Goal: Task Accomplishment & Management: Use online tool/utility

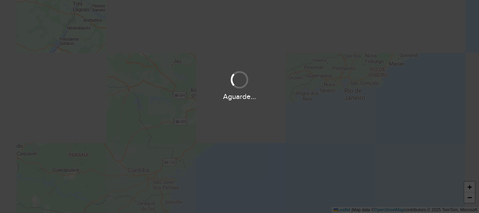
scroll to position [460, 0]
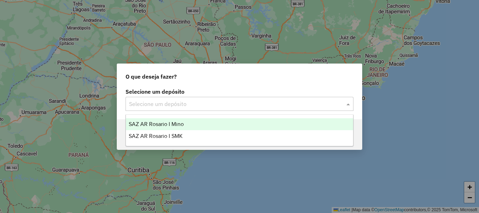
click at [348, 104] on span at bounding box center [349, 104] width 9 height 8
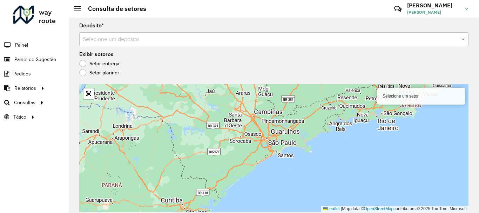
scroll to position [460, 0]
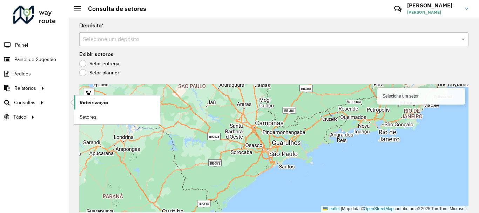
click at [86, 103] on span "Roteirização" at bounding box center [94, 102] width 28 height 7
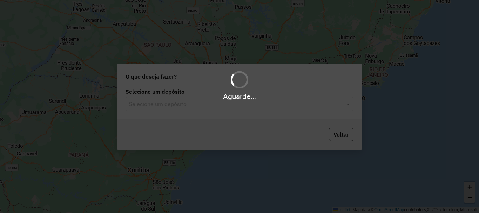
scroll to position [460, 0]
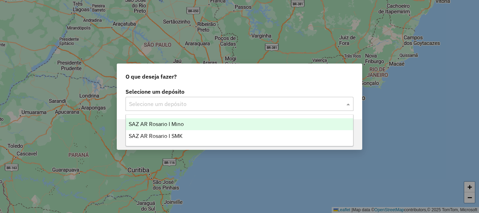
click at [346, 102] on span at bounding box center [349, 104] width 9 height 8
click at [147, 124] on span "SAZ AR Rosario I Mino" at bounding box center [156, 124] width 55 height 6
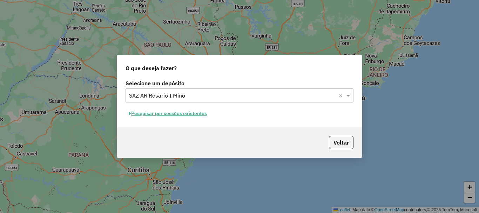
click at [152, 113] on button "Pesquisar por sessões existentes" at bounding box center [168, 113] width 85 height 11
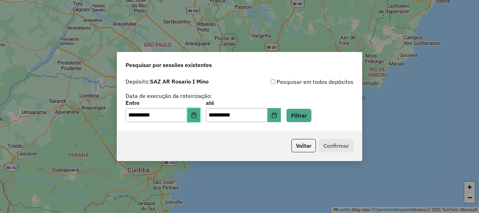
click at [197, 113] on icon "Choose Date" at bounding box center [194, 115] width 6 height 6
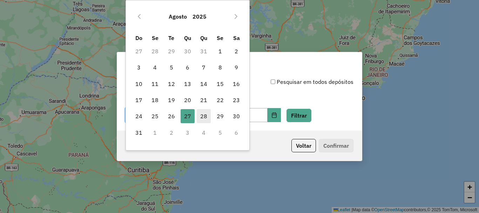
click at [200, 117] on span "28" at bounding box center [204, 116] width 14 height 14
type input "**********"
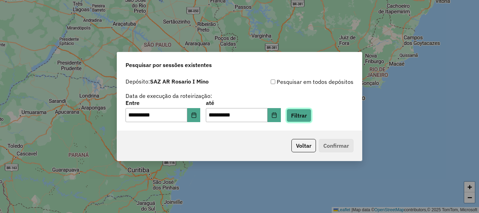
click at [312, 113] on button "Filtrar" at bounding box center [299, 115] width 25 height 13
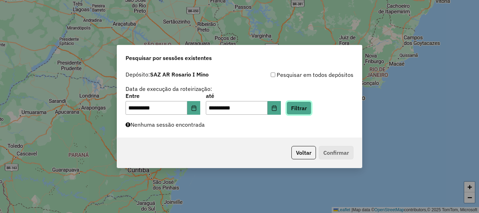
click at [310, 109] on button "Filtrar" at bounding box center [299, 107] width 25 height 13
click at [312, 108] on button "Filtrar" at bounding box center [299, 107] width 25 height 13
click at [307, 107] on button "Filtrar" at bounding box center [299, 107] width 25 height 13
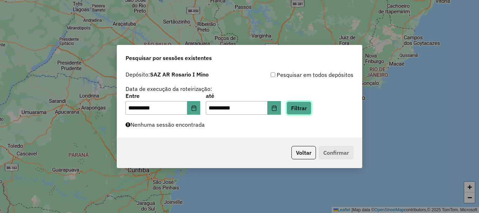
click at [308, 108] on button "Filtrar" at bounding box center [299, 107] width 25 height 13
click at [312, 108] on button "Filtrar" at bounding box center [299, 107] width 25 height 13
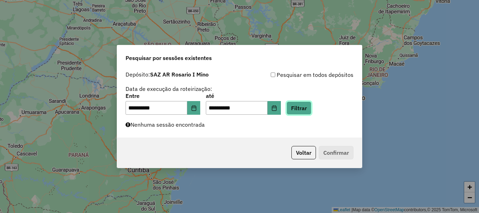
click at [312, 108] on button "Filtrar" at bounding box center [299, 107] width 25 height 13
click at [312, 109] on button "Filtrar" at bounding box center [299, 107] width 25 height 13
click at [312, 111] on button "Filtrar" at bounding box center [299, 107] width 25 height 13
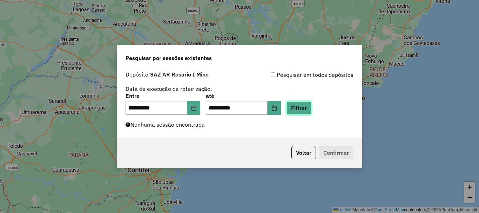
click at [312, 111] on button "Filtrar" at bounding box center [299, 107] width 25 height 13
click at [311, 108] on button "Filtrar" at bounding box center [299, 107] width 25 height 13
click at [305, 108] on button "Filtrar" at bounding box center [299, 107] width 25 height 13
click at [306, 106] on button "Filtrar" at bounding box center [299, 107] width 25 height 13
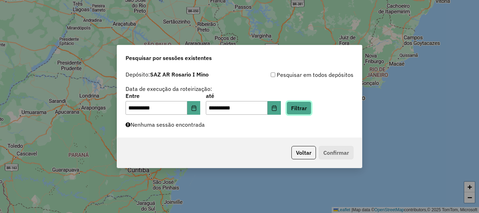
click at [306, 105] on button "Filtrar" at bounding box center [299, 107] width 25 height 13
click at [312, 106] on button "Filtrar" at bounding box center [299, 107] width 25 height 13
click at [312, 110] on button "Filtrar" at bounding box center [299, 107] width 25 height 13
click at [308, 108] on button "Filtrar" at bounding box center [299, 107] width 25 height 13
click at [307, 107] on button "Filtrar" at bounding box center [299, 107] width 25 height 13
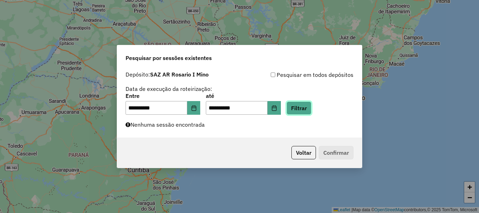
click at [305, 109] on button "Filtrar" at bounding box center [299, 107] width 25 height 13
click at [303, 110] on button "Filtrar" at bounding box center [299, 107] width 25 height 13
click at [310, 109] on button "Filtrar" at bounding box center [299, 107] width 25 height 13
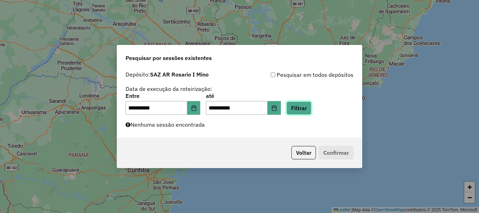
click at [310, 109] on button "Filtrar" at bounding box center [299, 107] width 25 height 13
click at [311, 110] on button "Filtrar" at bounding box center [299, 107] width 25 height 13
click at [311, 111] on button "Filtrar" at bounding box center [299, 107] width 25 height 13
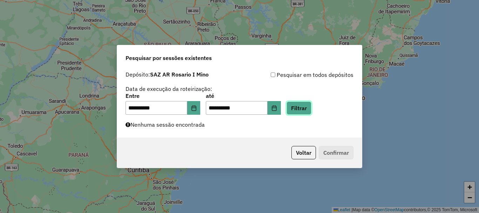
click at [311, 111] on button "Filtrar" at bounding box center [299, 107] width 25 height 13
click at [312, 107] on button "Filtrar" at bounding box center [299, 107] width 25 height 13
click at [309, 107] on button "Filtrar" at bounding box center [299, 107] width 25 height 13
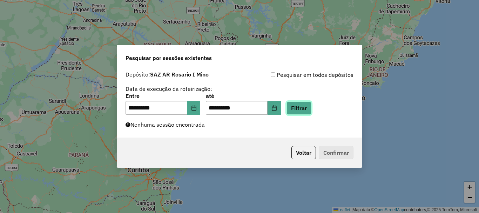
click at [309, 107] on button "Filtrar" at bounding box center [299, 107] width 25 height 13
click at [312, 106] on button "Filtrar" at bounding box center [299, 107] width 25 height 13
click at [312, 107] on button "Filtrar" at bounding box center [299, 107] width 25 height 13
click at [311, 109] on button "Filtrar" at bounding box center [299, 107] width 25 height 13
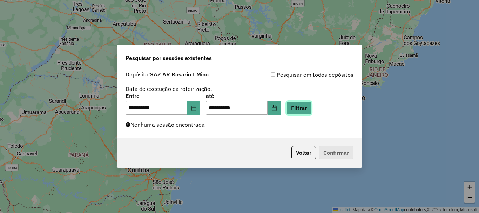
click at [311, 109] on button "Filtrar" at bounding box center [299, 107] width 25 height 13
click at [220, 185] on div "**********" at bounding box center [239, 106] width 479 height 213
click at [312, 109] on button "Filtrar" at bounding box center [299, 107] width 25 height 13
click at [308, 109] on button "Filtrar" at bounding box center [299, 107] width 25 height 13
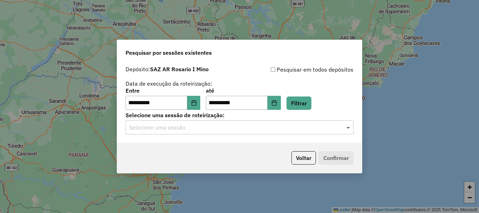
click at [347, 127] on span at bounding box center [349, 127] width 9 height 8
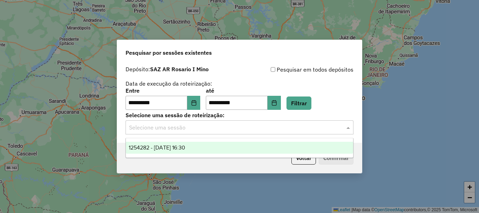
click at [185, 145] on span "1254282 - 28/08/2025 16:30" at bounding box center [157, 148] width 56 height 6
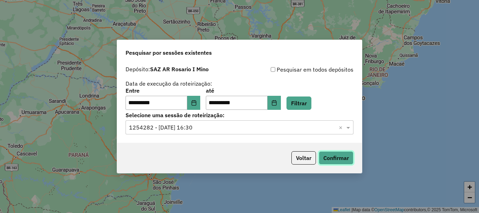
click at [339, 158] on button "Confirmar" at bounding box center [336, 157] width 35 height 13
click at [340, 152] on button "Confirmar" at bounding box center [336, 157] width 35 height 13
click at [346, 159] on button "Confirmar" at bounding box center [336, 157] width 35 height 13
click at [342, 156] on button "Confirmar" at bounding box center [336, 157] width 35 height 13
click at [342, 158] on button "Confirmar" at bounding box center [336, 157] width 35 height 13
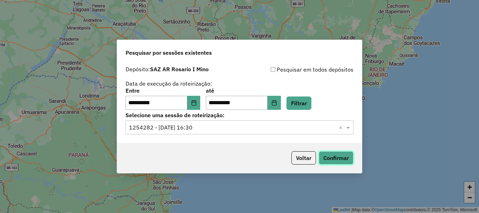
click at [340, 155] on button "Confirmar" at bounding box center [336, 157] width 35 height 13
click at [341, 157] on button "Confirmar" at bounding box center [336, 157] width 35 height 13
click at [341, 153] on button "Confirmar" at bounding box center [336, 157] width 35 height 13
click at [337, 154] on button "Confirmar" at bounding box center [336, 157] width 35 height 13
click at [335, 159] on button "Confirmar" at bounding box center [336, 157] width 35 height 13
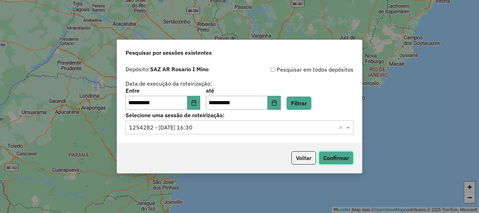
click at [341, 160] on button "Confirmar" at bounding box center [336, 157] width 35 height 13
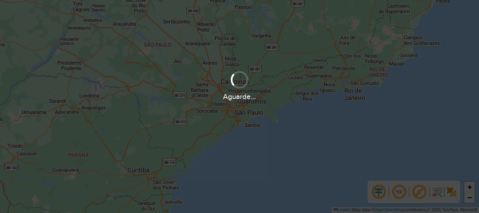
scroll to position [460, 0]
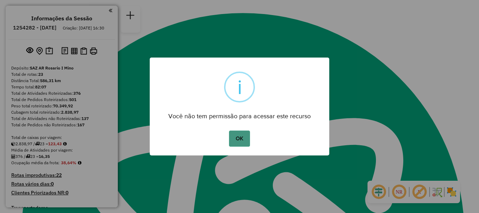
click at [235, 142] on button "OK" at bounding box center [239, 139] width 21 height 16
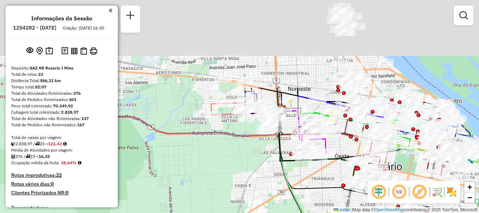
drag, startPoint x: 230, startPoint y: 64, endPoint x: 284, endPoint y: 171, distance: 119.6
click at [288, 174] on icon at bounding box center [385, 203] width 216 height 189
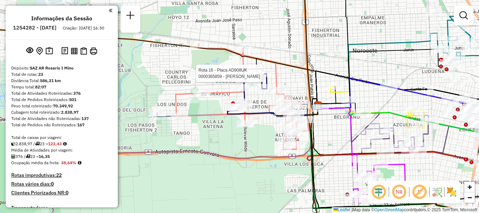
select select "**********"
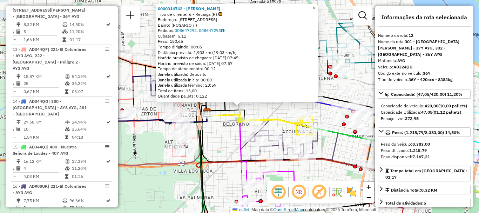
scroll to position [35, 0]
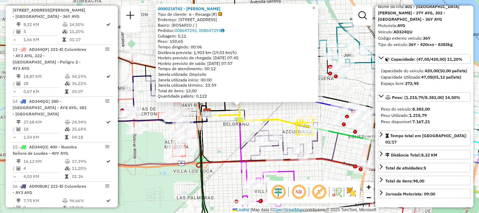
click at [223, 153] on div "0000314742 - LIN ZHIMEI Tipo de cliente: 6 - Recarga (R) Endereço: AVENIDA PROV…" at bounding box center [239, 106] width 479 height 213
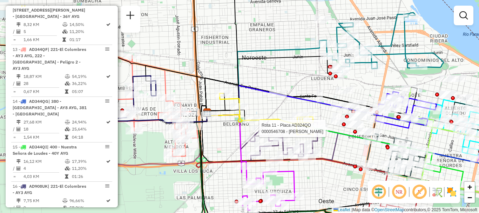
select select "**********"
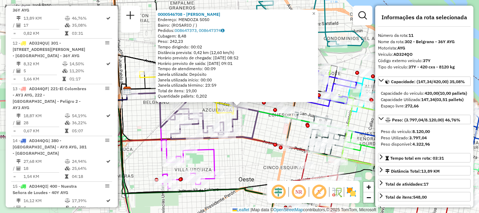
scroll to position [70, 0]
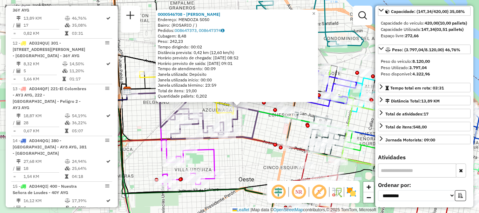
click at [261, 134] on div "0000546708 - Chen Junfeng Endereço: MENDOZA 5050 Bairro: (ROSARIO / ) Pedidos: …" at bounding box center [239, 106] width 479 height 213
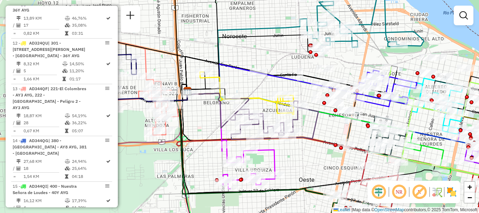
drag, startPoint x: 145, startPoint y: 114, endPoint x: 297, endPoint y: 116, distance: 151.6
click at [312, 113] on div "Janela de atendimento Grade de atendimento Capacidade Transportadoras Veículos …" at bounding box center [239, 106] width 479 height 213
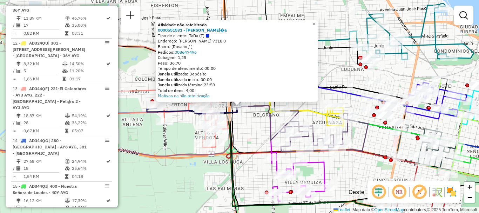
click at [255, 133] on div "Atividade não roteirizada 0000551531 - Melina Oca�a Tipo de cliente: TaDa (T) E…" at bounding box center [239, 106] width 479 height 213
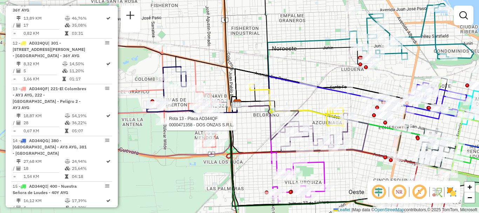
select select "**********"
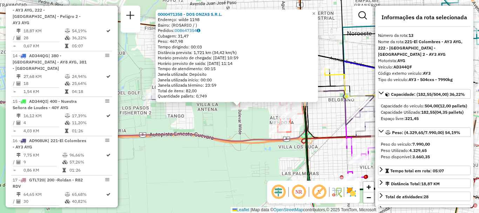
scroll to position [35, 0]
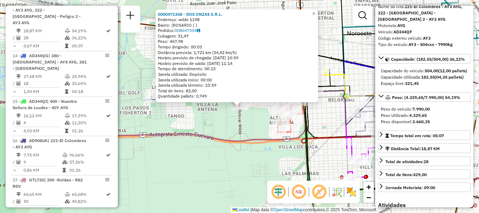
click at [262, 132] on div "0000471358 - DOS ONZAS S.R.L. Endereço: wilde 1198 Bairro: (ROSARIO / ) Pedidos…" at bounding box center [239, 106] width 479 height 213
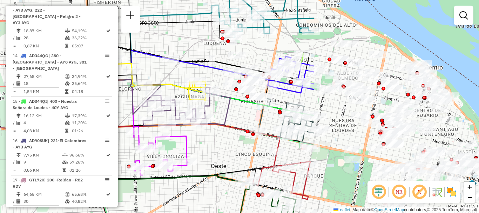
drag, startPoint x: 398, startPoint y: 147, endPoint x: 189, endPoint y: 138, distance: 209.7
click at [188, 137] on icon at bounding box center [161, 150] width 54 height 49
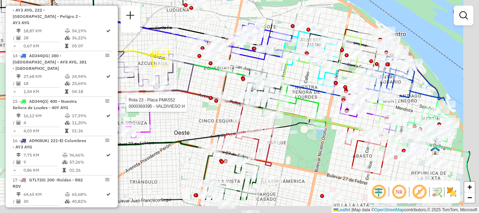
drag, startPoint x: 275, startPoint y: 72, endPoint x: 195, endPoint y: 34, distance: 89.3
click at [231, 27] on icon at bounding box center [261, 41] width 61 height 36
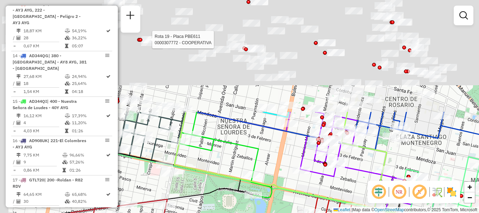
drag, startPoint x: 275, startPoint y: 112, endPoint x: 328, endPoint y: 207, distance: 108.4
click at [328, 207] on icon at bounding box center [184, 176] width 290 height 79
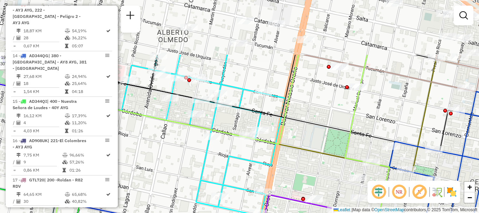
drag, startPoint x: 308, startPoint y: 69, endPoint x: 318, endPoint y: 145, distance: 75.8
click at [318, 145] on div "Rota 23 - Placa PMK552 0000369395 - VALDIVIESO H Rota 19 - Placa PBE611 0000307…" at bounding box center [239, 106] width 479 height 213
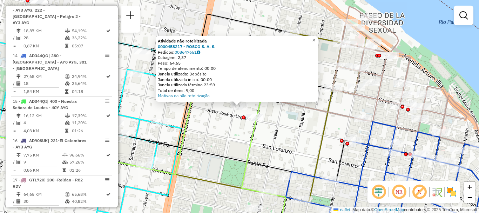
click at [295, 116] on div "Atividade não roteirizada 0000458217 - ROSCO S. A. S. Pedidos: 008647651 Cubage…" at bounding box center [239, 106] width 479 height 213
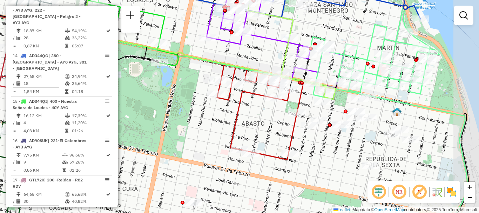
drag, startPoint x: 317, startPoint y: 99, endPoint x: 301, endPoint y: 96, distance: 16.0
click at [292, 85] on icon at bounding box center [108, 44] width 368 height 91
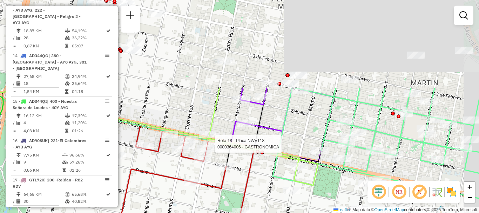
drag, startPoint x: 329, startPoint y: 102, endPoint x: 309, endPoint y: 212, distance: 111.4
click at [307, 212] on div "Rota 1 - Placa AB951JL 0000379048 - JAMBRINA DIA Rota 1 - Placa AB951JL 0000466…" at bounding box center [239, 106] width 479 height 213
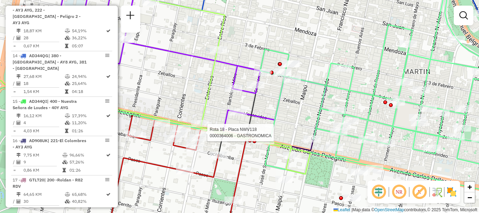
drag, startPoint x: 328, startPoint y: 111, endPoint x: 334, endPoint y: 65, distance: 46.7
click at [331, 68] on icon at bounding box center [388, 75] width 257 height 178
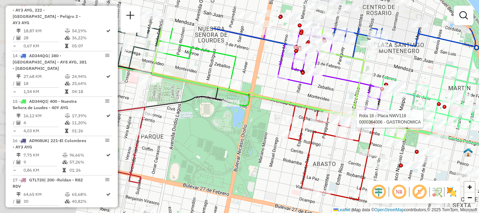
drag, startPoint x: 148, startPoint y: 44, endPoint x: 381, endPoint y: 124, distance: 246.4
click at [382, 124] on div "Rota 1 - Placa AB951JL 0000379048 - JAMBRINA DIA Rota 1 - Placa AB951JL 0000466…" at bounding box center [239, 106] width 479 height 213
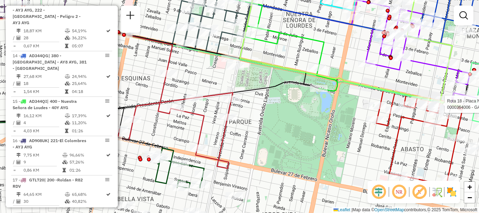
drag, startPoint x: 253, startPoint y: 145, endPoint x: 272, endPoint y: 78, distance: 69.5
click at [269, 64] on div "Rota 1 - Placa AB951JL 0000379048 - JAMBRINA DIA Rota 1 - Placa AB951JL 0000466…" at bounding box center [239, 106] width 479 height 213
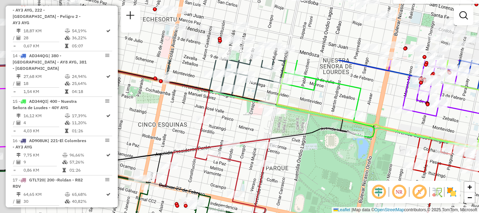
drag, startPoint x: 272, startPoint y: 97, endPoint x: 292, endPoint y: 166, distance: 71.8
click at [301, 175] on div "Rota 1 - Placa AB951JL 0000379048 - JAMBRINA DIA Rota 1 - Placa AB951JL 0000466…" at bounding box center [239, 106] width 479 height 213
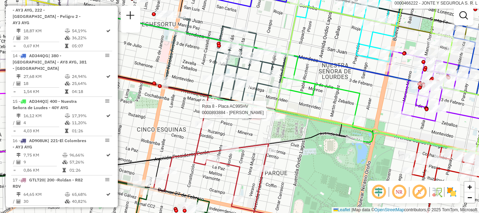
select select "**********"
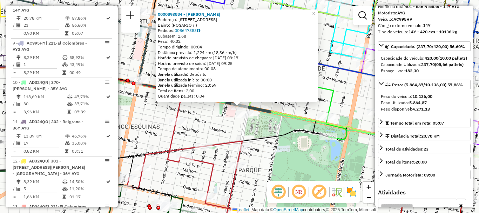
click at [362, 121] on div "0000893884 - FERNANDEZ LU Endereço: AVDA PELLEGRINI 3197 Bairro: (ROSARIO / ) P…" at bounding box center [239, 106] width 479 height 213
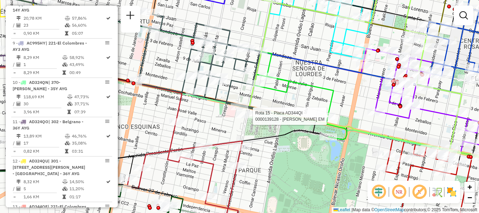
click at [323, 120] on div at bounding box center [327, 116] width 18 height 7
select select "**********"
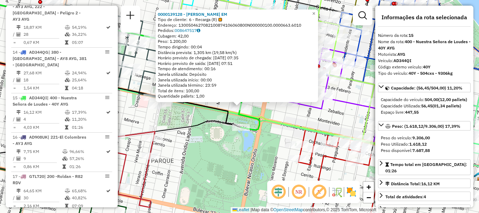
scroll to position [825, 0]
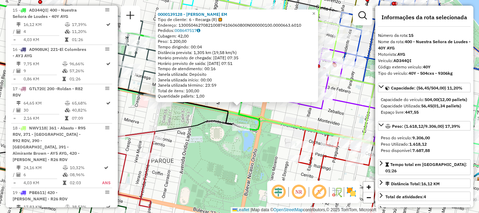
click at [300, 119] on div "0000139128 - ROSATI ROMAN EM Tipo de cliente: 6 - Recarga (R) Endereço: 1300504…" at bounding box center [239, 106] width 479 height 213
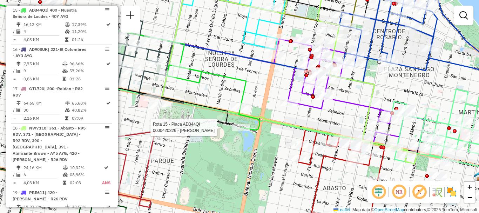
select select "**********"
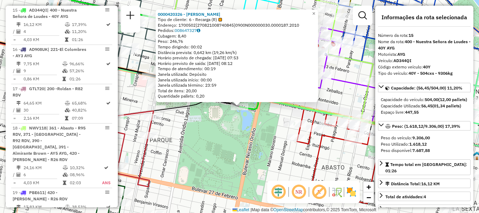
click at [285, 120] on div "0000420326 - BOTTARO MONICA BEATRIZ Tipo de cliente: 6 - Recarga (R) Endereço: …" at bounding box center [239, 106] width 479 height 213
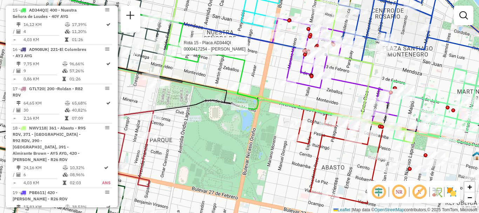
select select "**********"
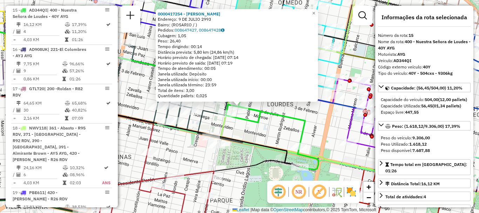
click at [228, 120] on g at bounding box center [207, 146] width 639 height 335
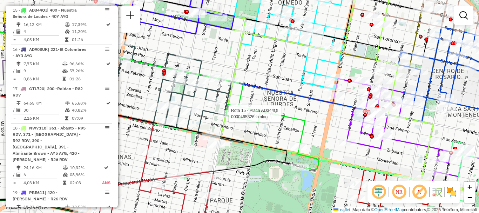
select select "**********"
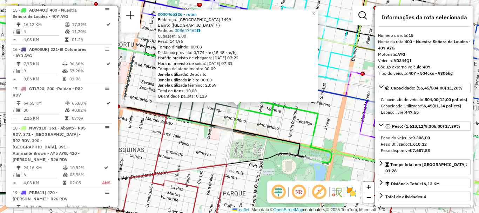
click at [240, 119] on icon at bounding box center [346, 88] width 286 height 218
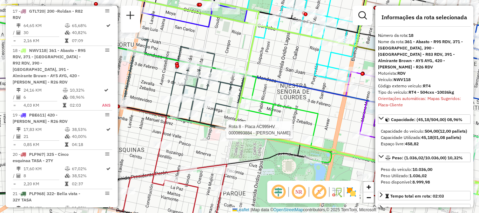
scroll to position [943, 0]
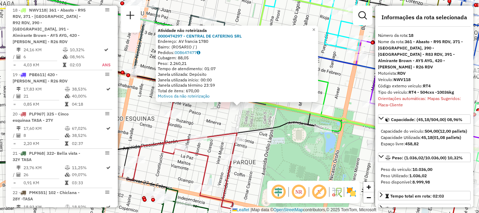
click at [225, 122] on div "Atividade não roteirizada 0000474297 - CENTRAL DE CATERING SRL Endereço: AV fra…" at bounding box center [239, 106] width 479 height 213
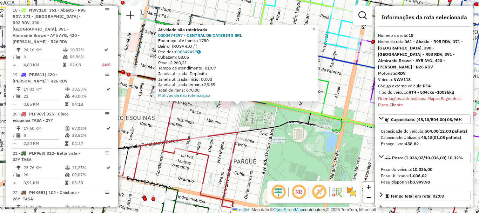
click at [235, 88] on div "Total de itens: 670,00" at bounding box center [237, 90] width 158 height 6
drag, startPoint x: 321, startPoint y: 26, endPoint x: 316, endPoint y: 30, distance: 6.3
click at [319, 27] on link "×" at bounding box center [314, 29] width 8 height 8
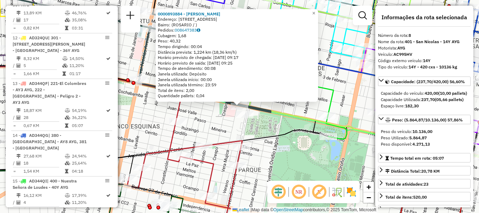
scroll to position [531, 0]
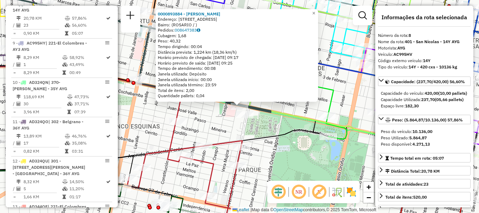
click at [227, 118] on div "0000893884 - FERNANDEZ LU Endereço: AVDA PELLEGRINI 3197 Bairro: (ROSARIO / ) P…" at bounding box center [239, 106] width 479 height 213
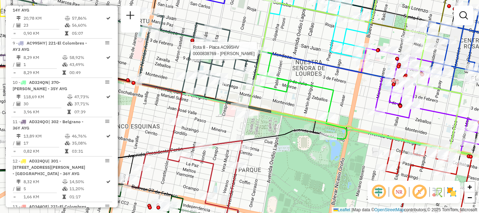
select select "**********"
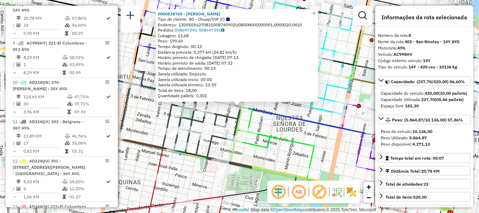
scroll to position [70, 0]
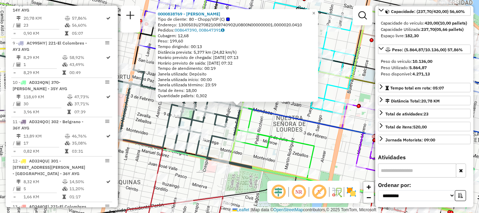
click at [276, 111] on icon at bounding box center [205, 96] width 506 height 102
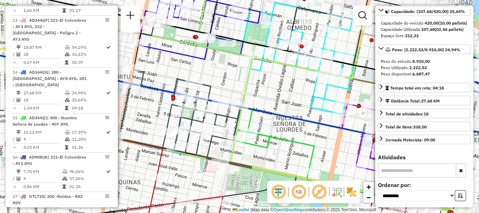
scroll to position [780, 0]
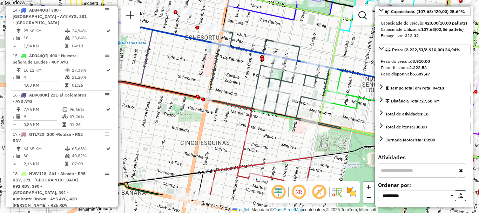
drag, startPoint x: 163, startPoint y: 136, endPoint x: 272, endPoint y: 93, distance: 117.0
click at [264, 91] on div at bounding box center [255, 92] width 18 height 7
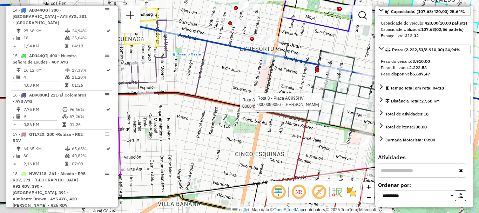
drag, startPoint x: 237, startPoint y: 113, endPoint x: 285, endPoint y: 126, distance: 50.1
click at [291, 141] on div "Rota 8 - Placa AC995HV 0000454856 - FANARA SILVANA ELINA Rota 8 - Placa AC995HV…" at bounding box center [239, 106] width 479 height 213
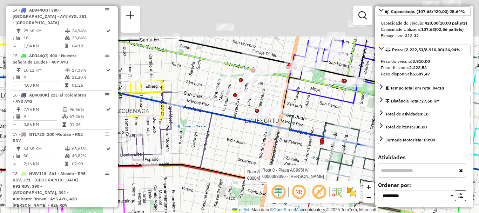
drag, startPoint x: 286, startPoint y: 90, endPoint x: 268, endPoint y: 145, distance: 57.8
click at [272, 149] on icon at bounding box center [334, 162] width 133 height 100
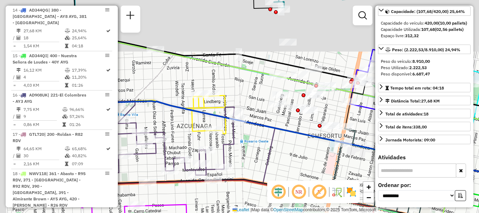
drag, startPoint x: 284, startPoint y: 124, endPoint x: 371, endPoint y: 134, distance: 87.7
click at [371, 134] on div "Rota 8 - Placa AC995HV 0000454856 - FANARA SILVANA ELINA Rota 8 - Placa AC995HV…" at bounding box center [239, 106] width 479 height 213
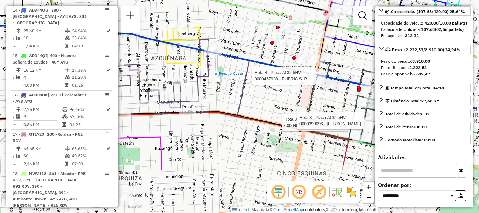
drag, startPoint x: 229, startPoint y: 81, endPoint x: 294, endPoint y: 75, distance: 65.5
click at [143, 0] on html "Aguarde... Pop-up bloqueado! Seu navegador bloqueou automáticamente a abertura …" at bounding box center [239, 106] width 479 height 213
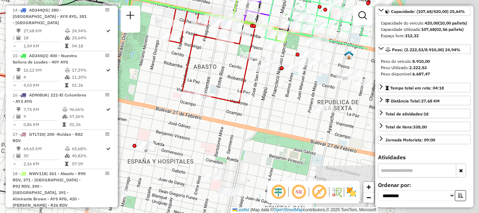
drag, startPoint x: 242, startPoint y: 87, endPoint x: 226, endPoint y: 102, distance: 22.4
click at [115, 61] on hb-router-mapa "Informações da Sessão 1254282 - 28/08/2025 Criação: 27/08/2025 16:30 Depósito: …" at bounding box center [239, 106] width 479 height 213
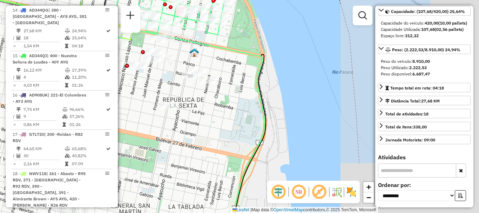
drag, startPoint x: 268, startPoint y: 111, endPoint x: 134, endPoint y: 119, distance: 133.6
click at [117, 115] on hb-router-mapa "Informações da Sessão 1254282 - 28/08/2025 Criação: 27/08/2025 16:30 Depósito: …" at bounding box center [239, 106] width 479 height 213
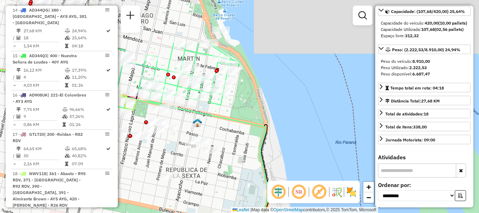
drag, startPoint x: 161, startPoint y: 115, endPoint x: 187, endPoint y: 122, distance: 26.7
click at [167, 180] on div at bounding box center [171, 176] width 18 height 7
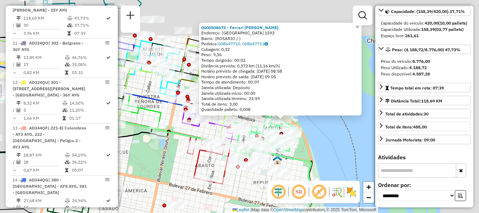
scroll to position [105, 0]
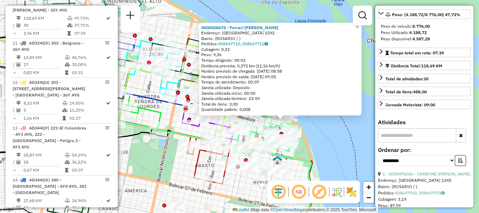
click at [335, 145] on div "0000508675 - Ferrari Oscar Ceferino Endereço: SAN JUAN 1592 Bairro: (ROSARIO / …" at bounding box center [239, 106] width 479 height 213
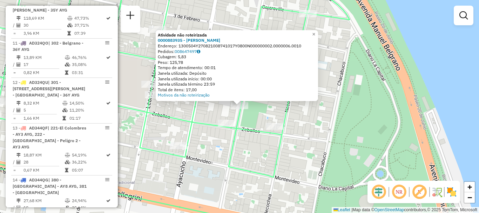
drag, startPoint x: 313, startPoint y: 192, endPoint x: 310, endPoint y: 179, distance: 14.0
click at [313, 193] on div "Atividade não roteirizada 0000883935 - SANCHEZ CRISTIA Endereço: 1300504Y270821…" at bounding box center [239, 106] width 479 height 213
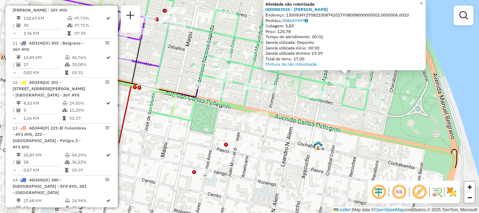
drag, startPoint x: 265, startPoint y: 178, endPoint x: 338, endPoint y: 113, distance: 97.7
click at [338, 112] on div "Atividade não roteirizada 0000883935 - SANCHEZ CRISTIA Endereço: 1300504Y270821…" at bounding box center [239, 106] width 479 height 213
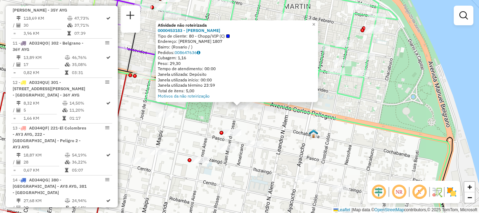
click at [233, 127] on div "Atividade não roteirizada 0000453183 - Zarate Hector Tipo de cliente: 80 - Chop…" at bounding box center [239, 106] width 479 height 213
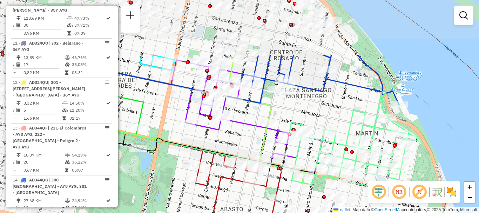
drag, startPoint x: 252, startPoint y: 131, endPoint x: 315, endPoint y: 167, distance: 72.5
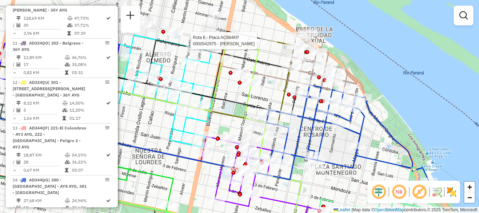
select select "**********"
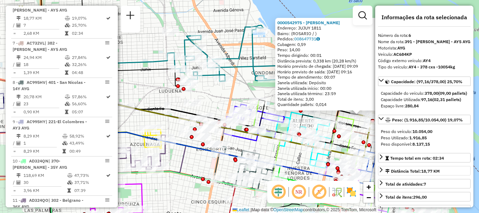
scroll to position [35, 0]
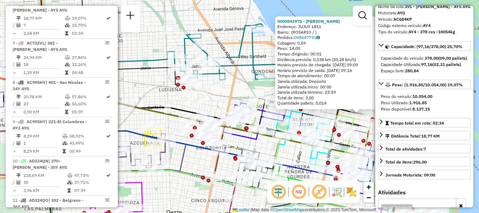
drag, startPoint x: 304, startPoint y: 171, endPoint x: 285, endPoint y: 167, distance: 18.7
click at [304, 171] on icon at bounding box center [218, 153] width 328 height 59
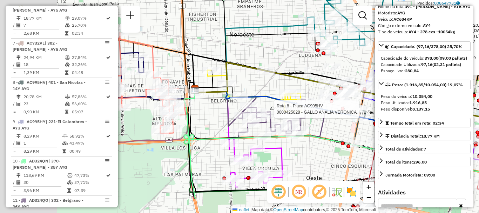
click at [378, 106] on hb-router-mapa "Informações da Sessão 1254282 - 28/08/2025 Criação: 27/08/2025 16:30 Depósito: …" at bounding box center [239, 106] width 479 height 213
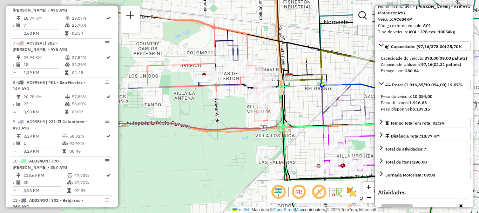
click at [351, 140] on div at bounding box center [351, 136] width 18 height 7
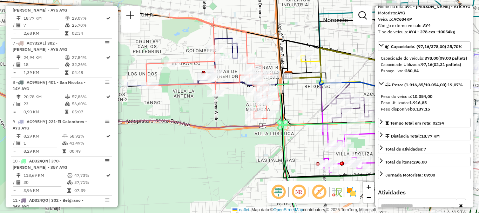
drag, startPoint x: 307, startPoint y: 148, endPoint x: 298, endPoint y: 141, distance: 10.8
click at [300, 144] on div "Rota 19 - Placa PBE611 0000460826 - MERCADO CH S. R. L. 0000542975 - Morelli Si…" at bounding box center [239, 106] width 479 height 213
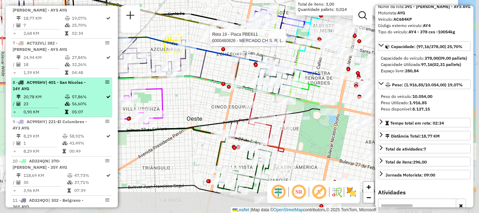
drag, startPoint x: 297, startPoint y: 137, endPoint x: 91, endPoint y: 97, distance: 210.6
click at [91, 97] on hb-router-mapa "Informações da Sessão 1254282 - 28/08/2025 Criação: 27/08/2025 16:30 Depósito: …" at bounding box center [239, 106] width 479 height 213
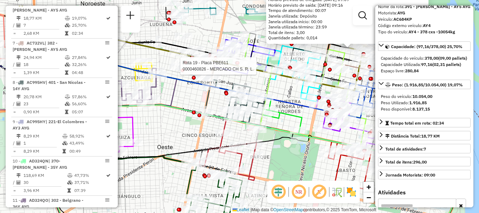
drag, startPoint x: 209, startPoint y: 100, endPoint x: 174, endPoint y: 128, distance: 44.9
click at [174, 128] on div "Rota 19 - Placa PBE611 0000460826 - MERCADO CH S. R. L. 0000542975 - Morelli Si…" at bounding box center [239, 106] width 479 height 213
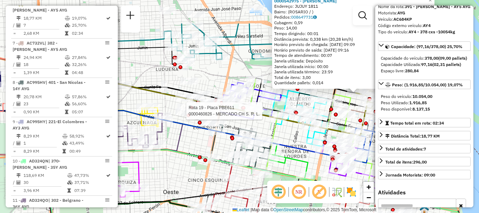
drag, startPoint x: 265, startPoint y: 141, endPoint x: 273, endPoint y: 176, distance: 35.6
click at [273, 176] on icon at bounding box center [250, 191] width 419 height 175
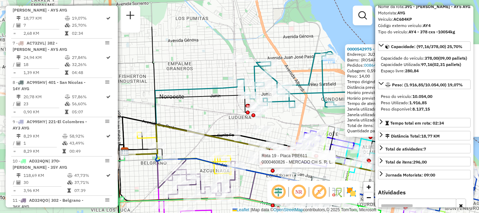
drag, startPoint x: 279, startPoint y: 166, endPoint x: 248, endPoint y: 182, distance: 34.8
click at [349, 213] on div "Rota 19 - Placa PBE611 0000460826 - MERCADO CH S. R. L. 0000542975 - Morelli Si…" at bounding box center [239, 106] width 479 height 213
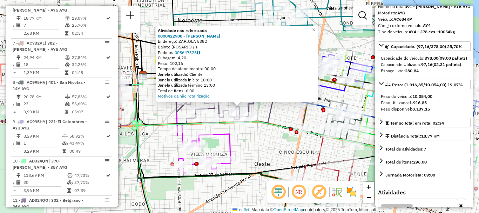
click at [249, 166] on div "Atividade não roteirizada 0000422908 - GOMEZ JUAN MANUEL Endereço: ZAPIOLA 5382…" at bounding box center [239, 106] width 479 height 213
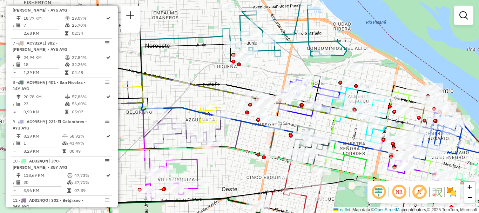
drag, startPoint x: 374, startPoint y: 124, endPoint x: 329, endPoint y: 140, distance: 48.3
click at [339, 153] on icon at bounding box center [274, 130] width 328 height 59
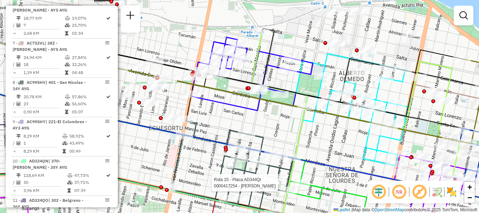
click at [434, 99] on div at bounding box center [434, 101] width 4 height 4
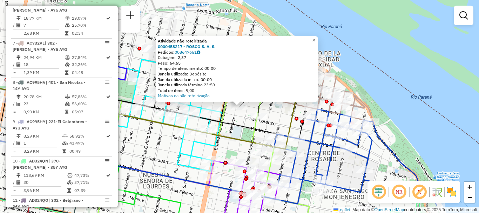
click at [406, 119] on div "Atividade não roteirizada 0000458217 - ROSCO S. A. S. Pedidos: 008647651 Cubage…" at bounding box center [239, 106] width 479 height 213
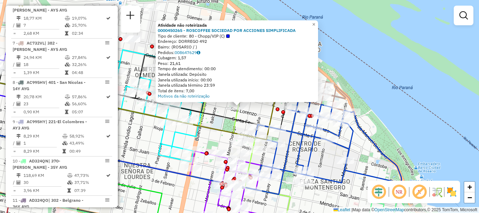
drag, startPoint x: 224, startPoint y: 127, endPoint x: 228, endPoint y: 142, distance: 15.5
click at [224, 127] on icon at bounding box center [115, 106] width 327 height 67
select select "**********"
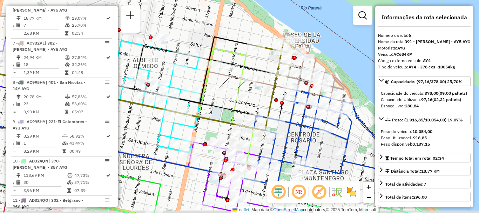
drag, startPoint x: 225, startPoint y: 143, endPoint x: 226, endPoint y: 85, distance: 58.6
click at [226, 85] on div "Janela de atendimento Grade de atendimento Capacidade Transportadoras Veículos …" at bounding box center [239, 106] width 479 height 213
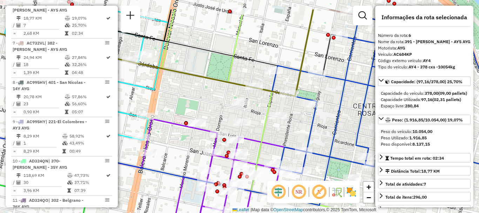
drag, startPoint x: 227, startPoint y: 83, endPoint x: 224, endPoint y: 114, distance: 31.4
click at [224, 114] on div "Janela de atendimento Grade de atendimento Capacidade Transportadoras Veículos …" at bounding box center [239, 106] width 479 height 213
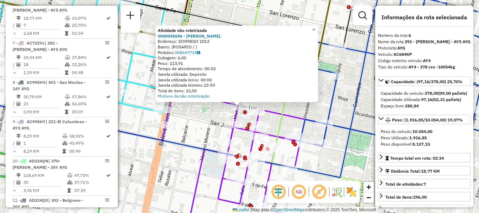
drag, startPoint x: 210, startPoint y: 128, endPoint x: 215, endPoint y: 121, distance: 9.0
click at [211, 129] on div "Atividade não roteirizada 0000545696 - Miranda Franco Ezequiel. Endereço: DORRE…" at bounding box center [239, 106] width 479 height 213
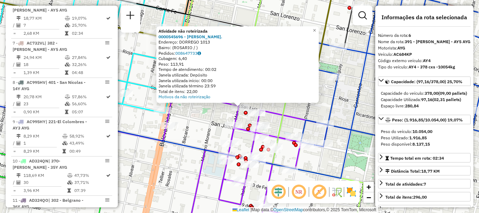
click at [218, 110] on div "Atividade não roteirizada 0000545696 - Miranda Franco Ezequiel. Endereço: DORRE…" at bounding box center [239, 106] width 479 height 213
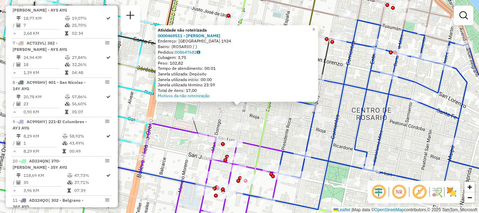
click at [264, 111] on icon at bounding box center [146, 106] width 389 height 255
select select "**********"
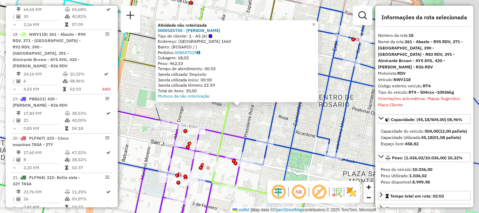
scroll to position [943, 0]
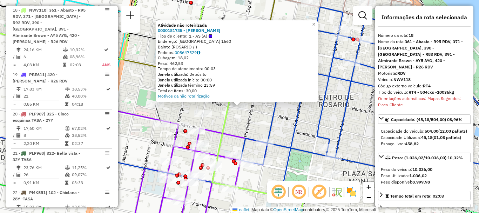
drag, startPoint x: 270, startPoint y: 125, endPoint x: 273, endPoint y: 119, distance: 7.4
click at [270, 125] on icon at bounding box center [380, 93] width 294 height 173
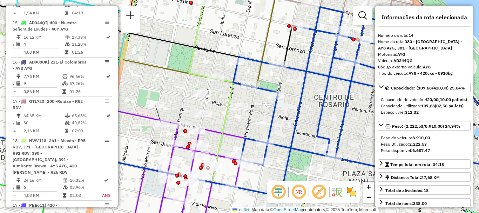
scroll to position [780, 0]
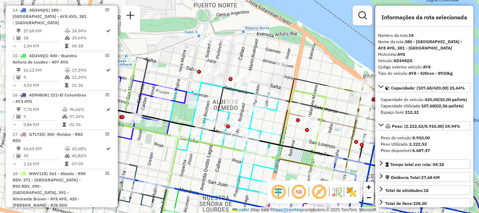
drag, startPoint x: 243, startPoint y: 109, endPoint x: 283, endPoint y: 151, distance: 57.3
click at [283, 151] on div "Janela de atendimento Grade de atendimento Capacidade Transportadoras Veículos …" at bounding box center [239, 106] width 479 height 213
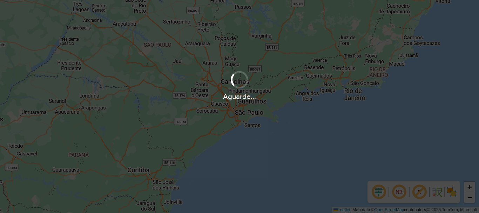
scroll to position [460, 0]
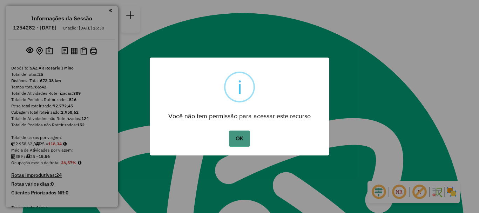
click at [241, 135] on button "OK" at bounding box center [239, 139] width 21 height 16
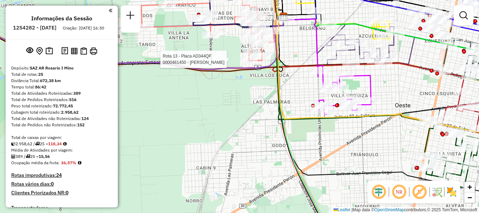
select select "**********"
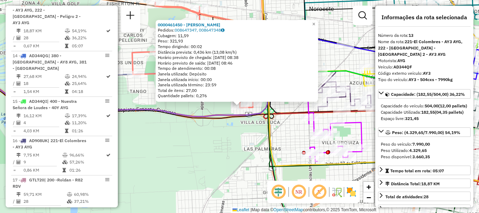
scroll to position [35, 0]
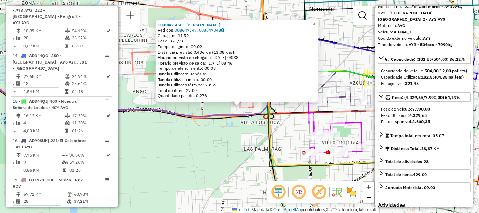
click at [286, 144] on div "0000461450 - BENITEZ [PERSON_NAME] Pedidos: 008647347, 008647348 Cubagem: 11,59…" at bounding box center [239, 106] width 479 height 213
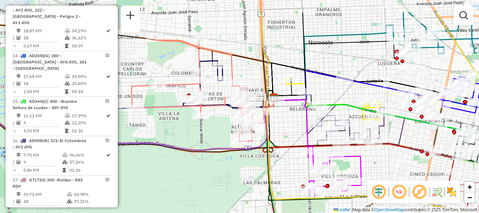
drag, startPoint x: 273, startPoint y: 106, endPoint x: 268, endPoint y: 152, distance: 46.9
click at [268, 152] on icon at bounding box center [394, 133] width 265 height 242
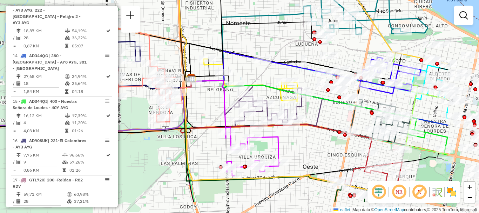
drag, startPoint x: 282, startPoint y: 138, endPoint x: 205, endPoint y: 107, distance: 83.3
click at [205, 107] on div "Janela de atendimento Grade de atendimento Capacidade Transportadoras Veículos …" at bounding box center [239, 106] width 479 height 213
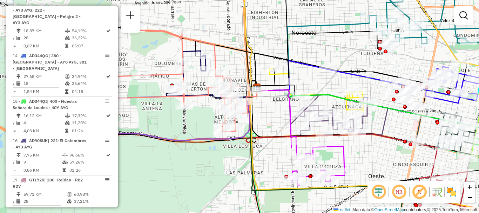
drag, startPoint x: 205, startPoint y: 107, endPoint x: 271, endPoint y: 116, distance: 66.3
click at [271, 116] on div "Janela de atendimento Grade de atendimento Capacidade Transportadoras Veículos …" at bounding box center [239, 106] width 479 height 213
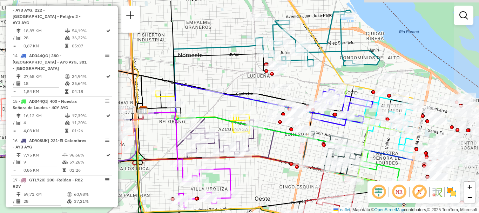
drag, startPoint x: 315, startPoint y: 62, endPoint x: 244, endPoint y: 75, distance: 72.4
click at [244, 75] on div "Janela de atendimento Grade de atendimento Capacidade Transportadoras Veículos …" at bounding box center [239, 106] width 479 height 213
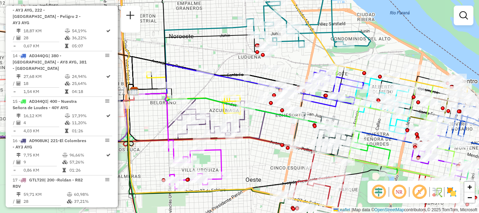
click at [320, 78] on div at bounding box center [329, 81] width 18 height 7
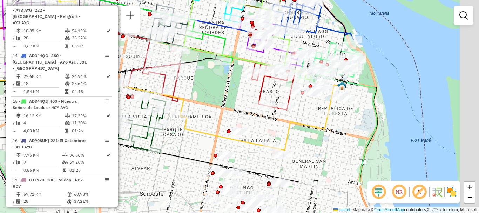
drag, startPoint x: 378, startPoint y: 158, endPoint x: 227, endPoint y: 107, distance: 159.5
click at [228, 105] on div "Rota 19 - Placa PBE611 0000452140 - ALVAREZ ELCARTE JUAN IGNACIO Rota 19 - Plac…" at bounding box center [239, 106] width 479 height 213
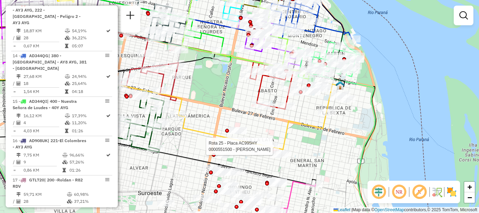
select select "**********"
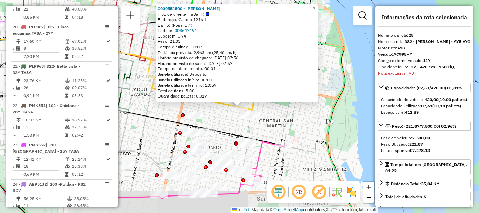
scroll to position [1197, 0]
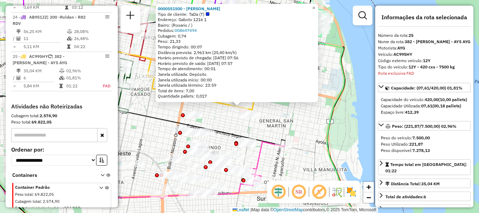
click at [300, 153] on div "0000551500 - Paulina Tardella Tipo de cliente: TaDa (T) Endereço: Gaboto 1216 1…" at bounding box center [239, 106] width 479 height 213
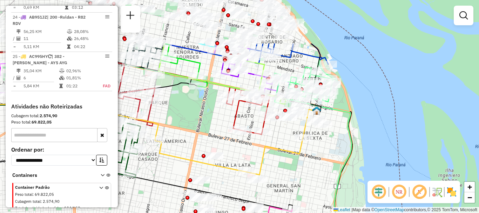
drag, startPoint x: 281, startPoint y: 130, endPoint x: 286, endPoint y: 181, distance: 51.4
click at [286, 181] on div "Janela de atendimento Grade de atendimento Capacidade Transportadoras Veículos …" at bounding box center [239, 106] width 479 height 213
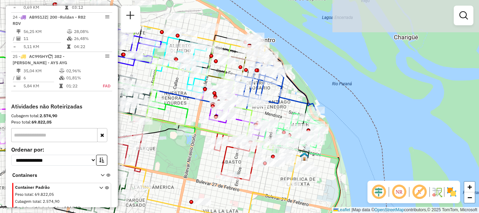
drag, startPoint x: 290, startPoint y: 145, endPoint x: 278, endPoint y: 191, distance: 47.6
click at [278, 191] on div "Janela de atendimento Grade de atendimento Capacidade Transportadoras Veículos …" at bounding box center [239, 106] width 479 height 213
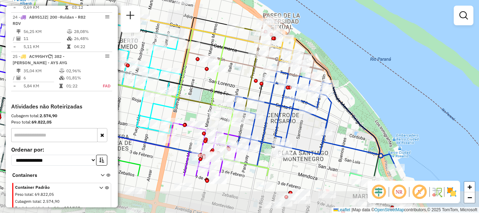
drag, startPoint x: 225, startPoint y: 149, endPoint x: 249, endPoint y: 91, distance: 62.8
click at [249, 91] on icon at bounding box center [116, 82] width 281 height 57
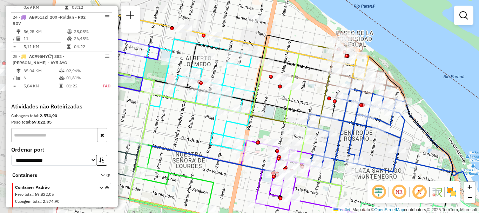
drag, startPoint x: 233, startPoint y: 102, endPoint x: 306, endPoint y: 120, distance: 75.4
click at [306, 120] on div at bounding box center [308, 116] width 18 height 7
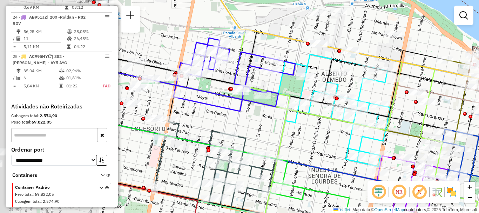
drag, startPoint x: 254, startPoint y: 139, endPoint x: 338, endPoint y: 144, distance: 84.0
click at [338, 144] on div "Janela de atendimento Grade de atendimento Capacidade Transportadoras Veículos …" at bounding box center [239, 106] width 479 height 213
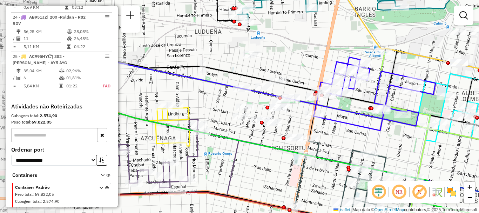
drag, startPoint x: 256, startPoint y: 129, endPoint x: 387, endPoint y: 146, distance: 132.6
click at [387, 146] on div "Janela de atendimento Grade de atendimento Capacidade Transportadoras Veículos …" at bounding box center [239, 106] width 479 height 213
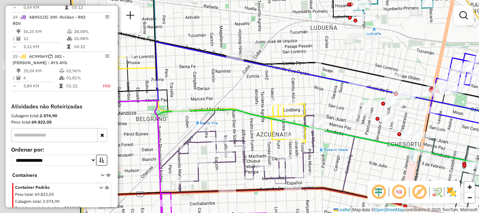
drag, startPoint x: 336, startPoint y: 138, endPoint x: 382, endPoint y: 133, distance: 46.0
click at [382, 133] on icon at bounding box center [317, 147] width 453 height 104
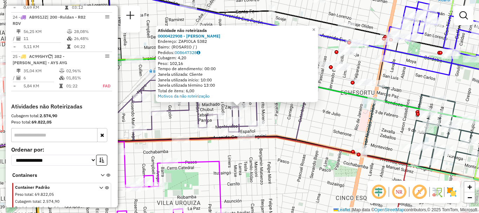
click at [295, 169] on div "Atividade não roteirizada 0000422908 - GOMEZ JUAN MANUEL Endereço: ZAPIOLA 5382…" at bounding box center [239, 106] width 479 height 213
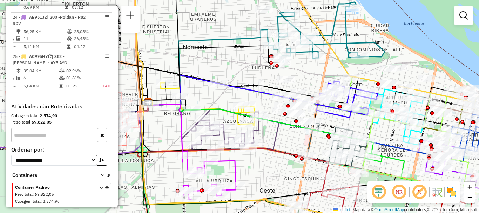
drag, startPoint x: 255, startPoint y: 157, endPoint x: 266, endPoint y: 99, distance: 59.4
click at [257, 145] on div at bounding box center [249, 148] width 18 height 7
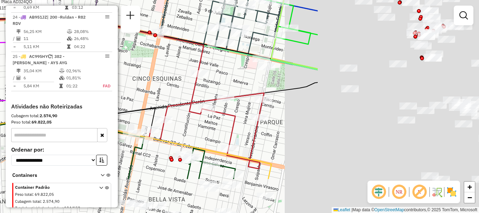
drag, startPoint x: 365, startPoint y: 144, endPoint x: 130, endPoint y: 86, distance: 242.6
click at [130, 86] on div "Rota 11 - Placa AD324QO 0000437115 - BEZOS JORGELINA Janela de atendimento Grad…" at bounding box center [239, 106] width 479 height 213
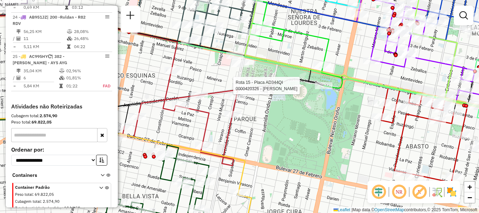
select select "**********"
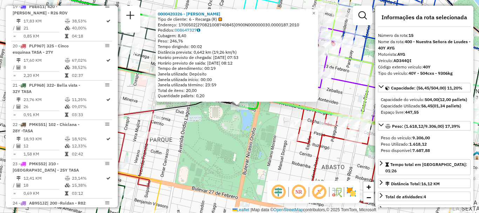
scroll to position [825, 0]
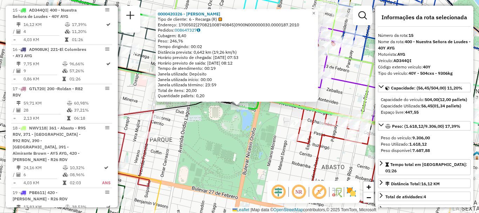
click at [222, 133] on div "0000420326 - BOTTARO MONICA BEATRIZ Tipo de cliente: 6 - Recarga (R) Endereço: …" at bounding box center [239, 106] width 479 height 213
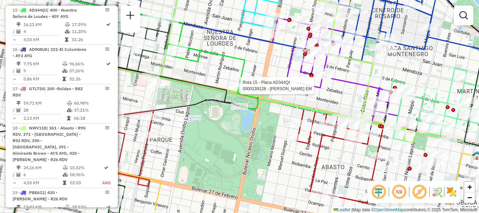
select select "**********"
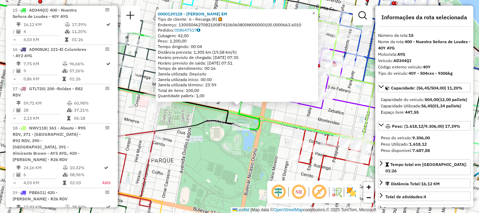
click at [221, 142] on div "0000139128 - ROSATI ROMAN EM Tipo de cliente: 6 - Recarga (R) Endereço: 1300504…" at bounding box center [239, 106] width 479 height 213
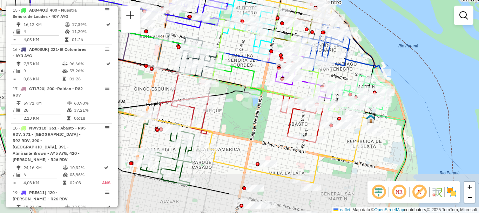
drag, startPoint x: 212, startPoint y: 166, endPoint x: 235, endPoint y: 123, distance: 48.8
click at [235, 123] on div "Janela de atendimento Grade de atendimento Capacidade Transportadoras Veículos …" at bounding box center [239, 106] width 479 height 213
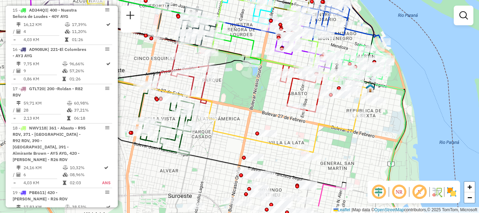
drag, startPoint x: 235, startPoint y: 128, endPoint x: 228, endPoint y: 74, distance: 54.8
click at [228, 75] on div "Janela de atendimento Grade de atendimento Capacidade Transportadoras Veículos …" at bounding box center [239, 106] width 479 height 213
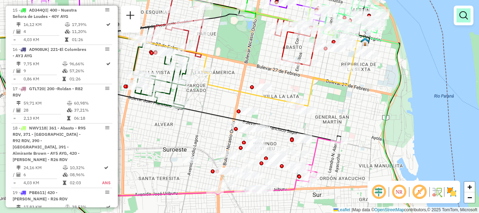
click at [462, 18] on em at bounding box center [464, 15] width 8 height 8
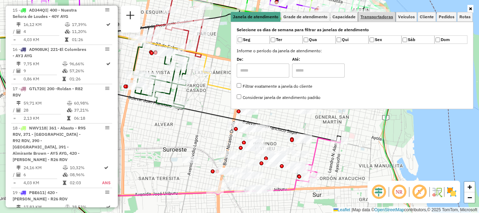
click at [372, 13] on link "Transportadoras" at bounding box center [377, 17] width 37 height 10
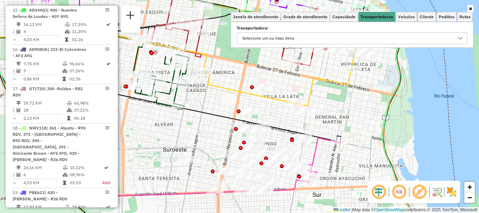
click at [461, 38] on icon at bounding box center [461, 38] width 6 height 6
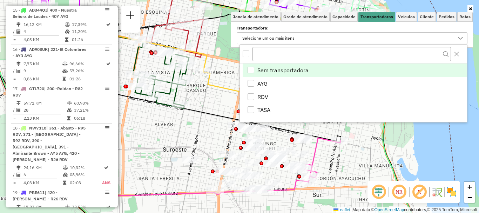
scroll to position [4, 24]
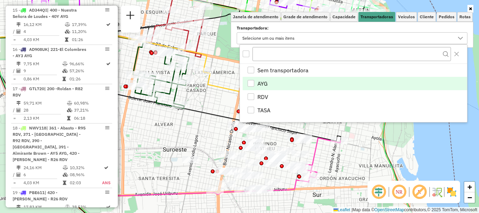
drag, startPoint x: 249, startPoint y: 83, endPoint x: 248, endPoint y: 89, distance: 5.7
click at [249, 84] on div "AYG" at bounding box center [251, 83] width 7 height 7
click at [224, 105] on div "Janela de atendimento Grade de atendimento Capacidade Transportadoras Veículos …" at bounding box center [239, 106] width 479 height 213
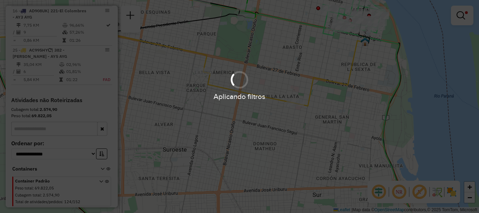
scroll to position [622, 0]
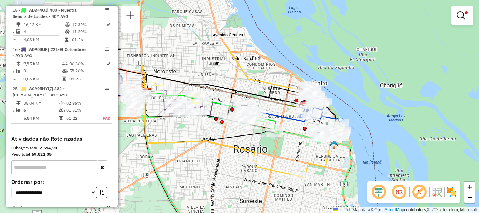
drag, startPoint x: 254, startPoint y: 135, endPoint x: 271, endPoint y: 164, distance: 33.5
click at [271, 164] on div "Limpar filtros Janela de atendimento Grade de atendimento Capacidade Transporta…" at bounding box center [239, 106] width 479 height 213
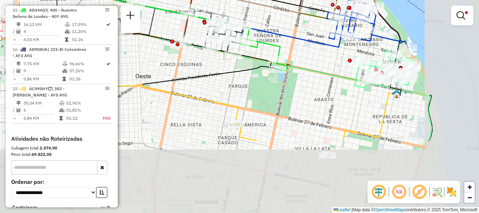
drag, startPoint x: 284, startPoint y: 151, endPoint x: 218, endPoint y: 42, distance: 126.9
click at [218, 44] on div "Rota 8 - Placa AC995HV 0000468932 - Lucie Sabores S. R. L. Limpar filtros Janel…" at bounding box center [239, 106] width 479 height 213
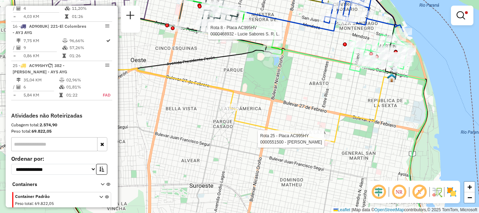
select select "**********"
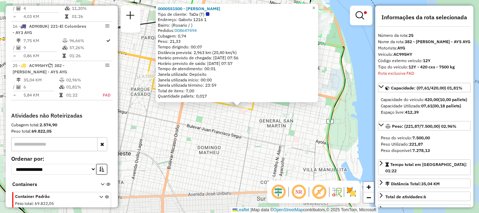
scroll to position [661, 0]
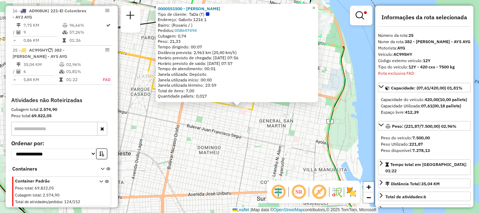
click at [295, 149] on div "0000551500 - Paulina Tardella Tipo de cliente: TaDa (T) Endereço: Gaboto 1216 1…" at bounding box center [239, 106] width 479 height 213
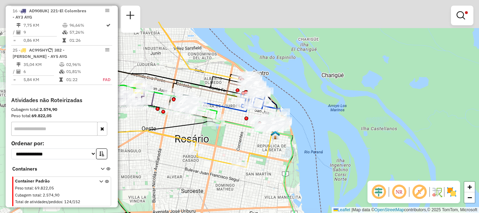
drag, startPoint x: 236, startPoint y: 99, endPoint x: 240, endPoint y: 118, distance: 19.3
click at [244, 142] on div "Limpar filtros Janela de atendimento Grade de atendimento Capacidade Transporta…" at bounding box center [239, 106] width 479 height 213
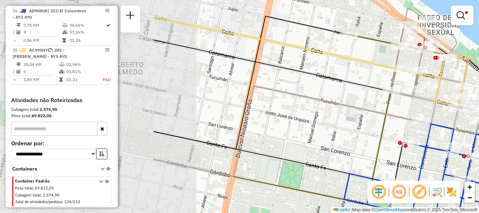
drag, startPoint x: 167, startPoint y: 87, endPoint x: 375, endPoint y: 74, distance: 208.9
click at [374, 74] on div "Rota 14 - Placa AD344QG 0000442416 - METELUS EBEL Rota 14 - Placa AD344QG 00008…" at bounding box center [239, 106] width 479 height 213
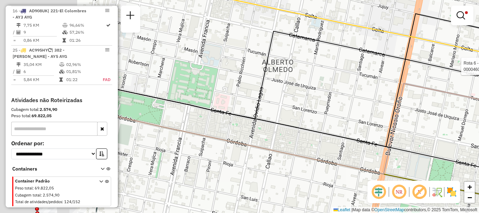
drag, startPoint x: 372, startPoint y: 107, endPoint x: 474, endPoint y: 119, distance: 103.2
click at [474, 119] on div "Rota 14 - Placa AD344QG 0000442416 - METELUS EBEL Rota 14 - Placa AD344QG 00008…" at bounding box center [239, 106] width 479 height 213
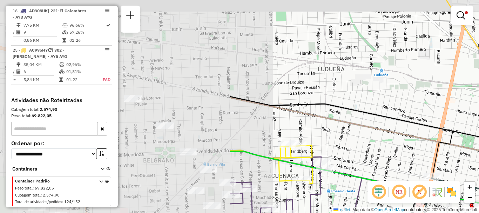
drag, startPoint x: 189, startPoint y: 122, endPoint x: 467, endPoint y: 143, distance: 278.7
click at [467, 143] on div "Rota 14 - Placa AD344QG 0000442416 - METELUS EBEL Rota 14 - Placa AD344QG 00008…" at bounding box center [239, 106] width 479 height 213
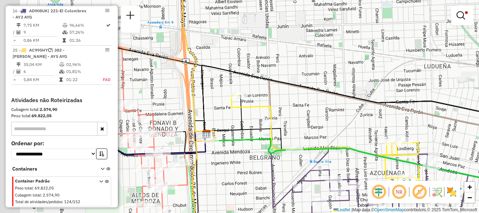
drag, startPoint x: 353, startPoint y: 135, endPoint x: 470, endPoint y: 132, distance: 116.5
click at [470, 132] on div "Rota 14 - Placa AD344QG 0000442416 - METELUS EBEL Rota 14 - Placa AD344QG 00008…" at bounding box center [239, 106] width 479 height 213
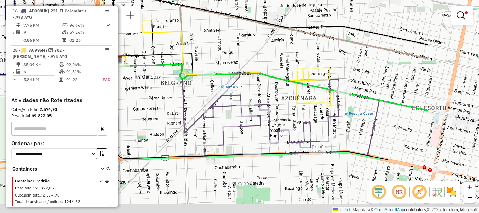
drag, startPoint x: 245, startPoint y: 174, endPoint x: 143, endPoint y: 93, distance: 130.1
click at [143, 93] on div "Rota 14 - Placa AD344QG 0000442416 - METELUS EBEL Rota 14 - Placa AD344QG 00008…" at bounding box center [239, 106] width 479 height 213
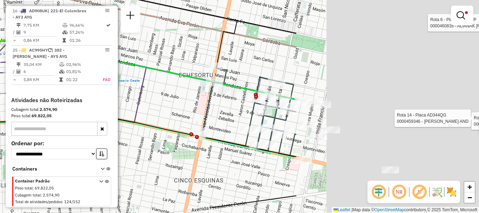
drag, startPoint x: 158, startPoint y: 157, endPoint x: 98, endPoint y: 146, distance: 61.6
click at [98, 148] on hb-router-mapa "Informações da Sessão 1254282 - 28/08/2025 Criação: 27/08/2025 16:30 Depósito: …" at bounding box center [239, 106] width 479 height 213
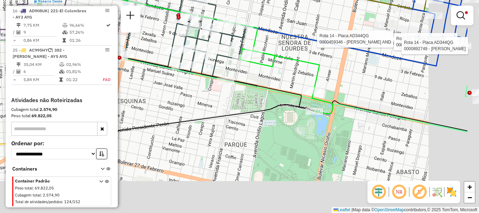
drag, startPoint x: 259, startPoint y: 170, endPoint x: 134, endPoint y: 79, distance: 154.5
click at [144, 101] on icon at bounding box center [180, 125] width 575 height 48
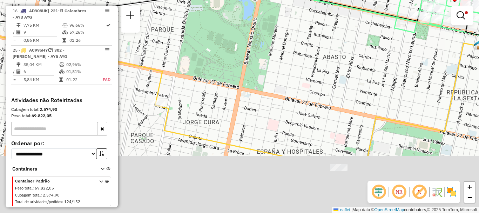
drag, startPoint x: 322, startPoint y: 165, endPoint x: 322, endPoint y: 71, distance: 94.0
click at [322, 71] on div "Rota 14 - Placa AD344QG 0000442416 - METELUS EBEL Rota 14 - Placa AD344QG 00008…" at bounding box center [239, 106] width 479 height 213
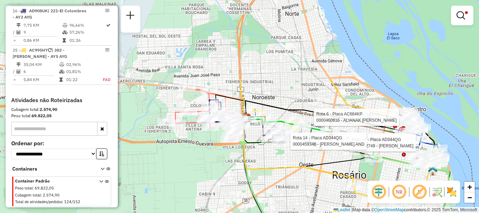
drag, startPoint x: 278, startPoint y: 126, endPoint x: 345, endPoint y: 227, distance: 121.3
click at [345, 213] on html "Aplicando filtros Pop-up bloqueado! Seu navegador bloqueou automáticamente a ab…" at bounding box center [239, 106] width 479 height 213
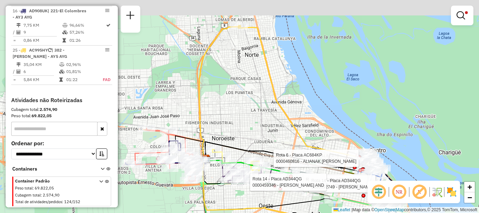
drag, startPoint x: 305, startPoint y: 83, endPoint x: 258, endPoint y: 116, distance: 57.3
click at [259, 118] on div "Rota 14 - Placa AD344QG 0000442416 - METELUS EBEL Rota 14 - Placa AD344QG 00008…" at bounding box center [239, 106] width 479 height 213
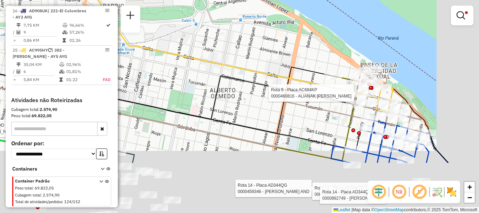
drag, startPoint x: 345, startPoint y: 142, endPoint x: 315, endPoint y: 91, distance: 59.2
click at [314, 91] on div "Rota 14 - Placa AD344QG 0000442416 - METELUS EBEL Rota 14 - Placa AD344QG 00008…" at bounding box center [239, 106] width 479 height 213
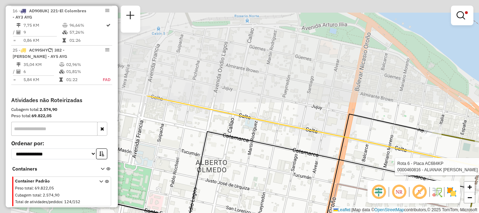
drag, startPoint x: 287, startPoint y: 121, endPoint x: 411, endPoint y: 227, distance: 162.6
click at [411, 213] on html "Aplicando filtros Pop-up bloqueado! Seu navegador bloqueou automáticamente a ab…" at bounding box center [239, 106] width 479 height 213
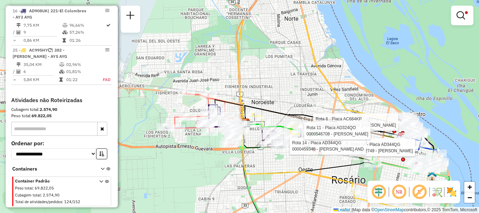
drag, startPoint x: 261, startPoint y: 40, endPoint x: 340, endPoint y: 81, distance: 89.6
click at [340, 81] on div "Rota 14 - Placa AD344QG 0000442416 - METELUS EBEL Rota 14 - Placa AD344QG 00008…" at bounding box center [239, 106] width 479 height 213
select select "**********"
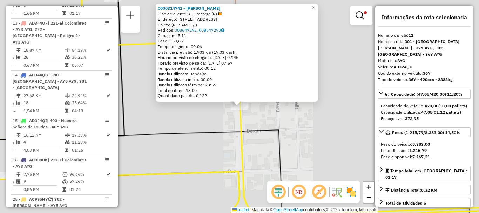
scroll to position [486, 0]
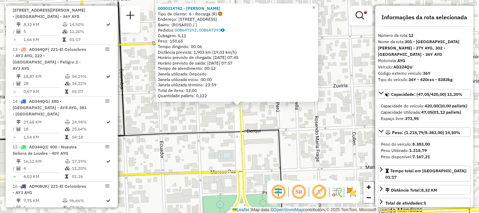
click at [226, 130] on icon at bounding box center [155, 172] width 360 height 84
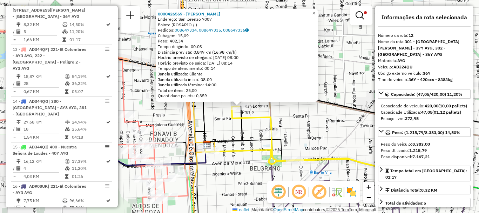
click at [214, 127] on div "0000426569 - LI YUHUI Endereço: San lorenzo 7007 Bairro: (ROSARIO / ) Pedidos: …" at bounding box center [239, 106] width 479 height 213
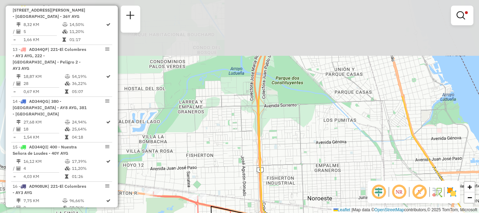
drag, startPoint x: 242, startPoint y: 102, endPoint x: 290, endPoint y: 205, distance: 113.0
click at [289, 213] on html "Aplicando filtros Pop-up bloqueado! Seu navegador bloqueou automáticamente a ab…" at bounding box center [239, 106] width 479 height 213
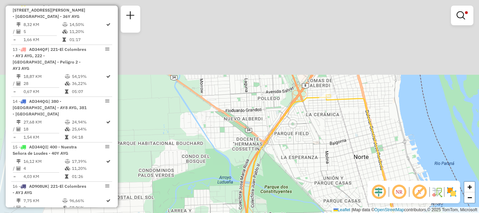
drag, startPoint x: 316, startPoint y: 103, endPoint x: 305, endPoint y: 210, distance: 107.3
click at [305, 210] on div "Limpar filtros Janela de atendimento Grade de atendimento Capacidade Transporta…" at bounding box center [239, 106] width 479 height 213
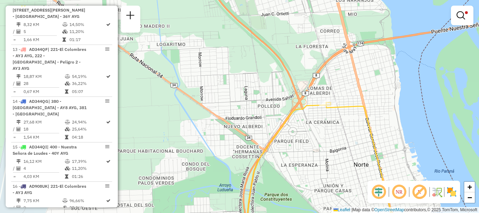
drag, startPoint x: 321, startPoint y: 158, endPoint x: 198, endPoint y: 21, distance: 183.9
click at [207, 39] on div "Limpar filtros Janela de atendimento Grade de atendimento Capacidade Transporta…" at bounding box center [239, 106] width 479 height 213
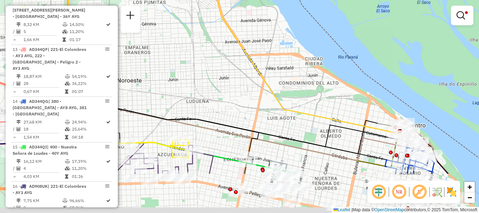
drag, startPoint x: 249, startPoint y: 96, endPoint x: 211, endPoint y: 13, distance: 91.4
click at [212, 17] on div "Limpar filtros Janela de atendimento Grade de atendimento Capacidade Transporta…" at bounding box center [239, 106] width 479 height 213
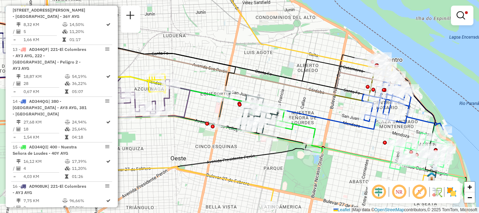
drag, startPoint x: 234, startPoint y: 75, endPoint x: 226, endPoint y: 43, distance: 33.2
click at [226, 45] on div "Limpar filtros Janela de atendimento Grade de atendimento Capacidade Transporta…" at bounding box center [239, 106] width 479 height 213
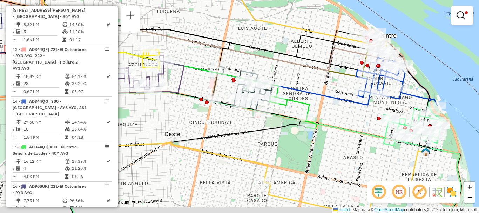
drag, startPoint x: 255, startPoint y: 166, endPoint x: 245, endPoint y: 127, distance: 39.9
click at [245, 127] on icon at bounding box center [214, 91] width 346 height 243
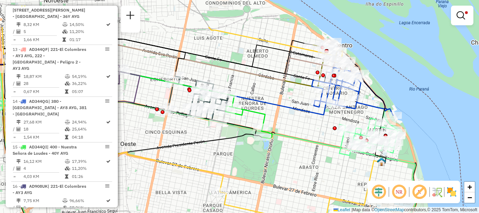
drag, startPoint x: 317, startPoint y: 188, endPoint x: 288, endPoint y: 227, distance: 48.4
click at [288, 213] on html "Aplicando filtros Pop-up bloqueado! Seu navegador bloqueou automáticamente a ab…" at bounding box center [239, 106] width 479 height 213
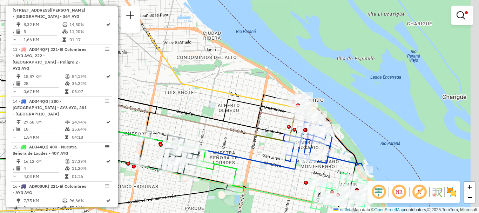
drag, startPoint x: 298, startPoint y: 162, endPoint x: 270, endPoint y: 210, distance: 55.7
click at [268, 213] on html "Aplicando filtros Pop-up bloqueado! Seu navegador bloqueou automáticamente a ab…" at bounding box center [239, 106] width 479 height 213
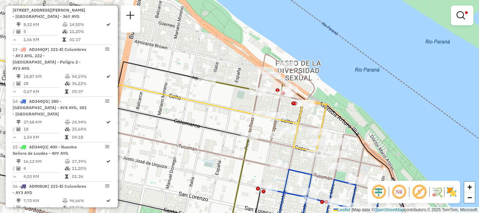
drag, startPoint x: 257, startPoint y: 161, endPoint x: 243, endPoint y: 70, distance: 92.0
click at [244, 132] on icon at bounding box center [115, 177] width 327 height 91
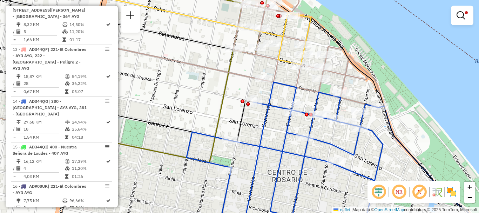
drag, startPoint x: 301, startPoint y: 167, endPoint x: 233, endPoint y: 83, distance: 108.3
click at [233, 83] on icon at bounding box center [333, 158] width 292 height 152
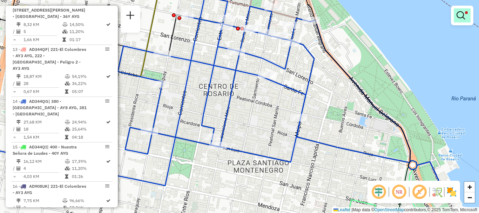
click at [460, 18] on em at bounding box center [461, 15] width 8 height 8
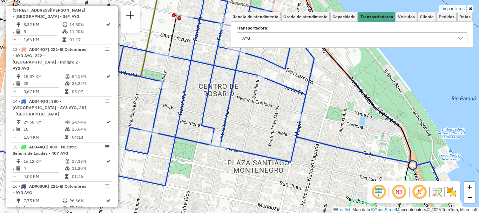
click at [459, 39] on icon at bounding box center [461, 38] width 6 height 6
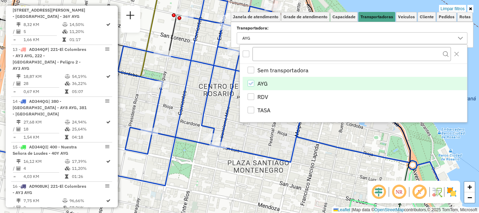
click at [251, 84] on icon "AYG" at bounding box center [250, 83] width 5 height 5
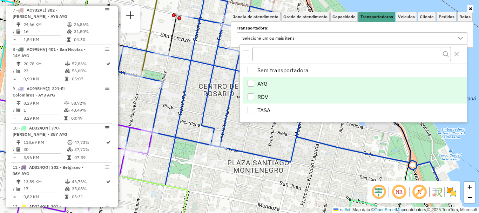
click at [252, 95] on div "RDV" at bounding box center [251, 96] width 7 height 7
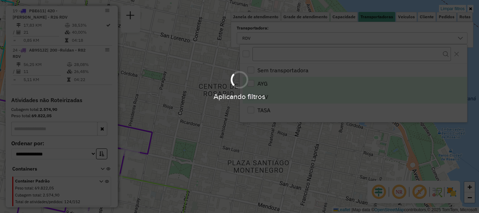
scroll to position [550, 0]
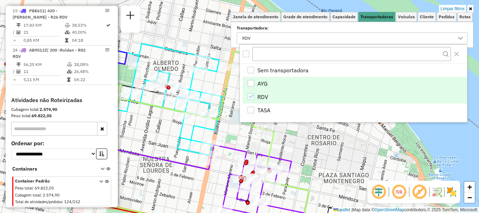
drag, startPoint x: 199, startPoint y: 172, endPoint x: 286, endPoint y: 177, distance: 87.1
click at [286, 177] on div "Limpar filtros Janela de atendimento Grade de atendimento Capacidade Transporta…" at bounding box center [239, 106] width 479 height 213
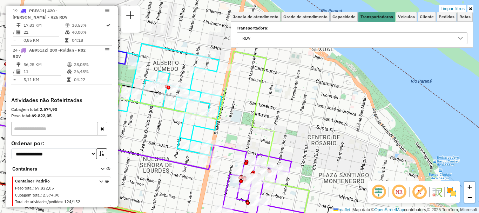
click at [321, 140] on div "Limpar filtros Janela de atendimento Grade de atendimento Capacidade Transporta…" at bounding box center [239, 106] width 479 height 213
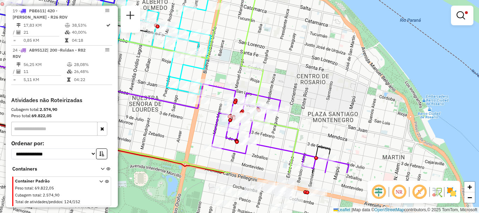
drag, startPoint x: 294, startPoint y: 139, endPoint x: 281, endPoint y: 5, distance: 134.6
click at [281, 5] on div "Limpar filtros Janela de atendimento Grade de atendimento Capacidade Transporta…" at bounding box center [239, 106] width 479 height 213
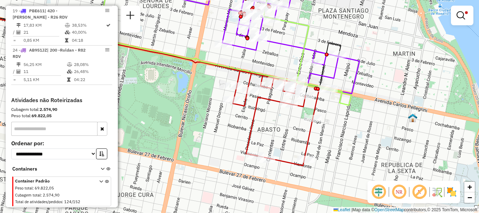
drag, startPoint x: 289, startPoint y: 71, endPoint x: 302, endPoint y: 27, distance: 45.4
click at [302, 27] on div "Limpar filtros Janela de atendimento Grade de atendimento Capacidade Transporta…" at bounding box center [239, 106] width 479 height 213
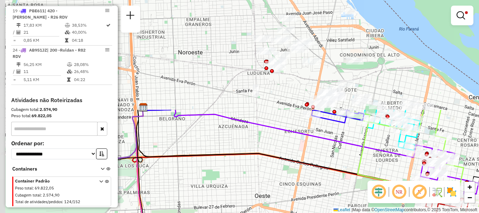
drag, startPoint x: 214, startPoint y: 87, endPoint x: 348, endPoint y: 210, distance: 181.8
click at [361, 213] on html "Aplicando filtros Pop-up bloqueado! Seu navegador bloqueou automáticamente a ab…" at bounding box center [239, 106] width 479 height 213
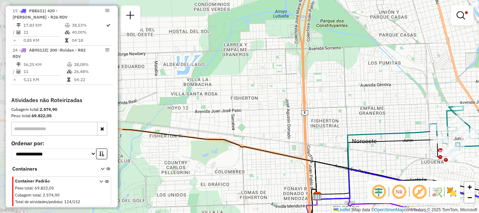
drag, startPoint x: 297, startPoint y: 145, endPoint x: 423, endPoint y: 188, distance: 132.7
click at [464, 213] on html "Aplicando filtros Pop-up bloqueado! Seu navegador bloqueou automáticamente a ab…" at bounding box center [239, 106] width 479 height 213
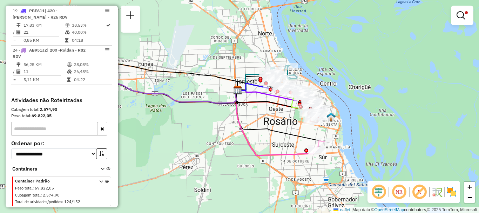
drag, startPoint x: 247, startPoint y: 158, endPoint x: 137, endPoint y: 80, distance: 134.7
click at [137, 80] on div "Limpar filtros Janela de atendimento Grade de atendimento Capacidade Transporta…" at bounding box center [239, 106] width 479 height 213
click at [458, 15] on em at bounding box center [461, 15] width 8 height 8
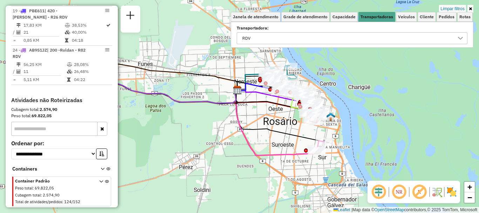
click at [461, 38] on icon at bounding box center [461, 38] width 6 height 6
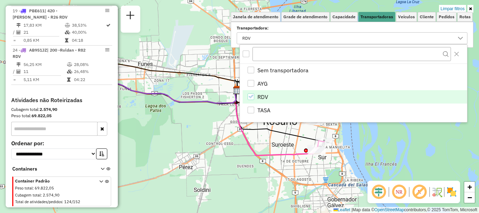
click at [248, 96] on div "RDV" at bounding box center [251, 96] width 7 height 7
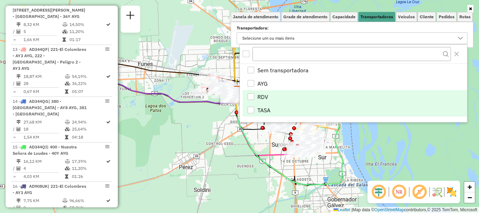
click at [253, 110] on div "TASA" at bounding box center [251, 110] width 7 height 7
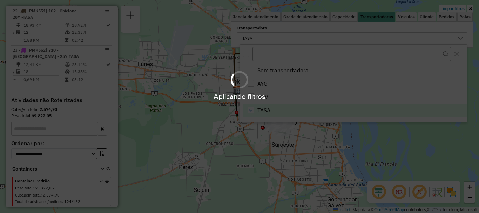
scroll to position [328, 0]
click at [219, 169] on div "Aplicando filtros" at bounding box center [239, 106] width 479 height 213
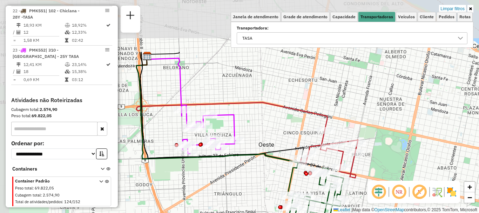
drag, startPoint x: 192, startPoint y: 120, endPoint x: 228, endPoint y: 193, distance: 81.8
click at [228, 193] on div "Limpar filtros Janela de atendimento Grade de atendimento Capacidade Transporta…" at bounding box center [239, 106] width 479 height 213
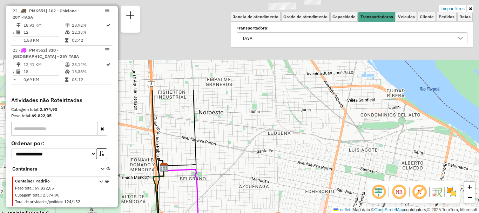
drag, startPoint x: 242, startPoint y: 132, endPoint x: 257, endPoint y: 227, distance: 96.3
click at [257, 213] on html "Aplicando filtros Pop-up bloqueado! Seu navegador bloqueou automáticamente a ab…" at bounding box center [239, 106] width 479 height 213
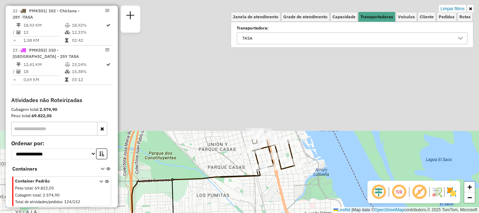
drag, startPoint x: 275, startPoint y: 133, endPoint x: 258, endPoint y: 227, distance: 94.9
click at [258, 213] on html "Aplicando filtros Pop-up bloqueado! Seu navegador bloqueou automáticamente a ab…" at bounding box center [239, 106] width 479 height 213
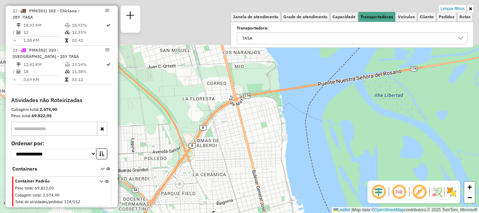
click at [259, 213] on html "Aplicando filtros Pop-up bloqueado! Seu navegador bloqueou automáticamente a ab…" at bounding box center [239, 106] width 479 height 213
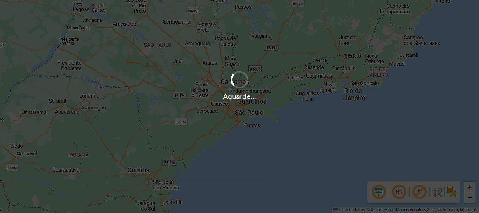
scroll to position [460, 0]
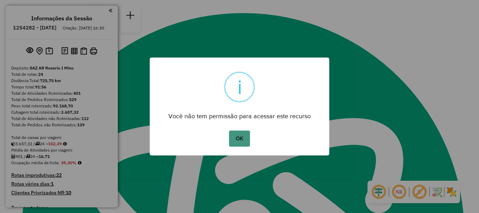
click at [242, 133] on button "OK" at bounding box center [239, 139] width 21 height 16
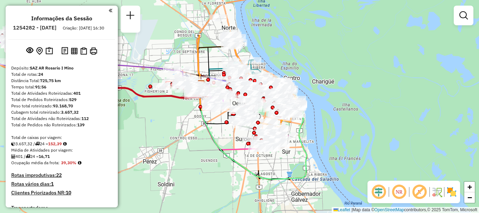
drag, startPoint x: 277, startPoint y: 146, endPoint x: 280, endPoint y: 168, distance: 22.0
click at [280, 168] on div "Janela de atendimento Grade de atendimento Capacidade Transportadoras Veículos …" at bounding box center [239, 106] width 479 height 213
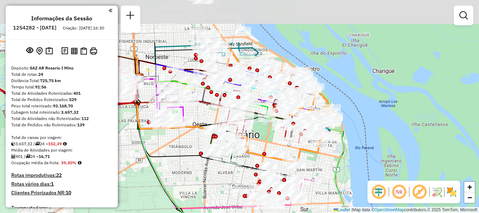
drag, startPoint x: 260, startPoint y: 163, endPoint x: 274, endPoint y: 227, distance: 65.3
click at [274, 213] on html "Aguarde... Pop-up bloqueado! Seu navegador bloqueou automáticamente a abertura …" at bounding box center [239, 106] width 479 height 213
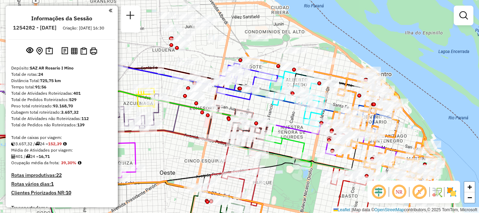
drag, startPoint x: 251, startPoint y: 127, endPoint x: 287, endPoint y: 202, distance: 82.6
click at [287, 202] on div "Janela de atendimento Grade de atendimento Capacidade Transportadoras Veículos …" at bounding box center [239, 106] width 479 height 213
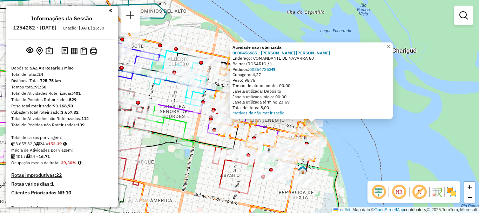
click at [359, 155] on div "Rota 9 - Placa AD324QN 0000471256 - Vega Nahuel Matias Atividade não roteirizad…" at bounding box center [239, 106] width 479 height 213
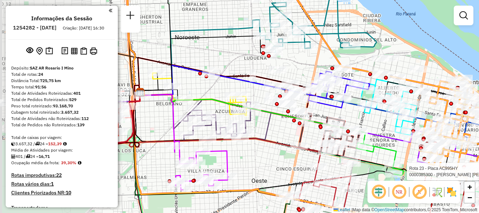
drag, startPoint x: 339, startPoint y: 113, endPoint x: 423, endPoint y: 109, distance: 84.3
click at [423, 109] on div "Rota 23 - Placa AC995HY 0000385300 - PERRY MARCELO DAVID ARTURO Janela de atend…" at bounding box center [239, 106] width 479 height 213
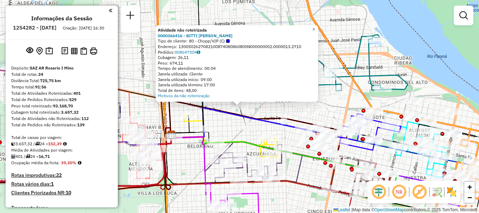
click at [223, 123] on div "Atividade não roteirizada 0000366416 - BITTI LEANDRO S Tipo de cliente: 80 - Ch…" at bounding box center [239, 106] width 479 height 213
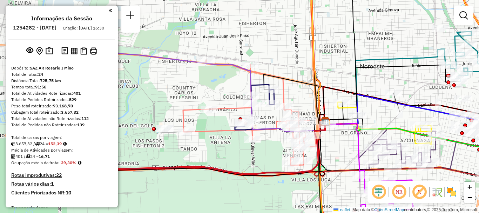
drag, startPoint x: 192, startPoint y: 127, endPoint x: 345, endPoint y: 114, distance: 152.8
click at [344, 114] on icon at bounding box center [334, 111] width 19 height 19
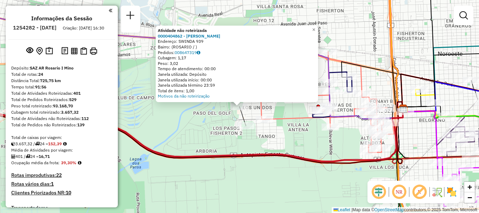
click at [200, 138] on div "Atividade não roteirizada 0000404862 - BERTONI NORA Endereço: SWINDA 939 Bairro…" at bounding box center [239, 106] width 479 height 213
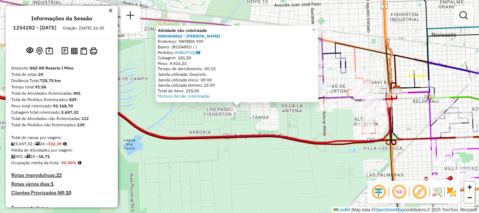
click at [242, 127] on div "Atividade não roteirizada 0000404862 - BERTONI NORA Endereço: SWINDA 939 Bairro…" at bounding box center [239, 106] width 479 height 213
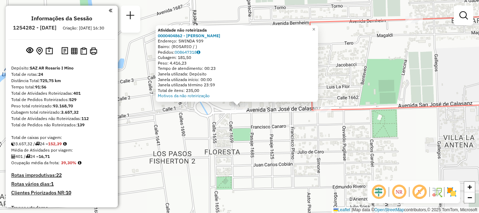
click at [309, 139] on div "Atividade não roteirizada 0000404862 - BERTONI NORA Endereço: SWINDA 939 Bairro…" at bounding box center [239, 106] width 479 height 213
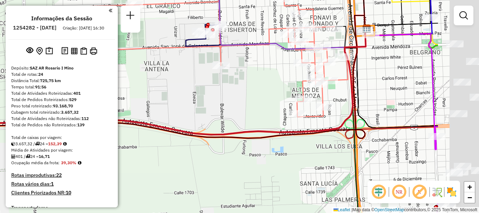
drag, startPoint x: 307, startPoint y: 111, endPoint x: 252, endPoint y: 112, distance: 55.1
click at [252, 112] on div "Janela de atendimento Grade de atendimento Capacidade Transportadoras Veículos …" at bounding box center [239, 106] width 479 height 213
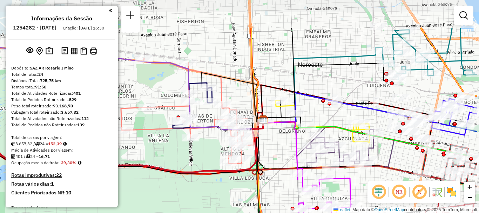
drag, startPoint x: 321, startPoint y: 113, endPoint x: 289, endPoint y: 146, distance: 45.9
click at [289, 146] on div "Janela de atendimento Grade de atendimento Capacidade Transportadoras Veículos …" at bounding box center [239, 106] width 479 height 213
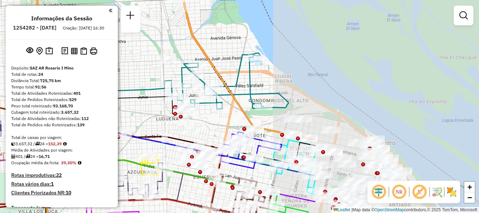
drag, startPoint x: 372, startPoint y: 110, endPoint x: 185, endPoint y: 141, distance: 189.9
click at [185, 141] on icon at bounding box center [138, 135] width 177 height 35
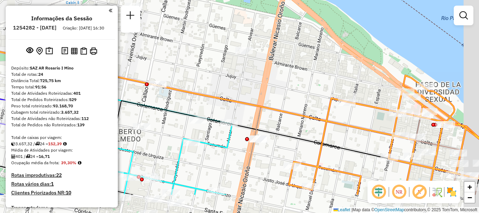
drag, startPoint x: 352, startPoint y: 117, endPoint x: 241, endPoint y: 92, distance: 113.1
click at [241, 90] on div "Janela de atendimento Grade de atendimento Capacidade Transportadoras Veículos …" at bounding box center [239, 106] width 479 height 213
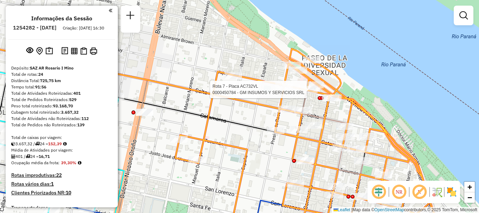
select select "**********"
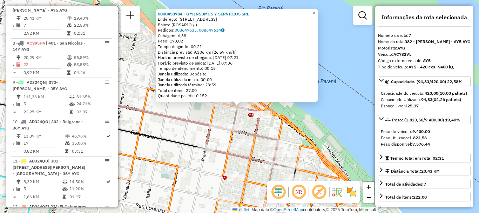
scroll to position [35, 0]
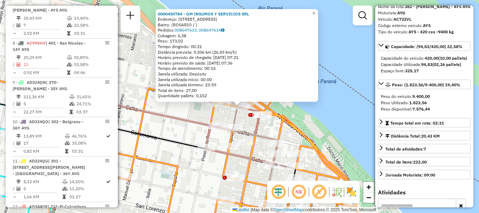
click at [356, 119] on div "0000450784 - GM INSUMOS Y SERVICIOS SRL Endereço: PARAGUAY 109 Bairro: (ROSARIO…" at bounding box center [239, 106] width 479 height 213
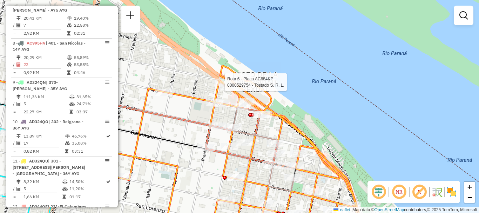
select select "**********"
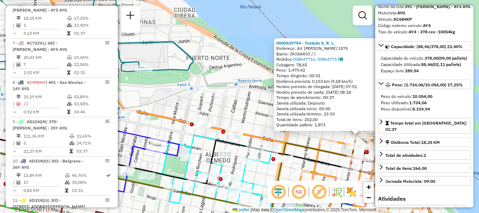
scroll to position [70, 0]
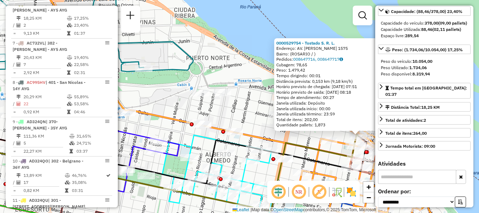
click at [277, 27] on div "0000529754 - Tostado S. R. L. Endereço: AV. WHEELWRIGHT 1575 Bairro: (ROSARIO /…" at bounding box center [239, 106] width 479 height 213
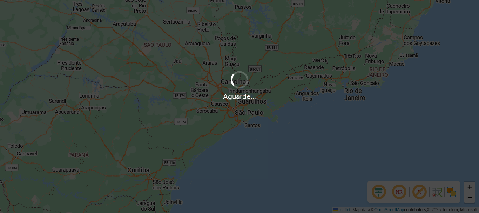
scroll to position [460, 0]
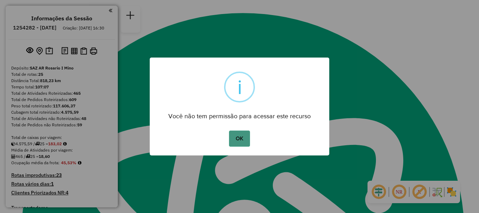
click at [231, 138] on button "OK" at bounding box center [239, 139] width 21 height 16
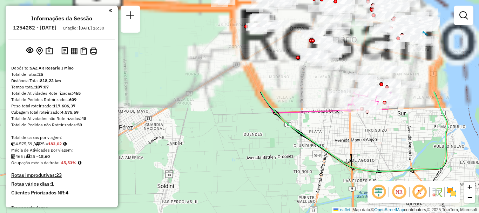
drag, startPoint x: 284, startPoint y: 183, endPoint x: 286, endPoint y: 207, distance: 23.6
click at [286, 207] on div "Janela de atendimento Grade de atendimento Capacidade Transportadoras Veículos …" at bounding box center [239, 106] width 479 height 213
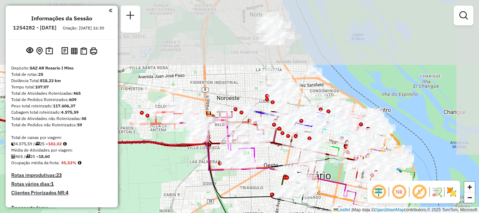
drag, startPoint x: 306, startPoint y: 111, endPoint x: 282, endPoint y: 226, distance: 117.9
click at [282, 213] on html "Aguarde... Pop-up bloqueado! Seu navegador bloqueou automáticamente a abertura …" at bounding box center [239, 106] width 479 height 213
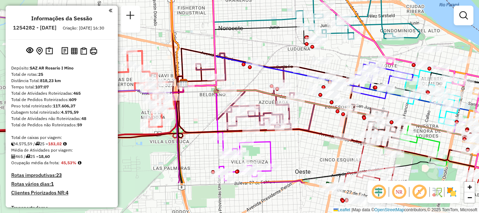
drag, startPoint x: 229, startPoint y: 124, endPoint x: 248, endPoint y: 73, distance: 54.4
click at [248, 73] on div "Janela de atendimento Grade de atendimento Capacidade Transportadoras Veículos …" at bounding box center [239, 106] width 479 height 213
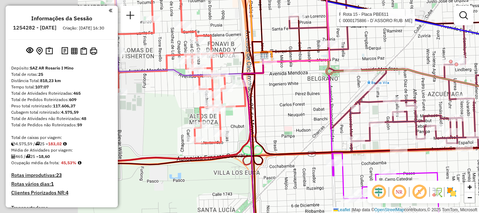
drag, startPoint x: 136, startPoint y: 105, endPoint x: 272, endPoint y: 94, distance: 136.3
click at [272, 94] on div "Rota 10 - Placa AD324QO 0000366416 - BITTI [PERSON_NAME] S Rota 15 - Placa PBE6…" at bounding box center [239, 106] width 479 height 213
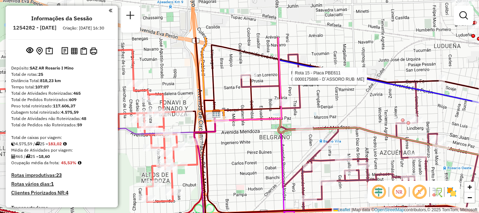
drag, startPoint x: 300, startPoint y: 72, endPoint x: 252, endPoint y: 131, distance: 75.8
click at [252, 131] on div "Rota 10 - Placa AD324QO 0000366416 - BITTI [PERSON_NAME] S Rota 15 - Placa PBE6…" at bounding box center [239, 106] width 479 height 213
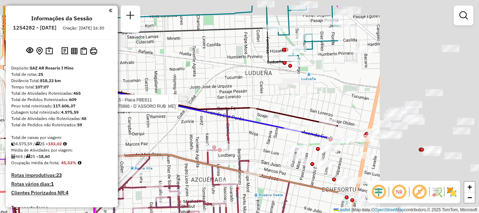
drag, startPoint x: 381, startPoint y: 84, endPoint x: 63, endPoint y: 121, distance: 320.4
click at [62, 121] on hb-router-mapa "Informações da Sessão 1254282 - [DATE] Criação: [DATE] 16:30 Depósito: SAZ AR R…" at bounding box center [239, 106] width 479 height 213
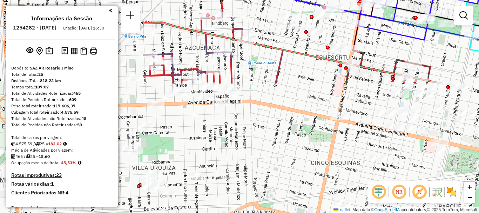
drag, startPoint x: 236, startPoint y: 129, endPoint x: 427, endPoint y: -20, distance: 242.7
click at [427, 0] on html "Aguarde... Pop-up bloqueado! Seu navegador bloqueou automáticamente a abertura …" at bounding box center [239, 106] width 479 height 213
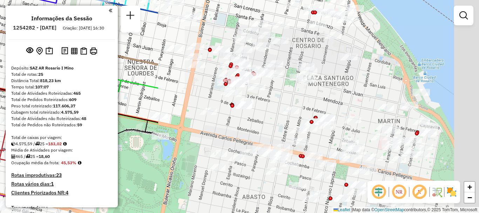
drag, startPoint x: 369, startPoint y: 88, endPoint x: 14, endPoint y: 59, distance: 355.6
click at [8, 55] on hb-router-mapa "Informações da Sessão 1254282 - [DATE] Criação: [DATE] 16:30 Depósito: SAZ AR R…" at bounding box center [239, 106] width 479 height 213
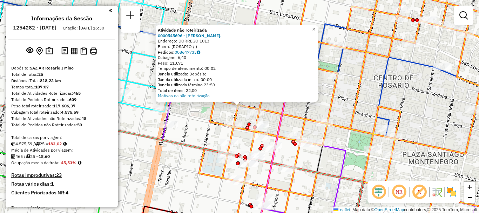
drag, startPoint x: 209, startPoint y: 126, endPoint x: 208, endPoint y: 122, distance: 3.9
click at [209, 126] on icon at bounding box center [363, 106] width 328 height 255
select select "**********"
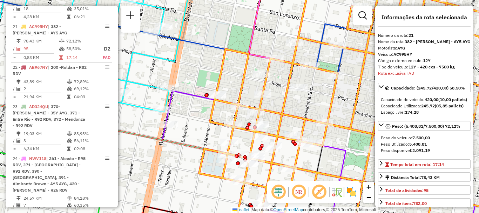
scroll to position [1053, 0]
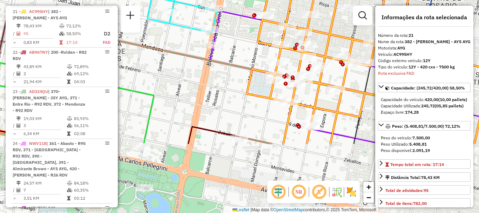
drag, startPoint x: 223, startPoint y: 125, endPoint x: 252, endPoint y: 135, distance: 31.0
click at [266, 56] on div "Janela de atendimento Grade de atendimento Capacidade Transportadoras Veículos …" at bounding box center [239, 106] width 479 height 213
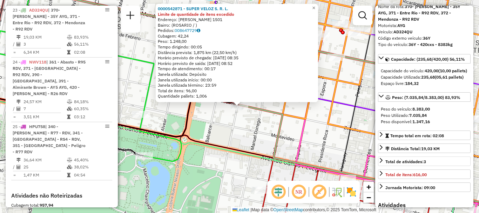
scroll to position [70, 0]
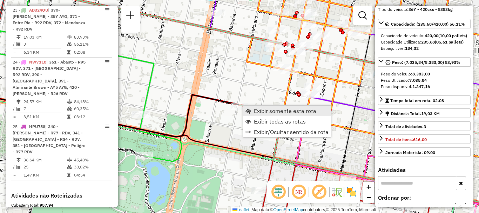
click at [269, 109] on span "Exibir somente esta rota" at bounding box center [285, 111] width 62 height 6
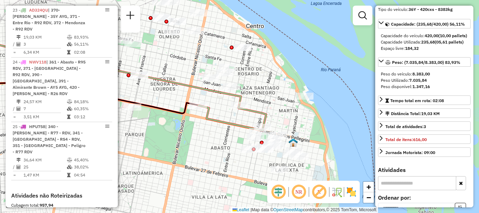
drag, startPoint x: 279, startPoint y: 154, endPoint x: 144, endPoint y: 134, distance: 137.3
click at [144, 134] on div "Janela de atendimento Grade de atendimento Capacidade Transportadoras Veículos …" at bounding box center [239, 106] width 479 height 213
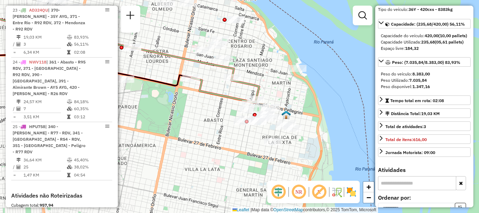
drag, startPoint x: 175, startPoint y: 149, endPoint x: 203, endPoint y: 101, distance: 55.1
click at [168, 119] on div "Janela de atendimento Grade de atendimento Capacidade Transportadoras Veículos …" at bounding box center [239, 106] width 479 height 213
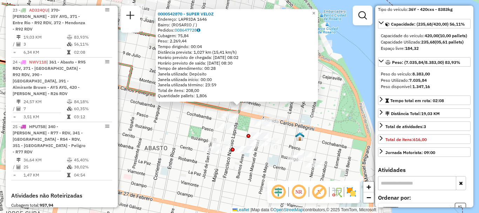
click at [171, 122] on div "0000542870 - SUPER VELOZ Endereço: LAPRIDA 1646 Bairro: (ROSARIO / ) Pedidos: 0…" at bounding box center [239, 106] width 479 height 213
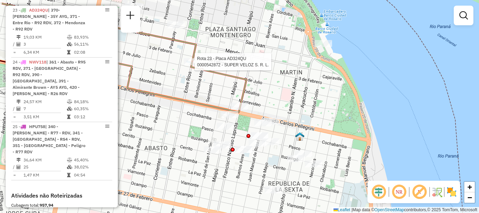
select select "**********"
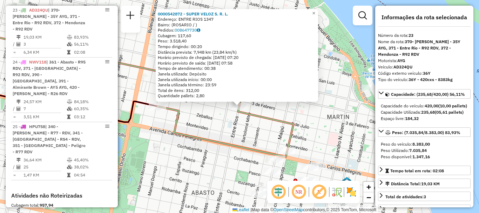
click at [198, 113] on div "0000542872 - SUPER VELOZ S. R. L. Endereço: ENTRE RIOS 1347 Bairro: (ROSARIO / …" at bounding box center [239, 106] width 479 height 213
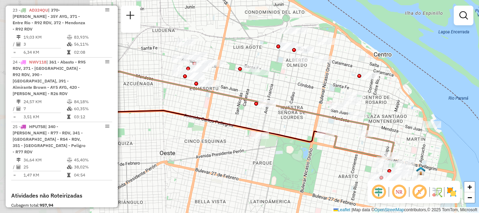
drag, startPoint x: 184, startPoint y: 140, endPoint x: 346, endPoint y: 167, distance: 164.1
click at [346, 167] on div "Janela de atendimento Grade de atendimento Capacidade Transportadoras Veículos …" at bounding box center [239, 106] width 479 height 213
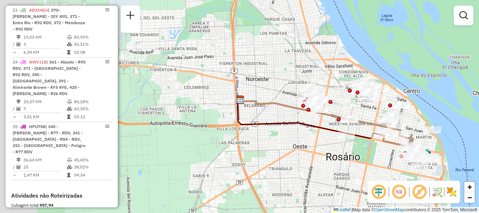
drag, startPoint x: 189, startPoint y: 164, endPoint x: 280, endPoint y: 149, distance: 92.8
click at [280, 149] on div "Janela de atendimento Grade de atendimento Capacidade Transportadoras Veículos …" at bounding box center [239, 106] width 479 height 213
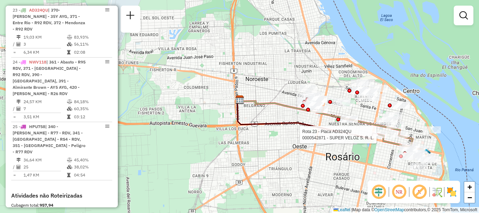
select select "**********"
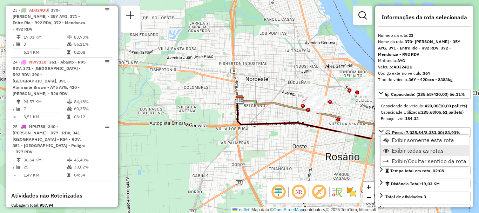
click at [422, 149] on span "Exibir todas as rotas" at bounding box center [418, 151] width 52 height 6
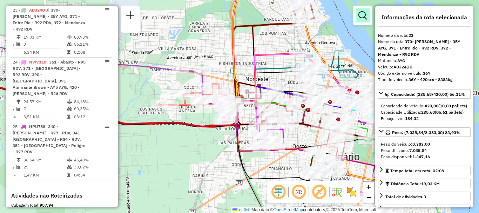
click at [364, 14] on em at bounding box center [363, 15] width 8 height 8
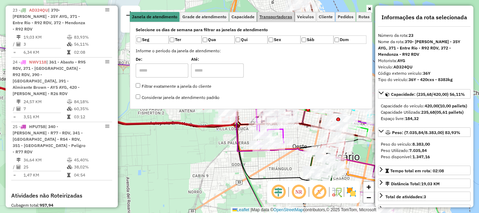
click at [278, 17] on span "Transportadoras" at bounding box center [276, 17] width 33 height 4
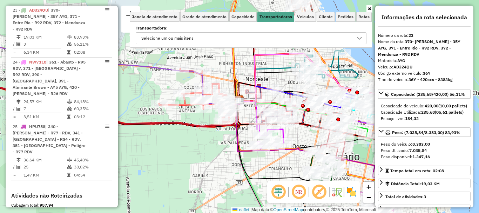
click at [357, 36] on icon at bounding box center [360, 38] width 6 height 6
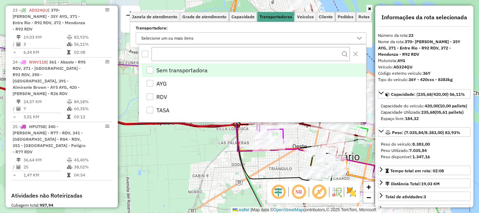
scroll to position [4, 24]
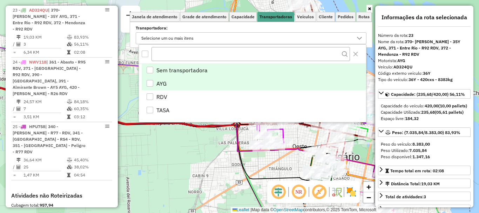
click at [148, 85] on div "AYG" at bounding box center [150, 83] width 7 height 7
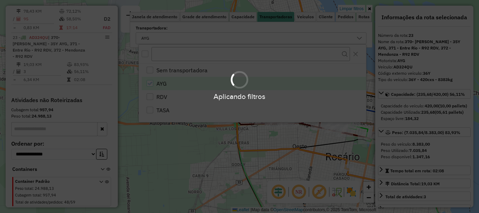
scroll to position [584, 0]
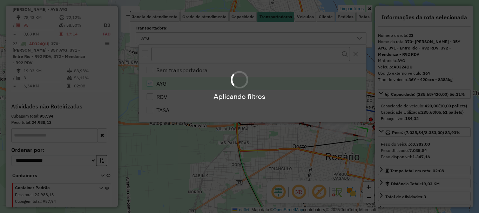
click at [180, 176] on div "Aplicando filtros" at bounding box center [239, 106] width 479 height 213
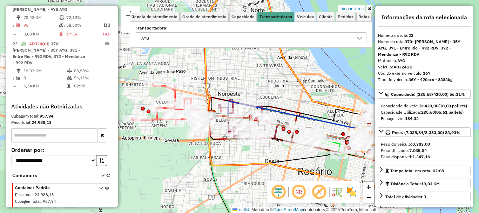
drag, startPoint x: 172, startPoint y: 160, endPoint x: 160, endPoint y: 162, distance: 11.8
click at [160, 162] on div "Limpar filtros Janela de atendimento Grade de atendimento Capacidade Transporta…" at bounding box center [239, 106] width 479 height 213
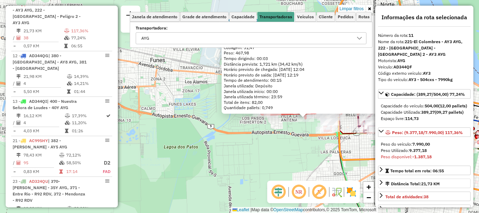
scroll to position [35, 0]
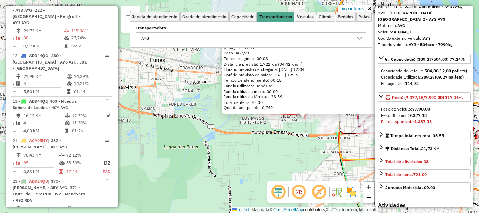
click at [279, 174] on div "0000471358 - DOS ONZAS S.R.L. Limite de capacidade do veículo excedido Endereço…" at bounding box center [239, 106] width 479 height 213
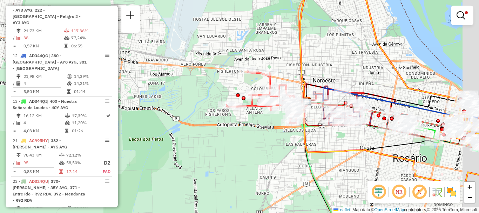
drag, startPoint x: 243, startPoint y: 160, endPoint x: 176, endPoint y: 158, distance: 67.1
click at [176, 158] on div "Limpar filtros Janela de atendimento Grade de atendimento Capacidade Transporta…" at bounding box center [239, 106] width 479 height 213
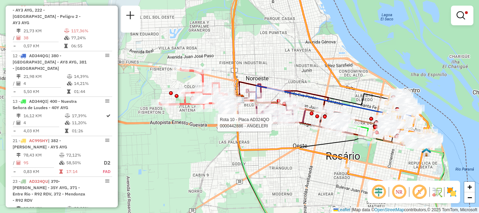
select select "**********"
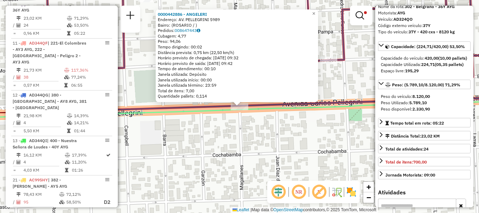
click at [303, 158] on div "0000442886 - ANGELERI Endereço: AV. PELLEGRINI 5989 Bairro: (ROSARIO / ) Pedido…" at bounding box center [239, 106] width 479 height 213
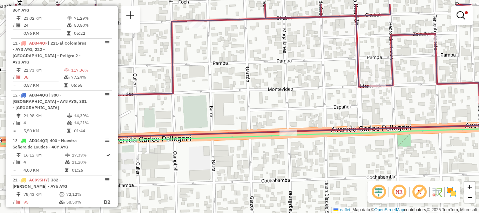
drag, startPoint x: 202, startPoint y: 132, endPoint x: 386, endPoint y: 205, distance: 197.7
click at [386, 205] on div "Limpar filtros Janela de atendimento Grade de atendimento Capacidade Transporta…" at bounding box center [239, 106] width 479 height 213
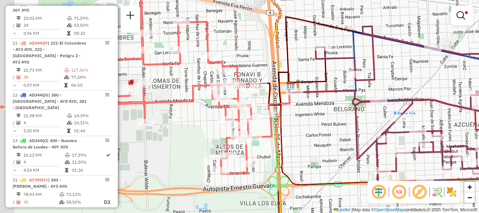
drag, startPoint x: 289, startPoint y: 161, endPoint x: 344, endPoint y: 170, distance: 55.4
click at [350, 177] on div "Limpar filtros Janela de atendimento Grade de atendimento Capacidade Transporta…" at bounding box center [239, 106] width 479 height 213
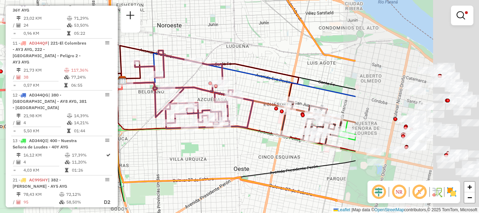
drag, startPoint x: 324, startPoint y: 78, endPoint x: 172, endPoint y: 47, distance: 155.0
click at [172, 51] on icon at bounding box center [194, 90] width 119 height 78
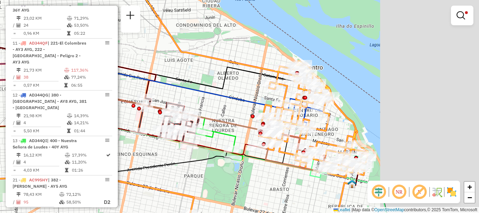
drag, startPoint x: 389, startPoint y: 63, endPoint x: 249, endPoint y: 68, distance: 139.7
click at [249, 68] on icon at bounding box center [167, 111] width 401 height 255
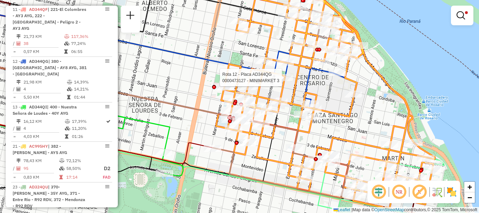
select select "**********"
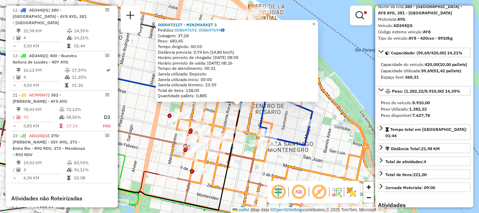
click at [328, 128] on div "0000473127 - MINIMARKET 3 Pedidos: 008647693, 008647694 Cubagem: 37,18 Peso: 68…" at bounding box center [239, 106] width 479 height 213
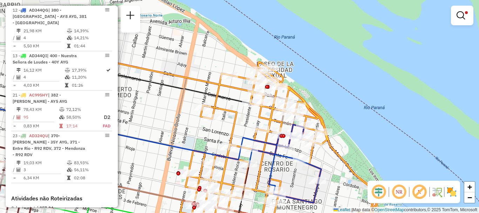
drag, startPoint x: 322, startPoint y: 117, endPoint x: 322, endPoint y: 162, distance: 44.9
click at [331, 174] on div "Limpar filtros Janela de atendimento Grade de atendimento Capacidade Transporta…" at bounding box center [239, 106] width 479 height 213
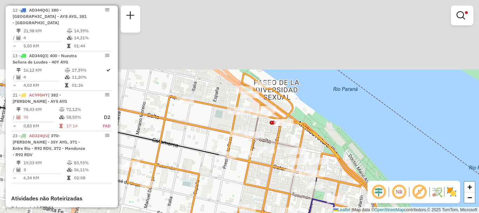
drag, startPoint x: 268, startPoint y: 87, endPoint x: 245, endPoint y: 116, distance: 36.9
click at [272, 159] on icon at bounding box center [205, 192] width 495 height 238
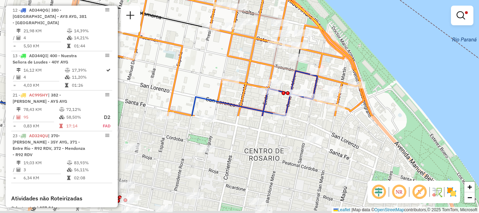
drag, startPoint x: 245, startPoint y: 183, endPoint x: 239, endPoint y: 44, distance: 139.1
click at [235, 53] on div "Limpar filtros Janela de atendimento Grade de atendimento Capacidade Transporta…" at bounding box center [239, 106] width 479 height 213
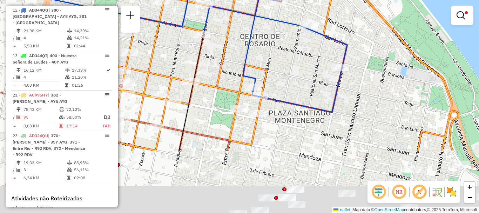
drag, startPoint x: 292, startPoint y: 130, endPoint x: 281, endPoint y: 26, distance: 104.8
click at [282, 31] on div "Limpar filtros Janela de atendimento Grade de atendimento Capacidade Transporta…" at bounding box center [239, 106] width 479 height 213
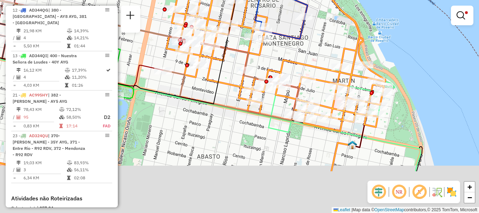
drag, startPoint x: 302, startPoint y: 157, endPoint x: 289, endPoint y: 88, distance: 70.1
click at [289, 88] on icon at bounding box center [162, 43] width 447 height 255
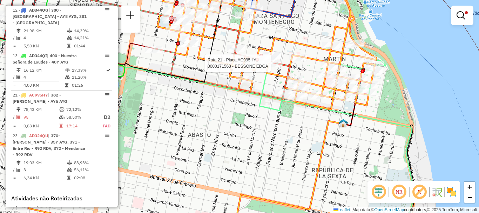
drag, startPoint x: 314, startPoint y: 123, endPoint x: 306, endPoint y: 105, distance: 19.6
click at [306, 105] on div "Rota 21 - Placa AC995HY 0000171563 - BESSONE EDGA Limpar filtros Janela de aten…" at bounding box center [239, 106] width 479 height 213
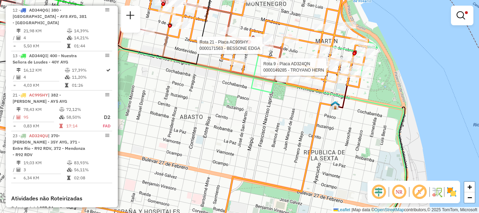
select select "**********"
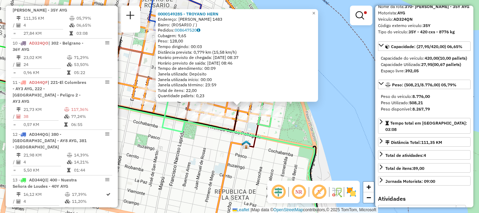
click at [337, 151] on div "0000149285 - TROYANO HERN Endereço: LEANDRO N ALEM 1483 Bairro: (ROSARIO / ) Pe…" at bounding box center [239, 106] width 479 height 213
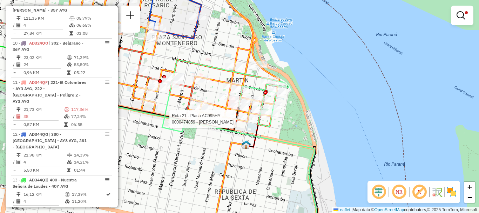
select select "**********"
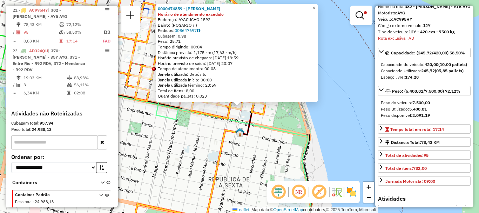
click at [339, 142] on div "0000474859 - SANDOVAL CLAUDIO Horário de atendimento excedido Endereço: AYACUCH…" at bounding box center [239, 106] width 479 height 213
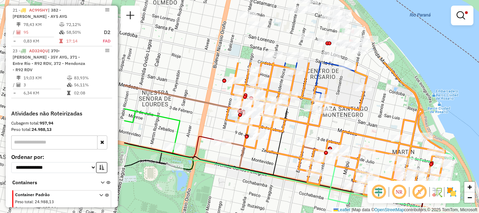
drag, startPoint x: 307, startPoint y: 107, endPoint x: 479, endPoint y: 191, distance: 191.6
click at [479, 191] on div "Limpar filtros Janela de atendimento Grade de atendimento Capacidade Transporta…" at bounding box center [239, 106] width 479 height 213
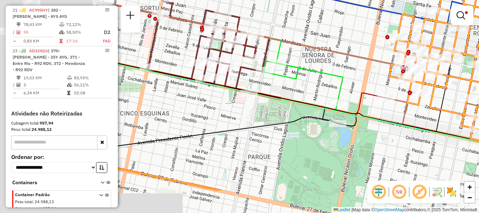
drag, startPoint x: 293, startPoint y: 191, endPoint x: 466, endPoint y: 146, distance: 178.4
click at [466, 146] on div "Limpar filtros Janela de atendimento Grade de atendimento Capacidade Transporta…" at bounding box center [239, 106] width 479 height 213
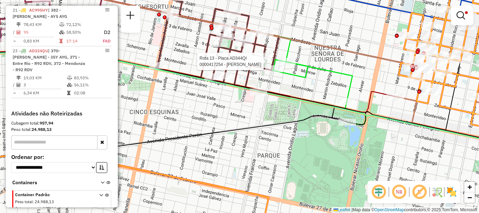
select select "**********"
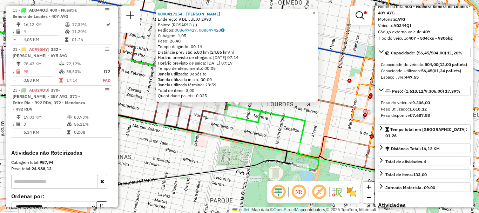
click at [264, 129] on div "0000417254 - COBELLI RUBEN MARCELO Endereço: 9 DE JULIO 2993 Bairro: (ROSARIO /…" at bounding box center [239, 106] width 479 height 213
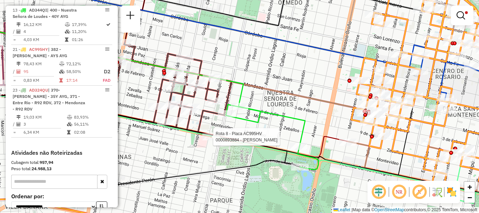
select select "**********"
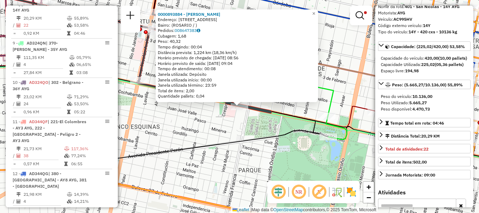
click at [340, 110] on div "0000893884 - [PERSON_NAME]: [STREET_ADDRESS] Pedidos: 008647383 Cubagem: 1,68 P…" at bounding box center [239, 106] width 479 height 213
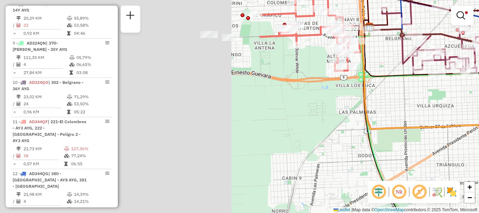
drag, startPoint x: 171, startPoint y: 129, endPoint x: 479, endPoint y: 113, distance: 308.2
click at [479, 113] on div "Limpar filtros Janela de atendimento Grade de atendimento Capacidade Transporta…" at bounding box center [239, 106] width 479 height 213
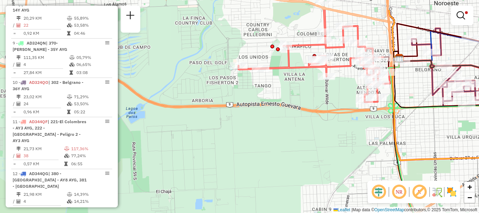
drag, startPoint x: 366, startPoint y: 117, endPoint x: 377, endPoint y: 124, distance: 13.1
click at [377, 124] on div "Limpar filtros Janela de atendimento Grade de atendimento Capacidade Transporta…" at bounding box center [239, 106] width 479 height 213
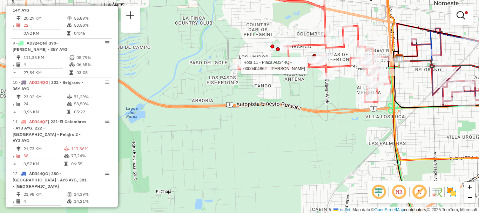
select select "**********"
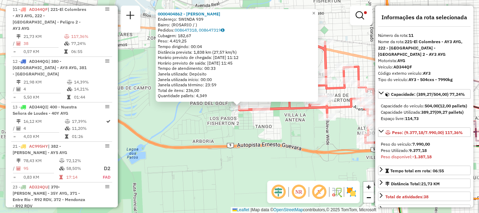
scroll to position [446, 0]
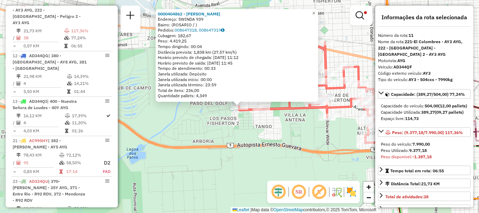
click at [262, 123] on div "0000404862 - BERTONI NORA Endereço: SWINDA 939 Bairro: (ROSARIO / ) Pedidos: 00…" at bounding box center [239, 106] width 479 height 213
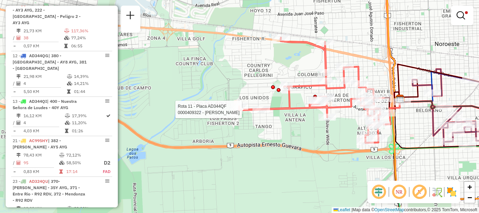
select select "**********"
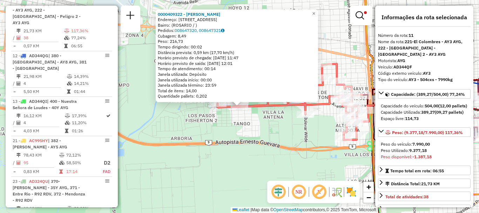
click at [261, 132] on div "0000409322 - BLANCO NELSON OSCAR Endereço: AV SAN JOSE DE CALASANZ 0 9064 Bairr…" at bounding box center [239, 106] width 479 height 213
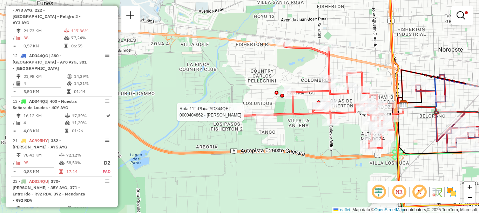
select select "**********"
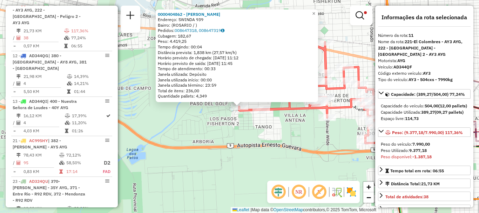
click at [360, 13] on em at bounding box center [360, 15] width 8 height 8
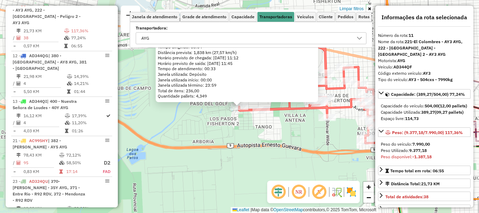
click at [361, 36] on icon at bounding box center [360, 38] width 6 height 6
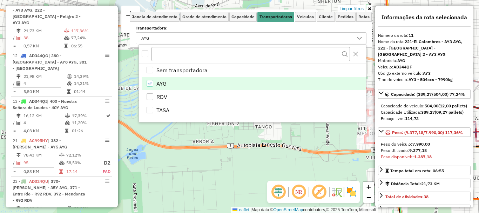
click at [148, 82] on icon "AYG" at bounding box center [149, 83] width 5 height 5
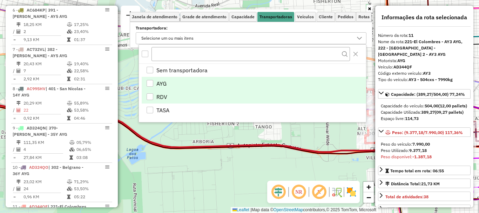
scroll to position [649, 0]
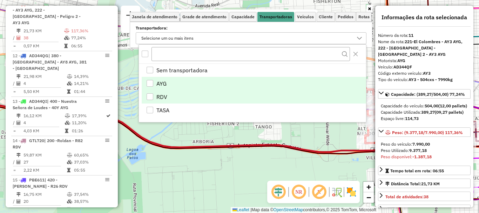
click at [151, 98] on div "RDV" at bounding box center [150, 96] width 7 height 7
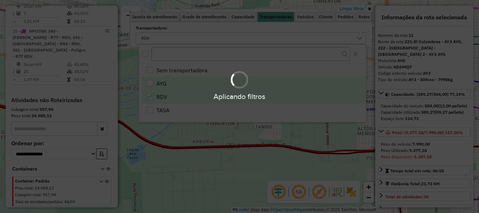
click at [168, 144] on hb-app "Aplicando filtros Pop-up bloqueado! Seu navegador bloqueou automáticamente a ab…" at bounding box center [239, 106] width 479 height 213
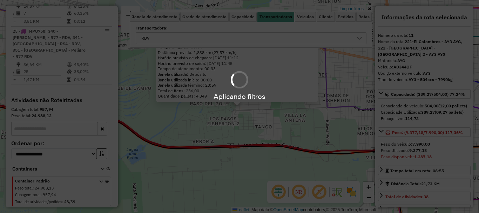
scroll to position [322, 0]
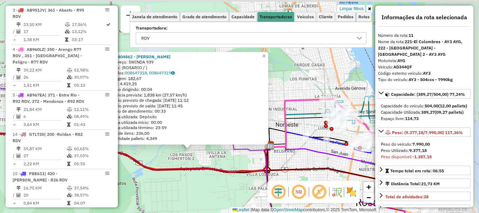
drag, startPoint x: 324, startPoint y: 147, endPoint x: 213, endPoint y: 169, distance: 112.9
click at [213, 169] on div "0000404862 - BERTONI NORA Endereço: SWINDA 939 Bairro: (ROSARIO / ) Pedidos: 00…" at bounding box center [239, 106] width 479 height 213
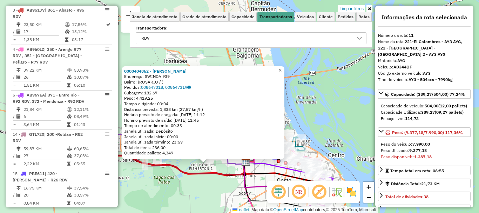
drag, startPoint x: 286, startPoint y: 69, endPoint x: 285, endPoint y: 88, distance: 19.7
click at [282, 69] on span "×" at bounding box center [280, 70] width 3 height 6
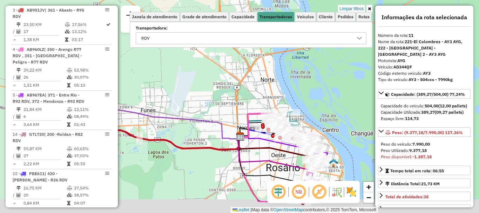
drag, startPoint x: 267, startPoint y: 158, endPoint x: 253, endPoint y: 112, distance: 47.7
click at [252, 130] on icon at bounding box center [267, 134] width 55 height 8
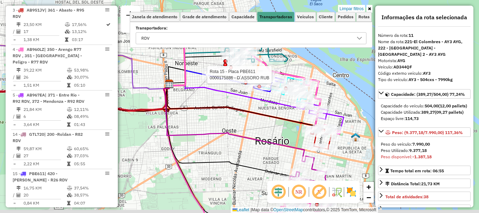
drag, startPoint x: 287, startPoint y: 119, endPoint x: 265, endPoint y: 103, distance: 27.2
click at [265, 103] on div "Rota 15 - Placa PBE611 0000175886 - D´ASSORO RUB Limpar filtros Janela de atend…" at bounding box center [239, 106] width 479 height 213
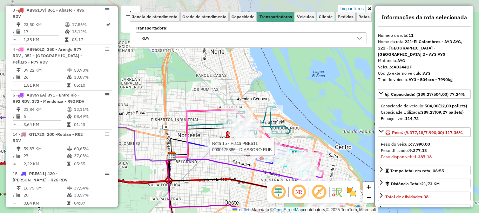
drag, startPoint x: 272, startPoint y: 107, endPoint x: 279, endPoint y: 179, distance: 72.7
click at [280, 183] on hb-router-mapa "Informações da Sessão 1254282 - 28/08/2025 Criação: 27/08/2025 16:30 Depósito: …" at bounding box center [239, 106] width 479 height 213
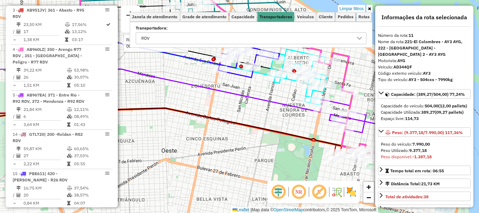
drag, startPoint x: 282, startPoint y: 164, endPoint x: 272, endPoint y: 94, distance: 70.6
click at [269, 84] on div "Rota 15 - Placa PBE611 0000175886 - D´ASSORO RUB Limpar filtros Janela de atend…" at bounding box center [239, 106] width 479 height 213
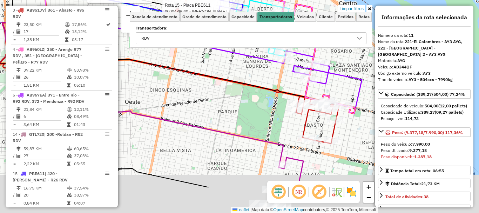
drag, startPoint x: 284, startPoint y: 119, endPoint x: 253, endPoint y: 78, distance: 50.7
click at [252, 78] on div "Rota 15 - Placa PBE611 0000175886 - D´ASSORO RUB Rota 15 - Placa PBE611 0000438…" at bounding box center [239, 106] width 479 height 213
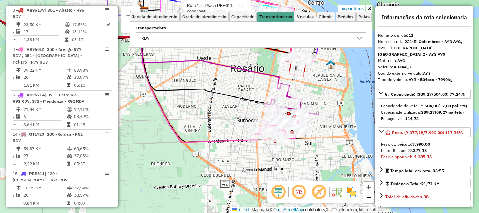
drag, startPoint x: 251, startPoint y: 122, endPoint x: 256, endPoint y: 99, distance: 23.6
click at [261, 84] on div "Rota 15 - Placa PBE611 0000175886 - D´ASSORO RUB Rota 15 - Placa PBE611 0000438…" at bounding box center [239, 106] width 479 height 213
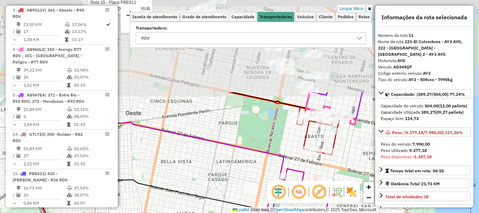
drag, startPoint x: 258, startPoint y: 96, endPoint x: 240, endPoint y: 185, distance: 89.7
click at [239, 185] on div "Rota 15 - Placa PBE611 0000175886 - D´ASSORO RUB Rota 15 - Placa PBE611 0000438…" at bounding box center [239, 106] width 479 height 213
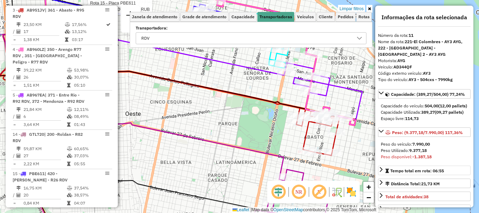
scroll to position [35, 0]
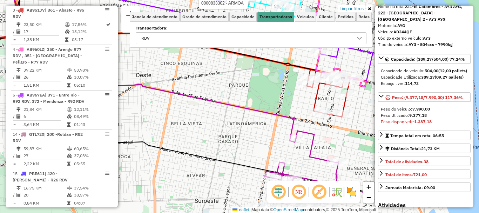
drag, startPoint x: 352, startPoint y: 172, endPoint x: 362, endPoint y: 134, distance: 40.0
click at [362, 134] on div "Rota 15 - Placa PBE611 0000175886 - D´ASSORO RUB Rota 15 - Placa PBE611 0000438…" at bounding box center [239, 106] width 479 height 213
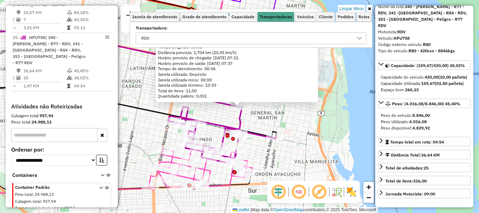
scroll to position [70, 0]
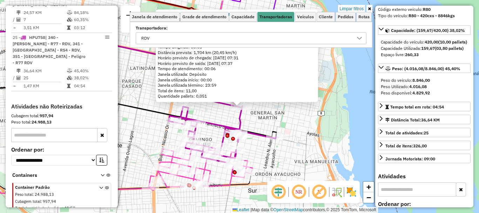
click at [340, 162] on div "0000366377 - SANTILLI SABOL FRANCO LEONEL Endereço: SARMIENTO 3159 Bairro: (ROS…" at bounding box center [239, 106] width 479 height 213
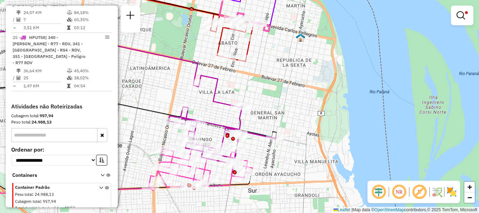
click at [459, 15] on em at bounding box center [461, 15] width 8 height 8
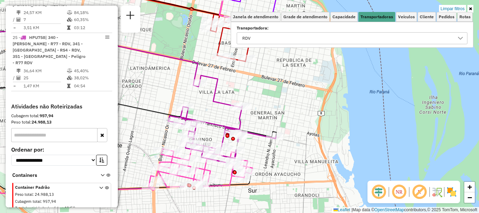
drag, startPoint x: 460, startPoint y: 35, endPoint x: 459, endPoint y: 39, distance: 3.8
click at [460, 36] on icon at bounding box center [461, 38] width 6 height 6
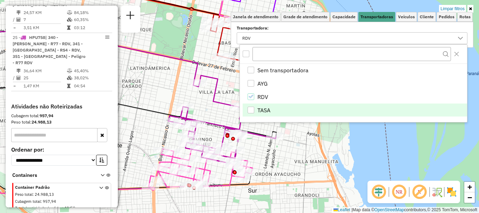
drag, startPoint x: 252, startPoint y: 92, endPoint x: 255, endPoint y: 106, distance: 14.7
click at [252, 93] on li "RDV" at bounding box center [355, 96] width 225 height 13
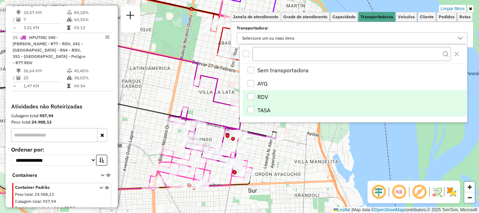
click at [253, 109] on div "TASA" at bounding box center [251, 110] width 7 height 7
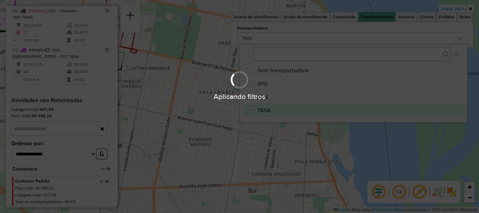
scroll to position [328, 0]
click at [328, 151] on div "Aplicando filtros" at bounding box center [239, 106] width 479 height 213
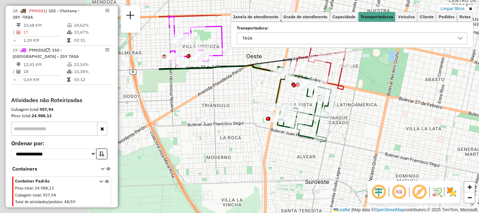
drag, startPoint x: 226, startPoint y: 122, endPoint x: 440, endPoint y: 171, distance: 219.7
click at [440, 170] on div "Limpar filtros Janela de atendimento Grade de atendimento Capacidade Transporta…" at bounding box center [239, 106] width 479 height 213
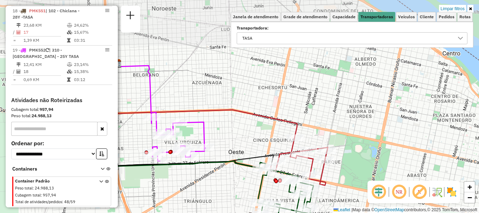
drag, startPoint x: 364, startPoint y: 143, endPoint x: 342, endPoint y: 227, distance: 86.5
click at [342, 213] on html "Aplicando filtros Pop-up bloqueado! Seu navegador bloqueou automáticamente a ab…" at bounding box center [239, 106] width 479 height 213
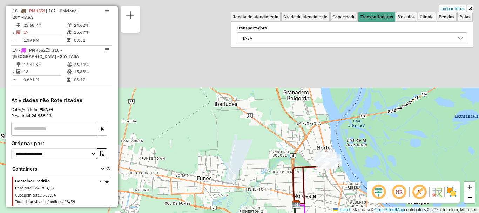
drag, startPoint x: 329, startPoint y: 66, endPoint x: 340, endPoint y: 184, distance: 117.8
click at [341, 184] on div "Limpar filtros Janela de atendimento Grade de atendimento Capacidade Transporta…" at bounding box center [239, 106] width 479 height 213
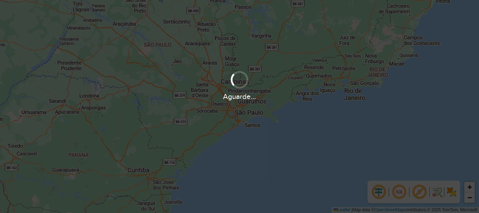
scroll to position [460, 0]
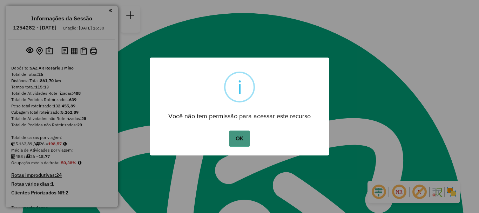
click at [244, 140] on button "OK" at bounding box center [239, 139] width 21 height 16
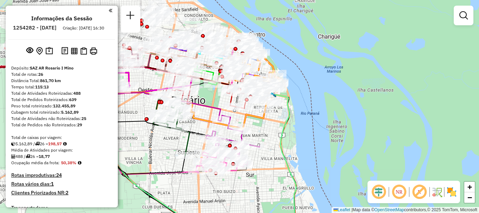
drag, startPoint x: 281, startPoint y: 102, endPoint x: 272, endPoint y: 149, distance: 48.0
click at [273, 148] on icon at bounding box center [188, 139] width 216 height 185
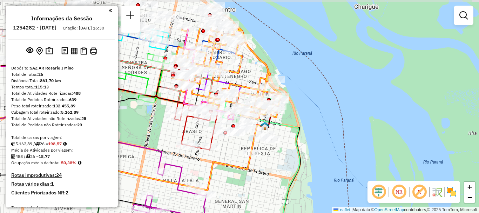
drag, startPoint x: 259, startPoint y: 120, endPoint x: 258, endPoint y: 170, distance: 49.8
click at [258, 170] on div "Janela de atendimento Grade de atendimento Capacidade Transportadoras Veículos …" at bounding box center [239, 106] width 479 height 213
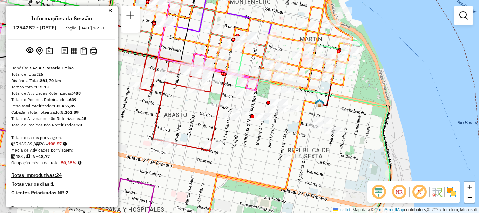
drag, startPoint x: 214, startPoint y: 129, endPoint x: 259, endPoint y: 139, distance: 46.2
click at [259, 139] on div "Janela de atendimento Grade de atendimento Capacidade Transportadoras Veículos …" at bounding box center [239, 106] width 479 height 213
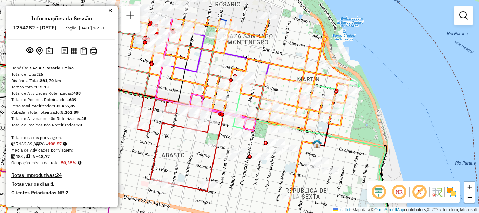
drag, startPoint x: 258, startPoint y: 145, endPoint x: 256, endPoint y: 179, distance: 33.8
click at [256, 179] on div "Janela de atendimento Grade de atendimento Capacidade Transportadoras Veículos …" at bounding box center [239, 106] width 479 height 213
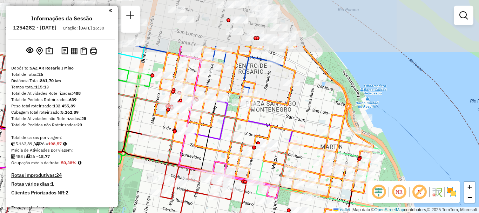
drag, startPoint x: 293, startPoint y: 108, endPoint x: 304, endPoint y: 148, distance: 41.4
click at [307, 151] on icon at bounding box center [174, 173] width 398 height 255
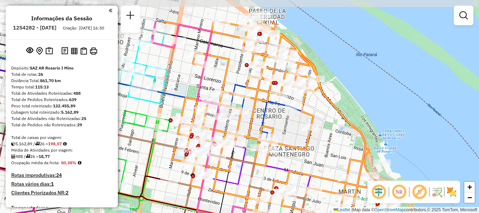
drag, startPoint x: 284, startPoint y: 109, endPoint x: 302, endPoint y: 152, distance: 46.5
click at [302, 152] on icon at bounding box center [180, 148] width 421 height 255
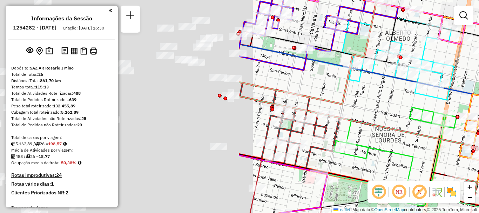
drag, startPoint x: 193, startPoint y: 74, endPoint x: 479, endPoint y: 71, distance: 286.0
click at [479, 71] on div "Janela de atendimento Grade de atendimento Capacidade Transportadoras Veículos …" at bounding box center [239, 106] width 479 height 213
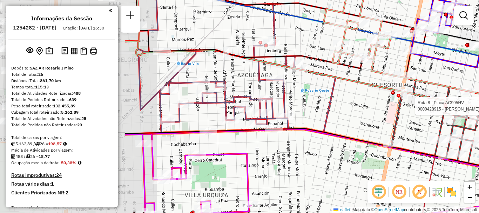
drag, startPoint x: 310, startPoint y: 114, endPoint x: 479, endPoint y: 113, distance: 169.1
click at [479, 109] on div at bounding box center [472, 105] width 18 height 7
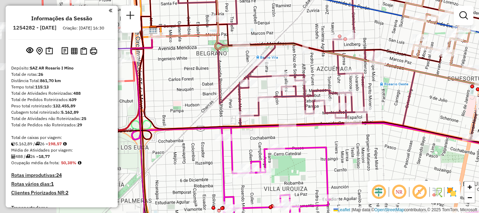
drag, startPoint x: 336, startPoint y: 147, endPoint x: 445, endPoint y: 160, distance: 109.9
click at [443, 158] on div "Rota 21 - Placa AC995HY 0000428293 - [PERSON_NAME] [PERSON_NAME] 8 - Placa AC99…" at bounding box center [239, 106] width 479 height 213
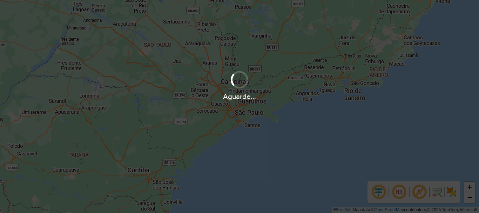
scroll to position [460, 0]
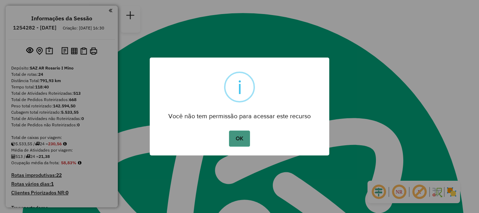
click at [241, 144] on button "OK" at bounding box center [239, 139] width 21 height 16
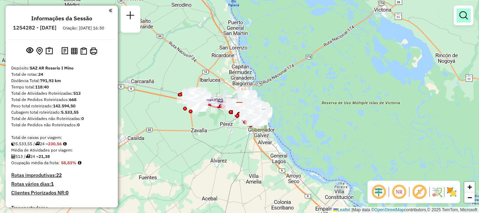
click at [462, 15] on em at bounding box center [464, 15] width 8 height 8
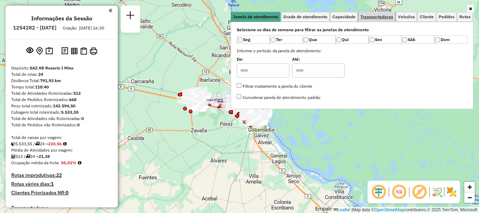
click at [378, 15] on span "Transportadoras" at bounding box center [377, 17] width 33 height 4
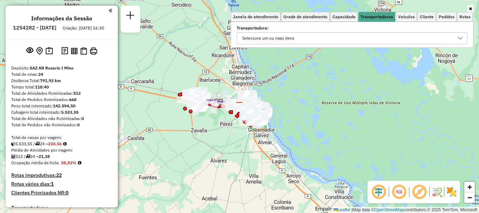
click at [458, 38] on icon at bounding box center [461, 38] width 6 height 6
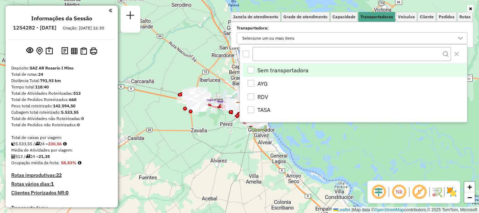
scroll to position [4, 24]
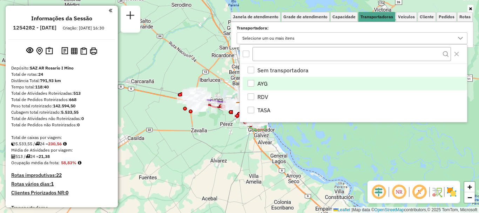
click at [248, 81] on div "AYG" at bounding box center [251, 83] width 7 height 7
click at [344, 142] on div "Janela de atendimento Grade de atendimento Capacidade Transportadoras Veículos …" at bounding box center [239, 106] width 479 height 213
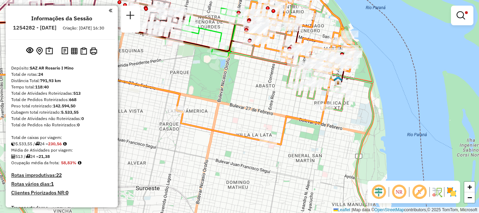
drag, startPoint x: 213, startPoint y: 71, endPoint x: 219, endPoint y: 119, distance: 48.8
click at [219, 119] on div "Limpar filtros Janela de atendimento Grade de atendimento Capacidade Transporta…" at bounding box center [239, 106] width 479 height 213
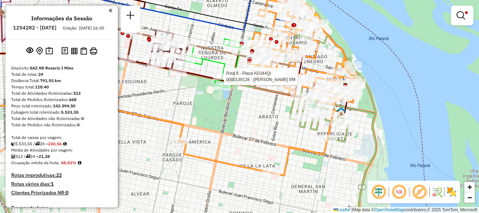
select select "**********"
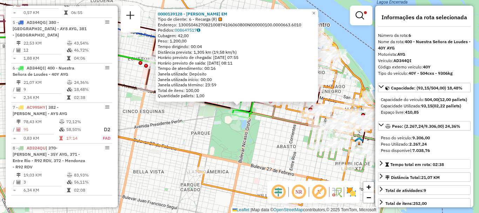
scroll to position [35, 0]
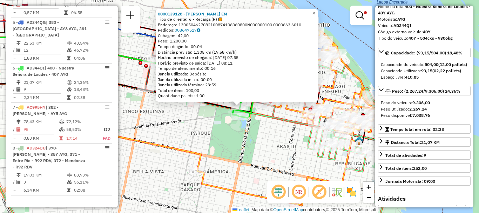
click at [283, 160] on div "0000139128 - ROSATI ROMAN EM Tipo de cliente: 6 - Recarga (R) Endereço: 1300504…" at bounding box center [239, 106] width 479 height 213
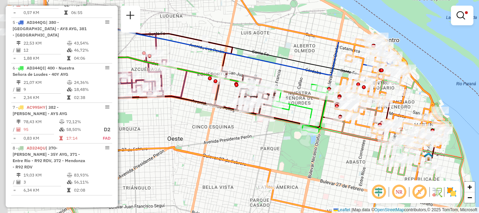
drag, startPoint x: 229, startPoint y: 139, endPoint x: 299, endPoint y: 154, distance: 71.2
click at [299, 154] on div "Limpar filtros Janela de atendimento Grade de atendimento Capacidade Transporta…" at bounding box center [239, 106] width 479 height 213
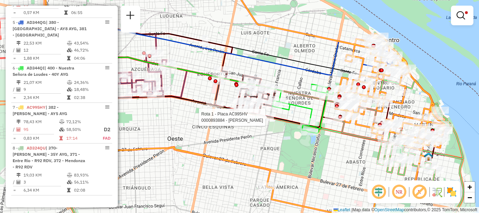
select select "**********"
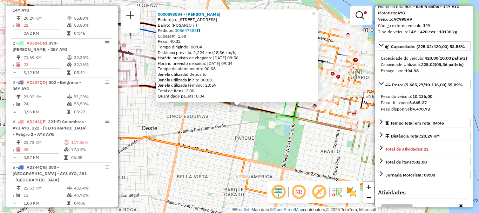
click at [316, 160] on div "0000893884 - [PERSON_NAME]: [STREET_ADDRESS] Pedidos: 008647383 Cubagem: 1,68 P…" at bounding box center [239, 106] width 479 height 213
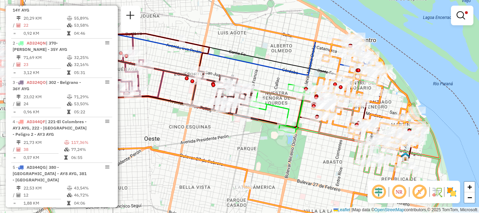
drag, startPoint x: 298, startPoint y: 149, endPoint x: 300, endPoint y: 160, distance: 11.2
click at [300, 160] on div "Limpar filtros Janela de atendimento Grade de atendimento Capacidade Transporta…" at bounding box center [239, 106] width 479 height 213
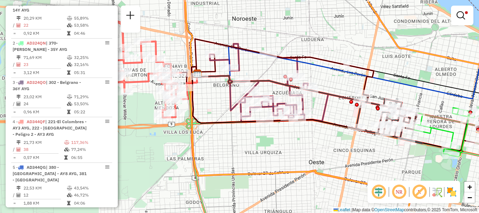
drag, startPoint x: 316, startPoint y: 155, endPoint x: 479, endPoint y: 176, distance: 164.2
click at [479, 176] on html "Aplicando filtros Pop-up bloqueado! Seu navegador bloqueou automáticamente a ab…" at bounding box center [239, 106] width 479 height 213
select select "**********"
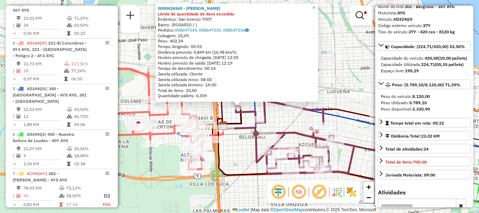
click at [244, 168] on div "0000426569 - LI YUHUI Limite de quantidade de itens excedido Endereço: [GEOGRAP…" at bounding box center [239, 106] width 479 height 213
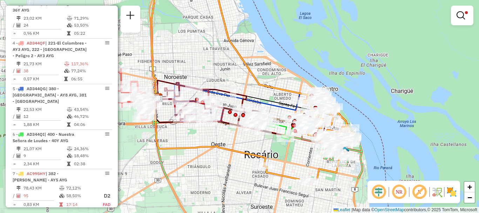
drag, startPoint x: 374, startPoint y: 152, endPoint x: 249, endPoint y: 95, distance: 137.5
click at [249, 94] on icon at bounding box center [237, 97] width 159 height 26
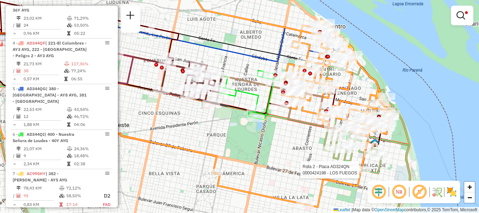
select select "**********"
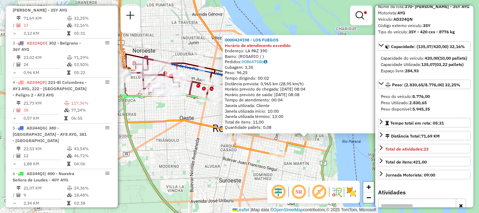
click at [365, 161] on div "0000424198 - LOS FUEGOS Horário de atendimento excedido Endereço: LA PAZ 390 Ba…" at bounding box center [239, 106] width 479 height 213
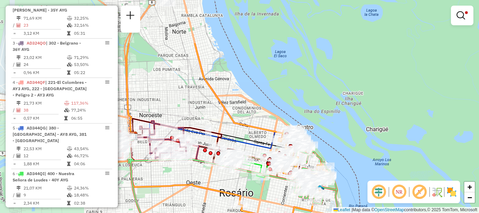
drag, startPoint x: 344, startPoint y: 144, endPoint x: 349, endPoint y: 222, distance: 78.8
click at [349, 213] on html "Aplicando filtros Pop-up bloqueado! Seu navegador bloqueou automáticamente a ab…" at bounding box center [239, 106] width 479 height 213
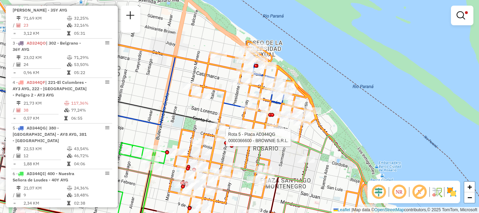
select select "**********"
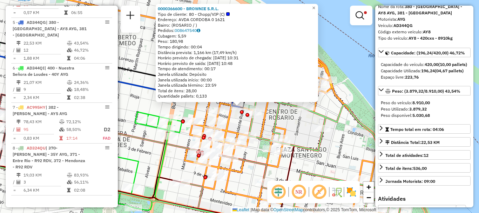
click at [359, 114] on div "0000366600 - BROWNIE S.R.L. Tipo de cliente: 80 - Chopp/VIP (C) Endereço: AVDA …" at bounding box center [239, 106] width 479 height 213
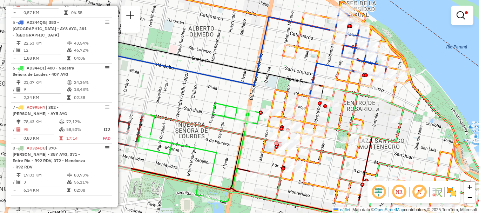
drag, startPoint x: 328, startPoint y: 153, endPoint x: 406, endPoint y: 144, distance: 78.4
click at [406, 144] on div "Limpar filtros Janela de atendimento Grade de atendimento Capacidade Transporta…" at bounding box center [239, 106] width 479 height 213
select select "**********"
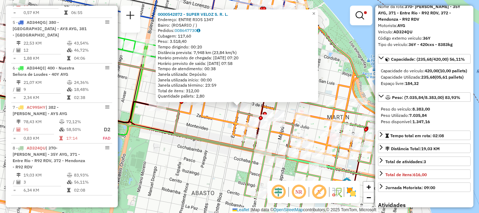
click at [363, 167] on div "0000542872 - SUPER VELOZ S. R. L. Endereço: ENTRE RIOS 1347 Bairro: ([GEOGRAPHI…" at bounding box center [239, 106] width 479 height 213
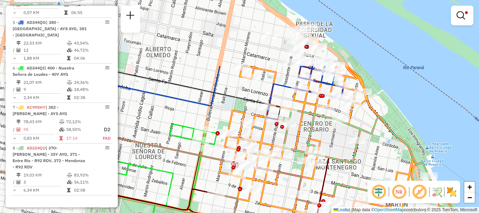
drag, startPoint x: 354, startPoint y: 159, endPoint x: 378, endPoint y: 194, distance: 42.4
click at [378, 194] on hb-router-mapa "Informações da Sessão 1254282 - [DATE] Criação: [DATE] 16:30 Depósito: SAZ AR R…" at bounding box center [239, 106] width 479 height 213
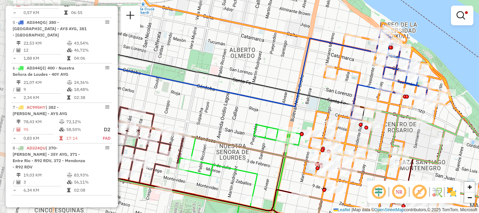
drag, startPoint x: 352, startPoint y: 166, endPoint x: 427, endPoint y: 167, distance: 74.7
click at [437, 166] on icon at bounding box center [458, 172] width 180 height 125
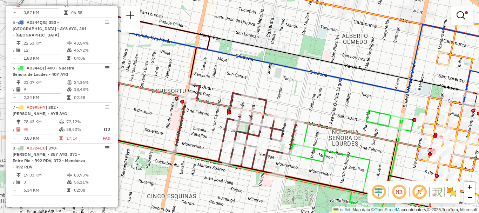
drag, startPoint x: 291, startPoint y: 162, endPoint x: 390, endPoint y: 147, distance: 99.6
click at [390, 147] on div "Limpar filtros Janela de atendimento Grade de atendimento Capacidade Transporta…" at bounding box center [239, 106] width 479 height 213
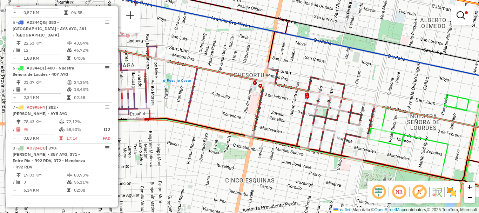
drag, startPoint x: 344, startPoint y: 155, endPoint x: 422, endPoint y: 140, distance: 79.8
click at [422, 140] on icon at bounding box center [430, 144] width 123 height 98
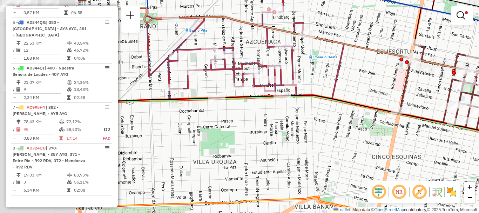
drag, startPoint x: 330, startPoint y: 152, endPoint x: 477, endPoint y: 129, distance: 148.5
click at [477, 129] on icon at bounding box center [368, 126] width 539 height 62
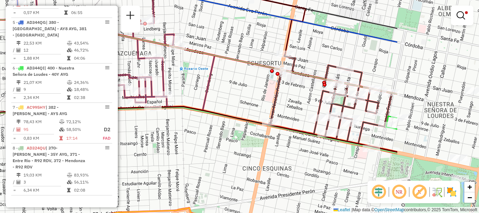
drag, startPoint x: 444, startPoint y: 131, endPoint x: 317, endPoint y: 142, distance: 128.2
click at [317, 142] on div "Limpar filtros Janela de atendimento Grade de atendimento Capacidade Transporta…" at bounding box center [239, 106] width 479 height 213
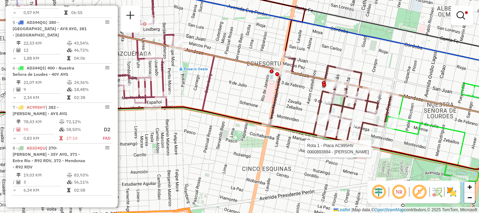
select select "**********"
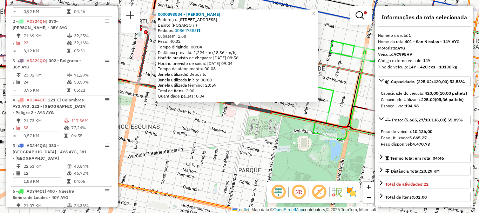
scroll to position [250, 0]
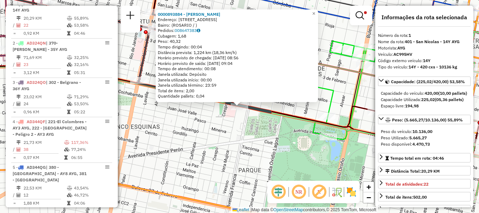
click at [247, 149] on div "0000893884 - [PERSON_NAME]: [STREET_ADDRESS] Pedidos: 008647383 Cubagem: 1,68 P…" at bounding box center [239, 106] width 479 height 213
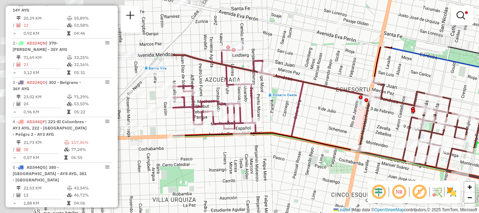
drag, startPoint x: 258, startPoint y: 142, endPoint x: 479, endPoint y: 221, distance: 234.3
click at [479, 213] on html "Aplicando filtros Pop-up bloqueado! Seu navegador bloqueou automáticamente a ab…" at bounding box center [239, 106] width 479 height 213
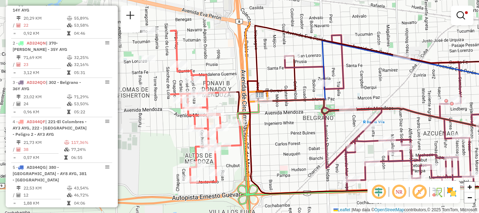
drag, startPoint x: 273, startPoint y: 178, endPoint x: 431, endPoint y: 212, distance: 162.4
click at [440, 213] on html "Aplicando filtros Pop-up bloqueado! Seu navegador bloqueou automáticamente a ab…" at bounding box center [239, 106] width 479 height 213
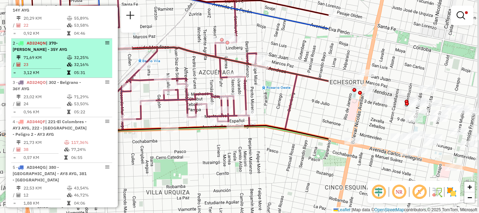
drag, startPoint x: 355, startPoint y: 131, endPoint x: 92, endPoint y: 72, distance: 269.8
click at [93, 73] on hb-router-mapa "Informações da Sessão 1254282 - [DATE] Criação: [DATE] 16:30 Depósito: SAZ AR R…" at bounding box center [239, 106] width 479 height 213
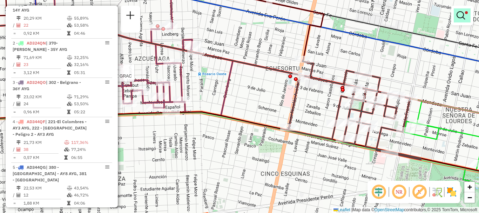
click at [462, 16] on em at bounding box center [461, 15] width 8 height 8
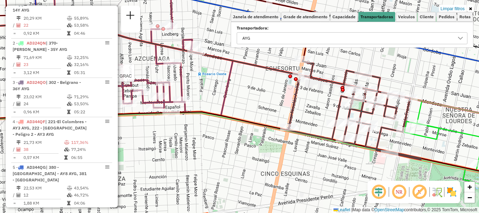
click at [460, 39] on icon at bounding box center [460, 38] width 5 height 3
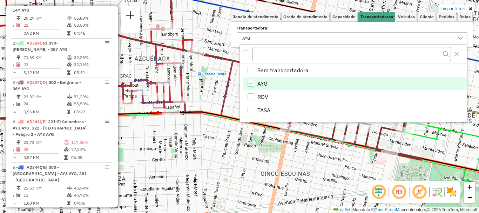
click at [250, 82] on icon "AYG" at bounding box center [250, 83] width 5 height 5
click at [250, 96] on div "RDV" at bounding box center [251, 96] width 7 height 7
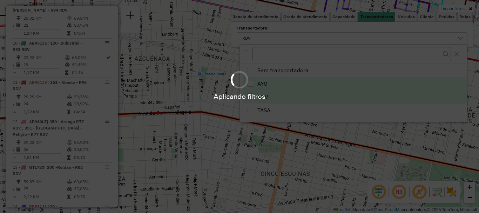
click at [247, 152] on hb-app "Aplicando filtros Pop-up bloqueado! Seu navegador bloqueou automáticamente a ab…" at bounding box center [239, 106] width 479 height 213
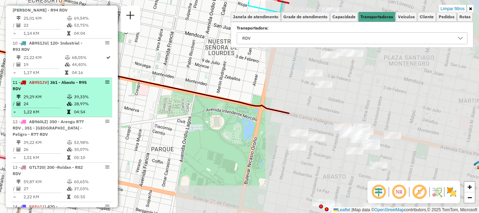
drag, startPoint x: 326, startPoint y: 161, endPoint x: 105, endPoint y: 102, distance: 228.7
click at [105, 102] on hb-router-mapa "Informações da Sessão 1254282 - [DATE] Criação: [DATE] 16:30 Depósito: SAZ AR R…" at bounding box center [239, 106] width 479 height 213
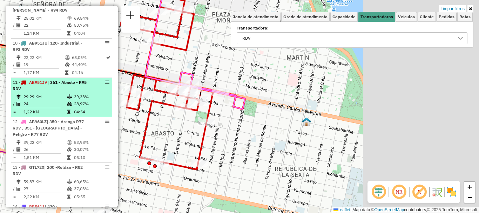
drag, startPoint x: 276, startPoint y: 154, endPoint x: 88, endPoint y: 107, distance: 193.4
click at [88, 107] on hb-router-mapa "Informações da Sessão 1254282 - [DATE] Criação: [DATE] 16:30 Depósito: SAZ AR R…" at bounding box center [239, 106] width 479 height 213
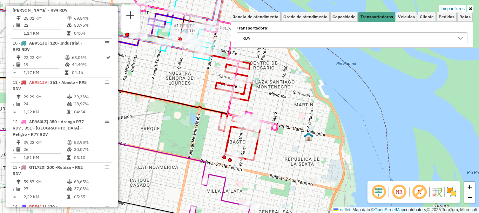
drag, startPoint x: 253, startPoint y: 119, endPoint x: 324, endPoint y: 117, distance: 70.2
click at [292, 132] on div "Limpar filtros Janela de atendimento Grade de atendimento Capacidade Transporta…" at bounding box center [239, 106] width 479 height 213
click at [463, 37] on icon at bounding box center [461, 38] width 6 height 6
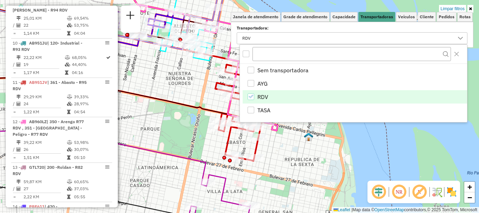
click at [248, 92] on li "RDV" at bounding box center [355, 96] width 225 height 13
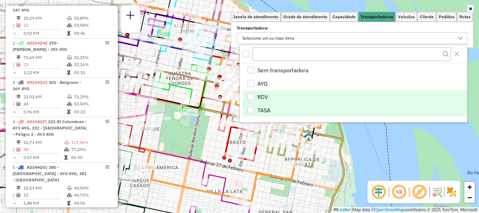
click at [252, 111] on div "TASA" at bounding box center [251, 110] width 7 height 7
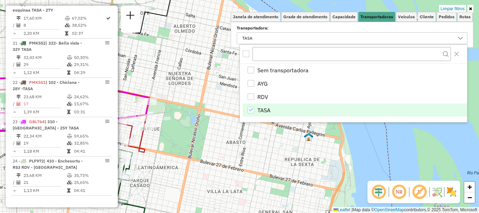
click at [331, 187] on div "Limpar filtros Janela de atendimento Grade de atendimento Capacidade Transporta…" at bounding box center [239, 106] width 479 height 213
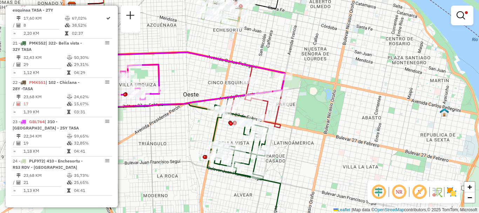
drag, startPoint x: 282, startPoint y: 171, endPoint x: 418, endPoint y: 147, distance: 137.9
click at [418, 147] on div "Limpar filtros Janela de atendimento Grade de atendimento Capacidade Transporta…" at bounding box center [239, 106] width 479 height 213
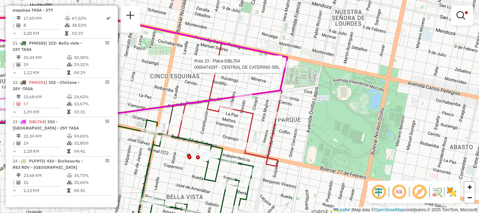
select select "**********"
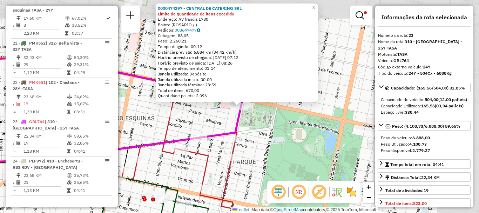
scroll to position [257, 0]
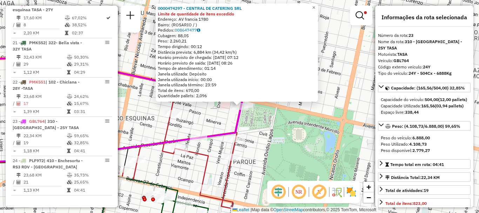
click at [223, 118] on div "0000474297 - CENTRAL DE CATERING SRL Limite de quantidade de itens excedido End…" at bounding box center [239, 106] width 479 height 213
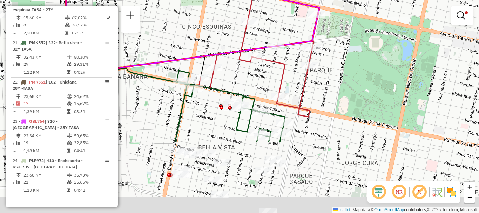
drag, startPoint x: 229, startPoint y: 143, endPoint x: 301, endPoint y: 69, distance: 103.2
click at [297, 69] on div "Rota 20 - Placa PLF967 0000884561 - VITTANTONIO SUS Limpar filtros Janela de at…" at bounding box center [239, 106] width 479 height 213
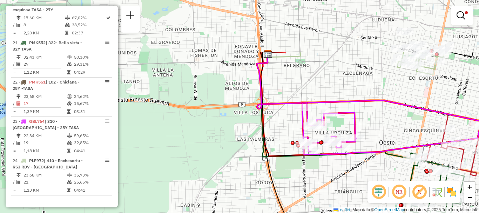
drag, startPoint x: 211, startPoint y: 140, endPoint x: 382, endPoint y: 213, distance: 186.3
click at [382, 213] on html "Aplicando filtros Pop-up bloqueado! Seu navegador bloqueou automáticamente a ab…" at bounding box center [239, 106] width 479 height 213
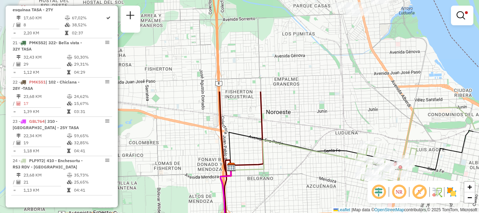
drag, startPoint x: 372, startPoint y: 104, endPoint x: 336, endPoint y: 216, distance: 118.4
click at [336, 213] on html "Aplicando filtros Pop-up bloqueado! Seu navegador bloqueou automáticamente a ab…" at bounding box center [239, 106] width 479 height 213
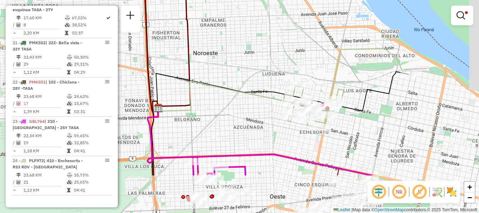
drag, startPoint x: 331, startPoint y: 187, endPoint x: 259, endPoint y: 128, distance: 93.3
click at [259, 128] on div "Limpar filtros Janela de atendimento Grade de atendimento Capacidade Transporta…" at bounding box center [239, 106] width 479 height 213
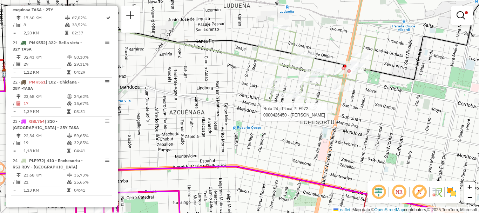
select select "**********"
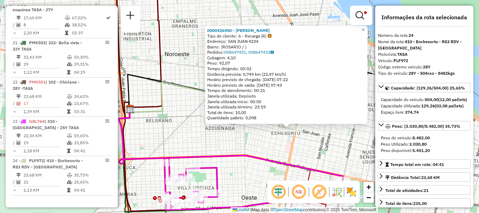
click at [335, 144] on div "0000426450 - WENG SULAN Tipo de cliente: 6 - Recarga (R) Endereço: [GEOGRAPHIC_…" at bounding box center [239, 106] width 479 height 213
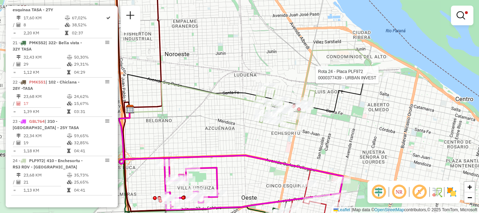
select select "**********"
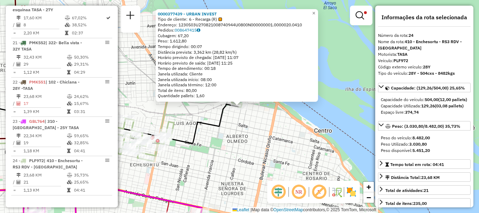
click at [240, 161] on div "0000377439 - URBAN INVEST Tipo de cliente: 6 - Recarga (R) Endereço: 1230503U27…" at bounding box center [239, 106] width 479 height 213
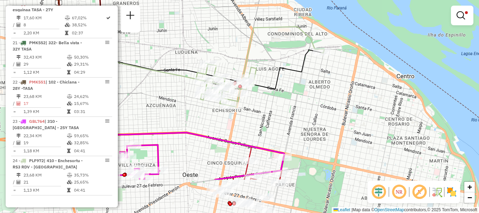
drag, startPoint x: 224, startPoint y: 154, endPoint x: 304, endPoint y: 104, distance: 94.4
click at [304, 104] on div "Limpar filtros Janela de atendimento Grade de atendimento Capacidade Transporta…" at bounding box center [239, 106] width 479 height 213
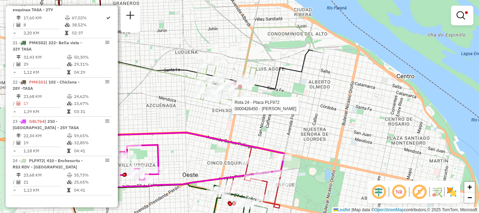
select select "**********"
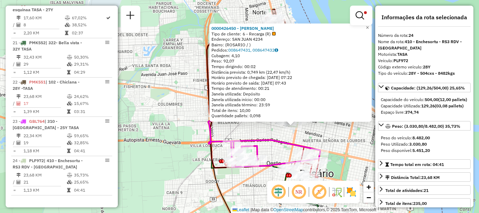
scroll to position [35, 0]
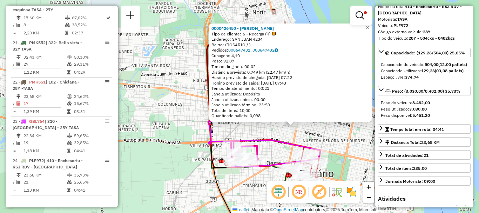
click at [359, 159] on div "0000426450 - WENG SULAN Tipo de cliente: 6 - Recarga (R) Endereço: [GEOGRAPHIC_…" at bounding box center [239, 106] width 479 height 213
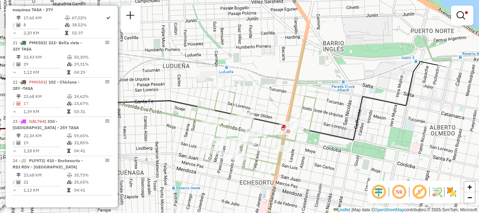
drag, startPoint x: 266, startPoint y: 120, endPoint x: 265, endPoint y: 178, distance: 57.2
click at [272, 160] on icon at bounding box center [323, 107] width 257 height 138
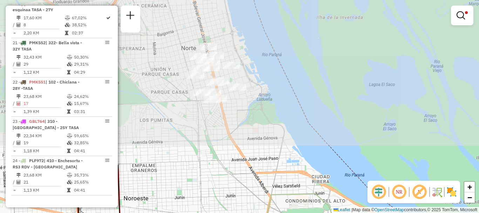
drag, startPoint x: 256, startPoint y: 46, endPoint x: 234, endPoint y: 189, distance: 144.2
click at [234, 189] on div "Rota 24 - Placa PLF972 0000426450 - WENG SULAN Limpar filtros Janela de atendim…" at bounding box center [239, 106] width 479 height 213
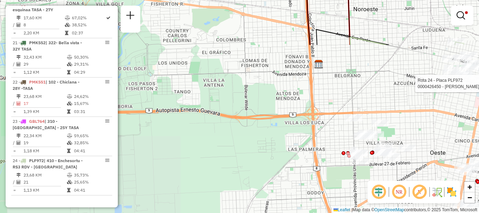
drag, startPoint x: 235, startPoint y: 146, endPoint x: 464, endPoint y: -42, distance: 296.9
click at [464, 0] on html "Aplicando filtros Pop-up bloqueado! Seu navegador bloqueou automáticamente a ab…" at bounding box center [239, 106] width 479 height 213
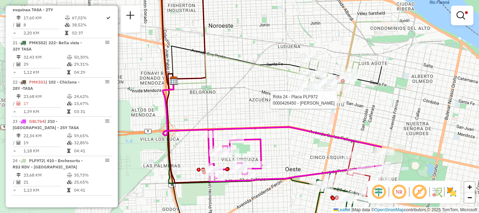
drag, startPoint x: 379, startPoint y: 72, endPoint x: 235, endPoint y: 88, distance: 145.5
click at [235, 88] on div "Rota 24 - Placa PLF972 0000426450 - WENG SULAN Limpar filtros Janela de atendim…" at bounding box center [239, 106] width 479 height 213
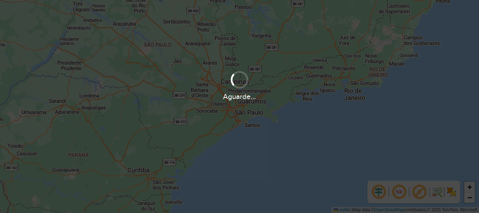
scroll to position [460, 0]
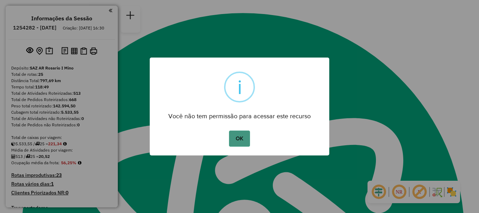
click at [238, 133] on button "OK" at bounding box center [239, 139] width 21 height 16
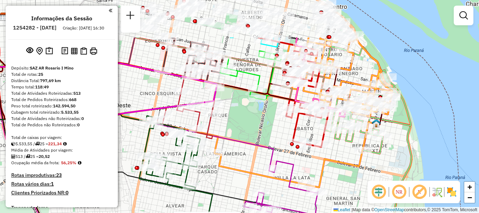
drag, startPoint x: 240, startPoint y: 114, endPoint x: 252, endPoint y: 169, distance: 56.0
click at [252, 169] on icon at bounding box center [195, 111] width 396 height 147
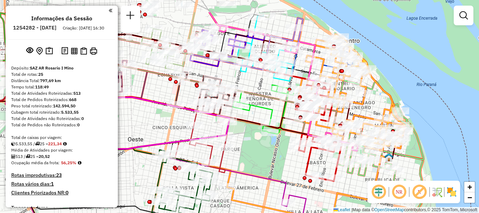
drag, startPoint x: 263, startPoint y: 151, endPoint x: 272, endPoint y: 173, distance: 23.1
click at [272, 173] on div "Rota 18 - Placa HPU758 0000545263 - Pan Xiaofeng Rota 18 - Placa HPU758 0000408…" at bounding box center [239, 106] width 479 height 213
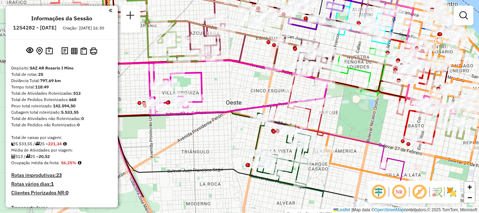
drag, startPoint x: 269, startPoint y: 172, endPoint x: 368, endPoint y: 136, distance: 105.3
click at [368, 135] on div "Rota 18 - Placa HPU758 0000545263 - Pan Xiaofeng Rota 18 - Placa HPU758 0000408…" at bounding box center [239, 106] width 479 height 213
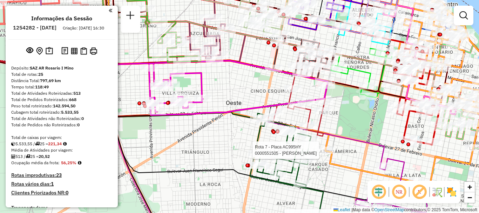
select select "**********"
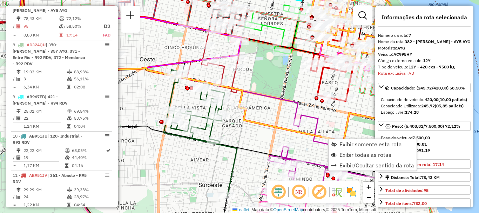
scroll to position [498, 0]
click at [346, 146] on span "Exibir somente esta rota" at bounding box center [371, 144] width 62 height 6
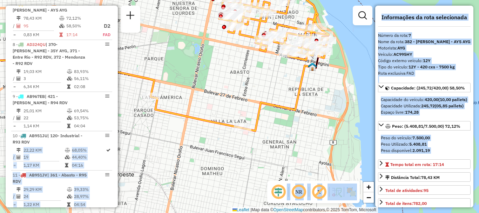
type textarea "**********"
click at [252, 213] on html "Aguarde... Pop-up bloqueado! Seu navegador bloqueou automáticamente a abertura …" at bounding box center [239, 106] width 479 height 213
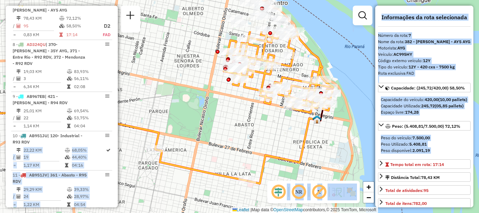
drag, startPoint x: 254, startPoint y: 177, endPoint x: 274, endPoint y: 135, distance: 45.7
click at [259, 213] on html "Aguarde... Pop-up bloqueado! Seu navegador bloqueou automáticamente a abertura …" at bounding box center [239, 106] width 479 height 213
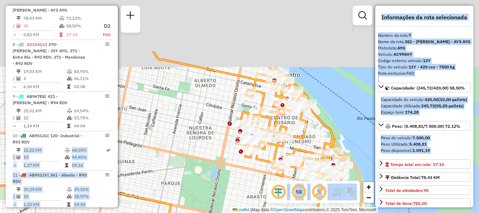
drag, startPoint x: 263, startPoint y: 122, endPoint x: 271, endPoint y: 192, distance: 69.9
click at [275, 195] on hb-router-mapa "Informações da Sessão 1254282 - 28/08/2025 Criação: 27/08/2025 16:30 Depósito: …" at bounding box center [239, 106] width 479 height 213
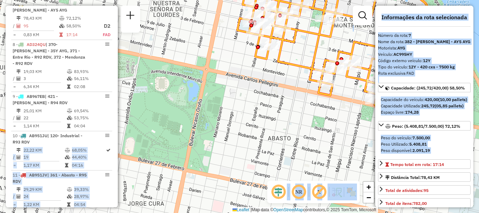
drag, startPoint x: 259, startPoint y: 78, endPoint x: 264, endPoint y: 155, distance: 77.1
click at [305, 0] on html "Aguarde... Pop-up bloqueado! Seu navegador bloqueou automáticamente a abertura …" at bounding box center [239, 106] width 479 height 213
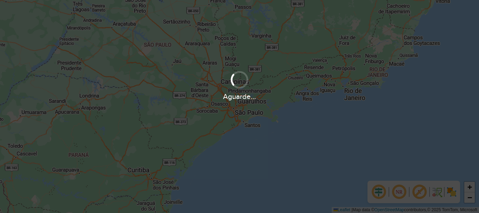
scroll to position [460, 0]
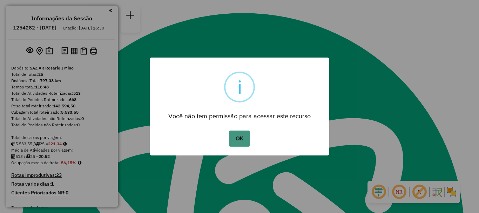
click at [241, 139] on button "OK" at bounding box center [239, 139] width 21 height 16
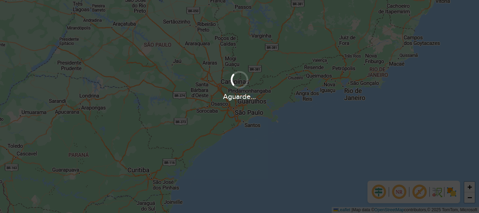
scroll to position [460, 0]
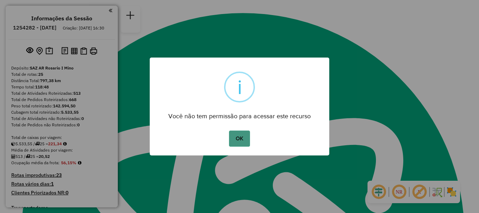
click at [236, 139] on button "OK" at bounding box center [239, 139] width 21 height 16
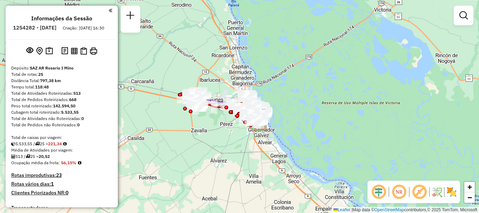
click at [462, 14] on em at bounding box center [464, 15] width 8 height 8
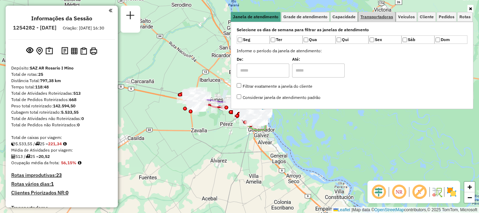
click at [384, 16] on span "Transportadoras" at bounding box center [377, 17] width 33 height 4
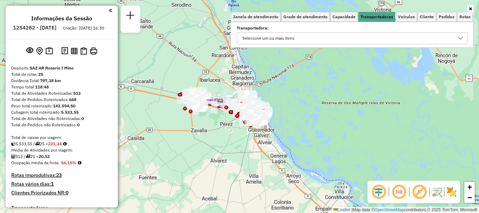
click at [463, 37] on icon at bounding box center [461, 38] width 6 height 6
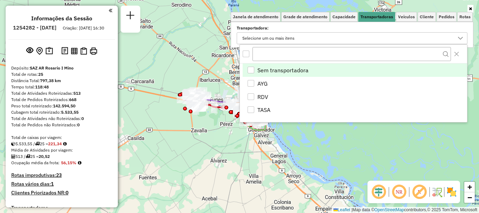
scroll to position [4, 24]
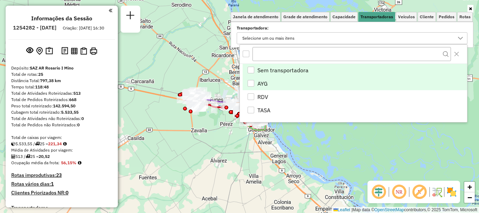
click at [253, 80] on div "AYG" at bounding box center [251, 83] width 7 height 7
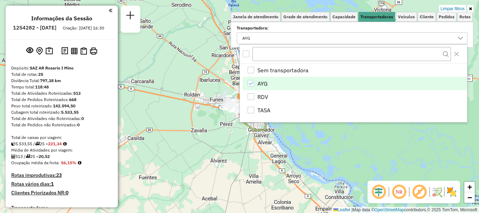
click at [301, 134] on hb-app "Aguarde... Pop-up bloqueado! Seu navegador bloqueou automáticamente a abertura …" at bounding box center [239, 106] width 479 height 213
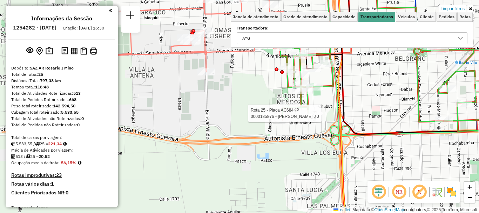
select select "**********"
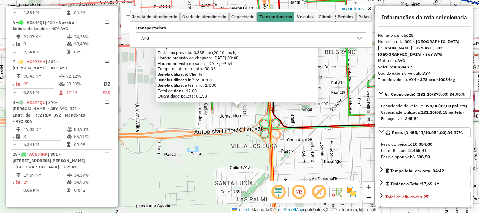
scroll to position [35, 0]
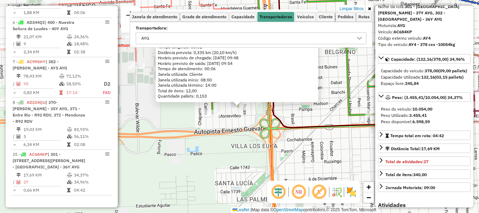
click at [313, 158] on div "0000185876 - AMICUCCI J J Endereço: RAVIGNANI 1439 Bairro: (ROSARIO / ) Pedidos…" at bounding box center [239, 106] width 479 height 213
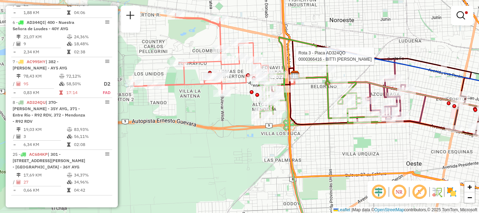
select select "**********"
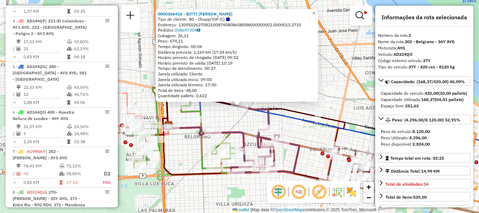
scroll to position [328, 0]
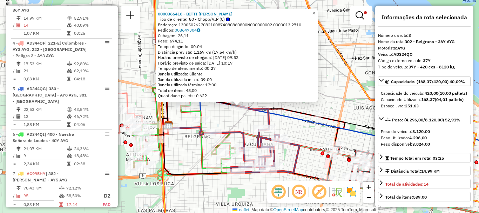
click at [274, 116] on icon at bounding box center [327, 124] width 318 height 52
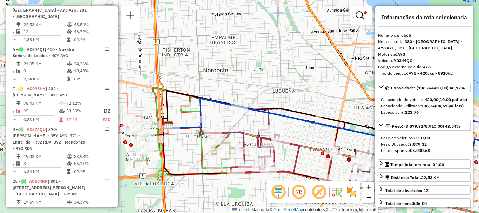
scroll to position [413, 0]
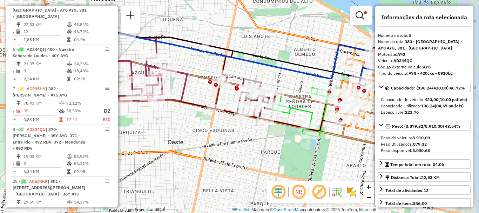
drag, startPoint x: 292, startPoint y: 162, endPoint x: 180, endPoint y: 87, distance: 134.9
click at [180, 87] on icon at bounding box center [153, 68] width 69 height 66
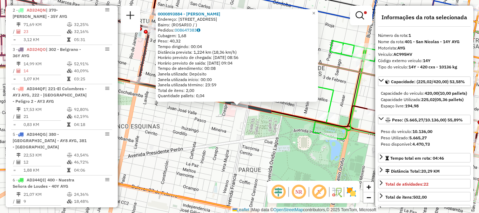
scroll to position [250, 0]
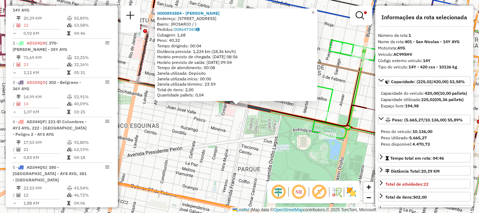
click at [312, 128] on icon at bounding box center [315, 89] width 123 height 98
click at [315, 9] on span "×" at bounding box center [313, 12] width 3 height 6
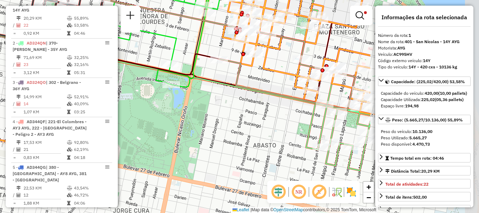
drag, startPoint x: 346, startPoint y: 95, endPoint x: 189, endPoint y: 44, distance: 164.7
click at [189, 44] on div "Limpar filtros Janela de atendimento Grade de atendimento Capacidade Transporta…" at bounding box center [239, 106] width 479 height 213
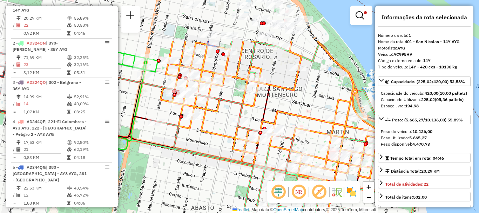
drag, startPoint x: 248, startPoint y: 100, endPoint x: 186, endPoint y: 163, distance: 88.1
click at [186, 163] on div "Limpar filtros Janela de atendimento Grade de atendimento Capacidade Transporta…" at bounding box center [239, 106] width 479 height 213
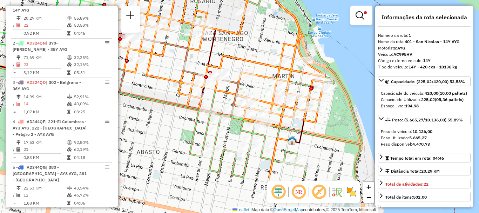
drag, startPoint x: 237, startPoint y: 151, endPoint x: 183, endPoint y: 95, distance: 77.9
click at [183, 95] on icon at bounding box center [112, 50] width 428 height 255
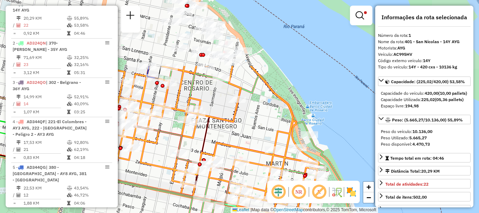
drag, startPoint x: 308, startPoint y: 147, endPoint x: 303, endPoint y: 226, distance: 78.8
click at [303, 213] on html "Aplicando filtros Pop-up bloqueado! Seu navegador bloqueou automáticamente a ab…" at bounding box center [239, 106] width 479 height 213
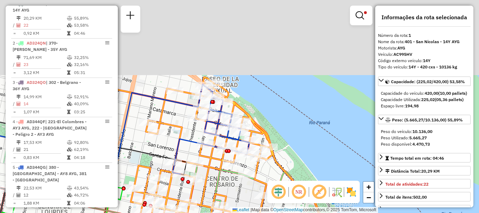
drag, startPoint x: 249, startPoint y: 100, endPoint x: 275, endPoint y: 195, distance: 98.7
click at [276, 199] on hb-router-mapa "Informações da Sessão 1254282 - 28/08/2025 Criação: 27/08/2025 16:30 Depósito: …" at bounding box center [239, 106] width 479 height 213
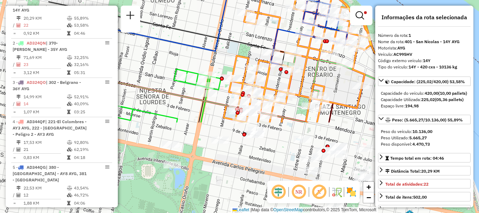
click at [321, 0] on html "Aplicando filtros Pop-up bloqueado! Seu navegador bloqueou automáticamente a ab…" at bounding box center [239, 106] width 479 height 213
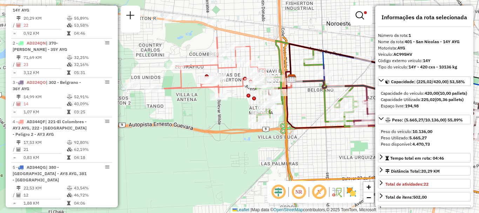
drag, startPoint x: 219, startPoint y: 96, endPoint x: 431, endPoint y: 154, distance: 219.5
click at [431, 154] on hb-router-mapa "Informações da Sessão 1254282 - 28/08/2025 Criação: 27/08/2025 16:30 Depósito: …" at bounding box center [239, 106] width 479 height 213
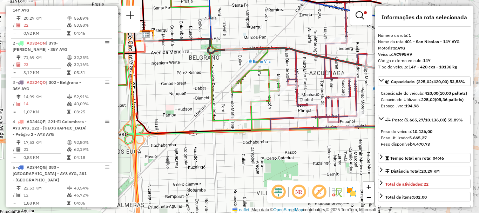
drag, startPoint x: 243, startPoint y: 54, endPoint x: 177, endPoint y: 35, distance: 69.3
click at [177, 35] on div "Limpar filtros Janela de atendimento Grade de atendimento Capacidade Transporta…" at bounding box center [239, 106] width 479 height 213
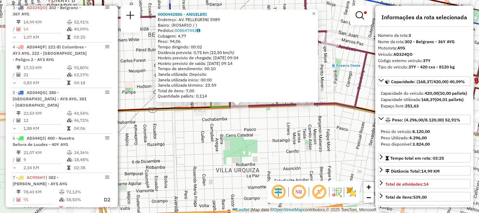
scroll to position [328, 0]
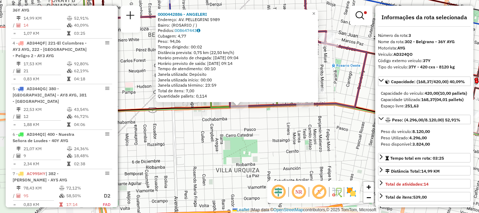
click at [305, 142] on div "0000442886 - ANGELERI Endereço: AV. PELLEGRINI 5989 Bairro: (ROSARIO / ) Pedido…" at bounding box center [239, 106] width 479 height 213
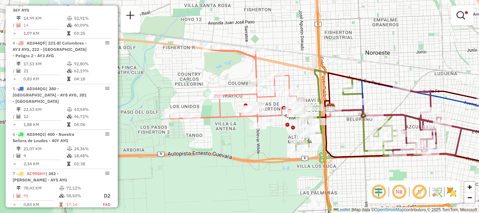
drag, startPoint x: 222, startPoint y: 138, endPoint x: 380, endPoint y: 172, distance: 161.9
click at [380, 172] on div "Limpar filtros Janela de atendimento Grade de atendimento Capacidade Transporta…" at bounding box center [239, 106] width 479 height 213
select select "**********"
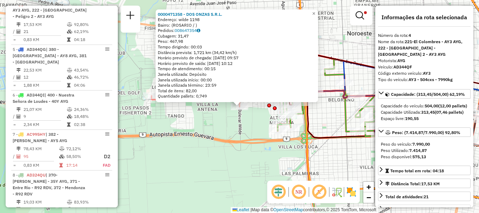
scroll to position [35, 0]
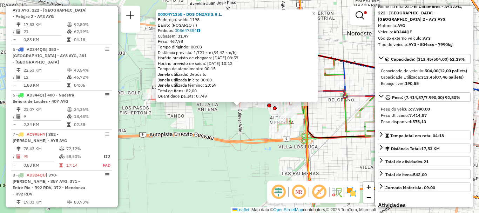
click at [295, 172] on div "0000471358 - DOS ONZAS S.R.L. Endereço: wilde 1198 Bairro: (ROSARIO / ) Pedidos…" at bounding box center [239, 106] width 479 height 213
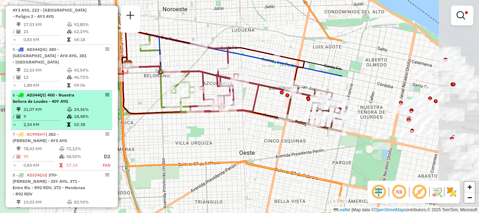
drag, startPoint x: 265, startPoint y: 145, endPoint x: 81, endPoint y: 120, distance: 185.1
click at [81, 120] on hb-router-mapa "Informações da Sessão 1254282 - 28/08/2025 Criação: 27/08/2025 16:30 Depósito: …" at bounding box center [239, 106] width 479 height 213
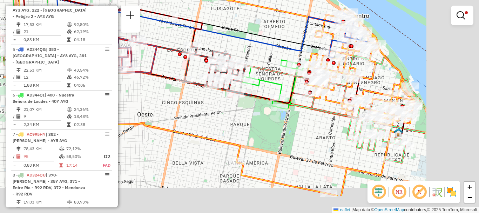
drag, startPoint x: 192, startPoint y: 120, endPoint x: 159, endPoint y: 111, distance: 34.8
click at [159, 111] on div "Limpar filtros Janela de atendimento Grade de atendimento Capacidade Transporta…" at bounding box center [239, 106] width 479 height 213
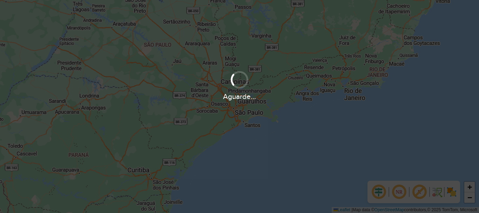
scroll to position [460, 0]
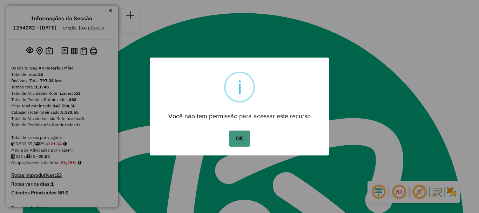
click at [242, 138] on button "OK" at bounding box center [239, 139] width 21 height 16
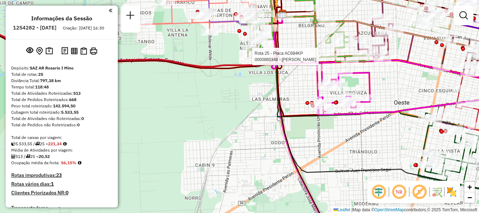
select select "**********"
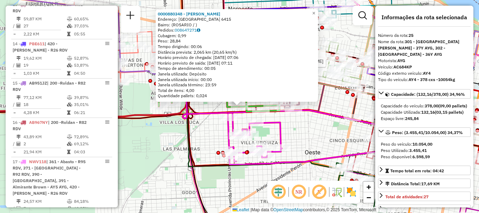
scroll to position [1113, 0]
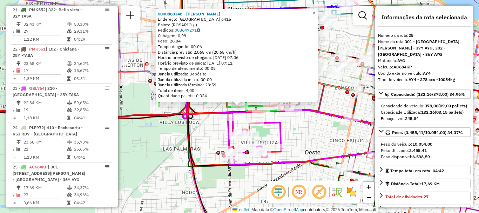
click at [275, 131] on div "0000880348 - [PERSON_NAME]: [GEOGRAPHIC_DATA] 6415 Bairro: ([GEOGRAPHIC_DATA] /…" at bounding box center [239, 106] width 479 height 213
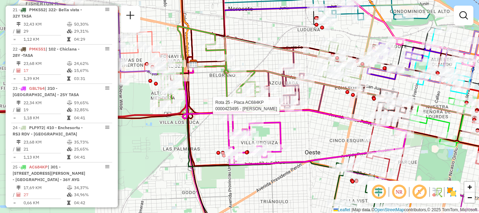
select select "**********"
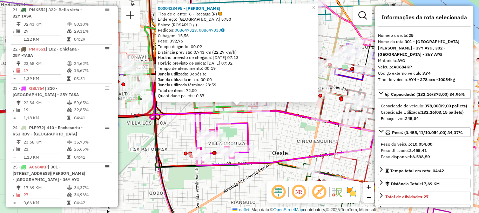
click at [262, 127] on div "0000423495 - [PERSON_NAME] Tipo de cliente: 6 - Recarga (R) Endereço: [GEOGRAPH…" at bounding box center [239, 106] width 479 height 213
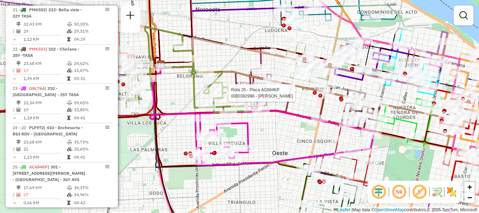
select select "**********"
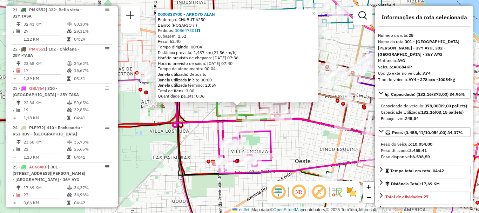
click at [211, 111] on div "0000333700 - ARROYO ALAN Endereço: CHUBUT 6250 Bairro: (ROSARIO / ) Pedidos: 00…" at bounding box center [239, 106] width 479 height 213
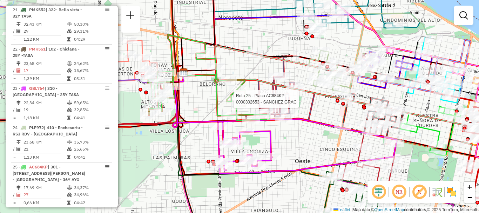
select select "**********"
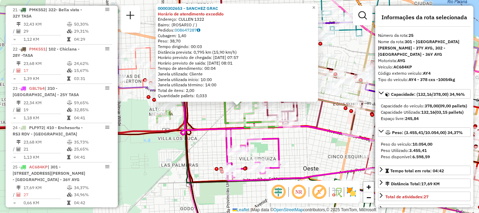
drag, startPoint x: 208, startPoint y: 119, endPoint x: 217, endPoint y: 115, distance: 9.7
click at [208, 119] on div "0000302653 - SANCHEZ GRAC Horário de atendimento excedido Endereço: CULLEN 1322…" at bounding box center [239, 106] width 479 height 213
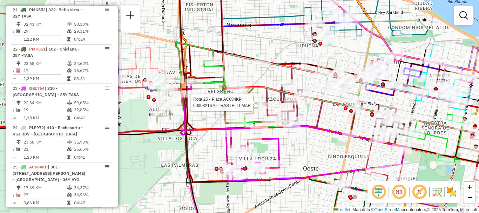
select select "**********"
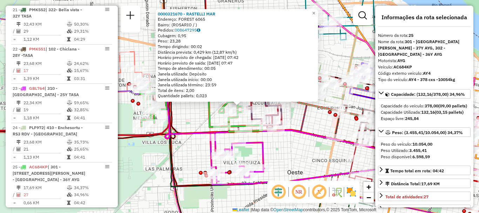
click at [206, 116] on icon at bounding box center [198, 105] width 47 height 43
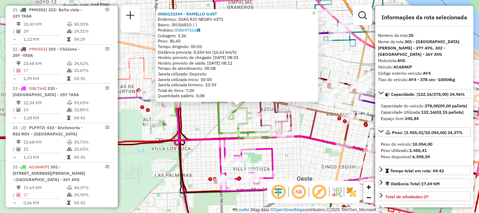
click at [207, 118] on div "0000123244 - RAMELLO GUST Endereço: DIAG RIO NEGRO 6371 Bairro: (ROSARIO / ) Pe…" at bounding box center [239, 106] width 479 height 213
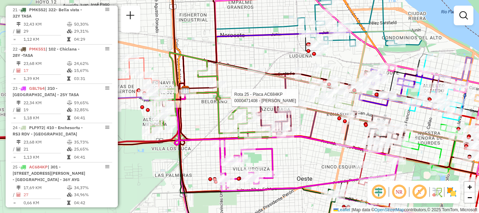
select select "**********"
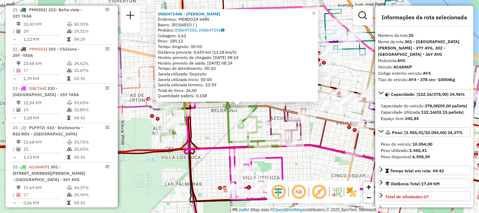
click at [212, 113] on div "0000471408 - HOU JING Endereço: MENDOZA 6485 Bairro: (ROSARIO / ) Pedidos: 0086…" at bounding box center [239, 106] width 479 height 213
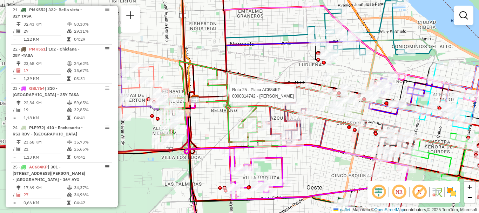
select select "**********"
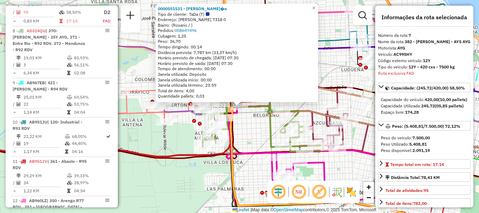
scroll to position [498, 0]
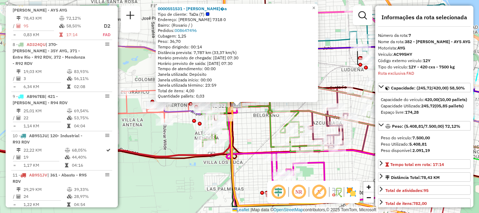
drag, startPoint x: 247, startPoint y: 130, endPoint x: 246, endPoint y: 124, distance: 5.9
click at [247, 129] on div "0000551531 - Melina Oca�a Tipo de cliente: TaDa (T) Endereço: Marcos Paz 7318 0…" at bounding box center [239, 106] width 479 height 213
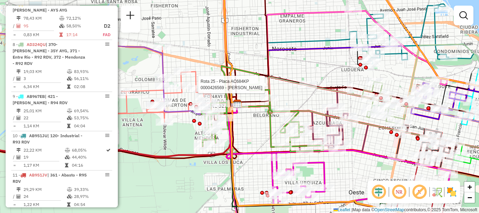
select select "**********"
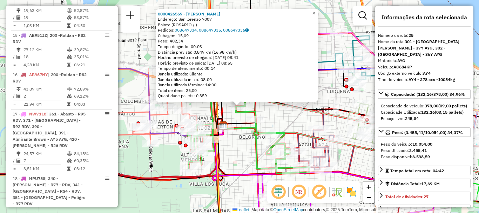
scroll to position [1113, 0]
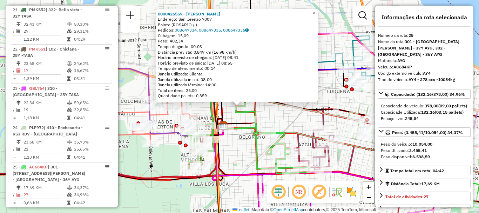
click at [250, 135] on div "0000426569 - LI YUHUI Endereço: San lorenzo 7007 Bairro: (ROSARIO / ) Pedidos: …" at bounding box center [239, 106] width 479 height 213
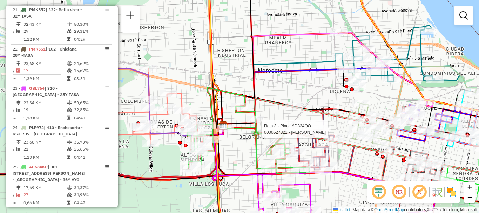
select select "**********"
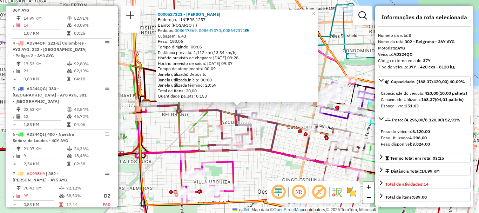
scroll to position [35, 0]
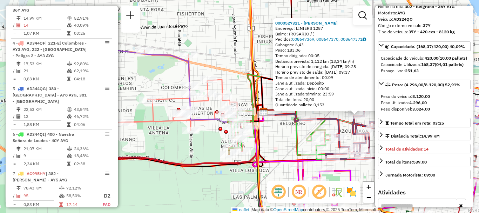
drag, startPoint x: 165, startPoint y: 133, endPoint x: 283, endPoint y: 142, distance: 117.9
click at [283, 142] on div "0000527321 - Guan Ruiqi Endereço: LINIERS 1257 Bairro: (ROSARIO / ) Pedidos: 00…" at bounding box center [239, 106] width 479 height 213
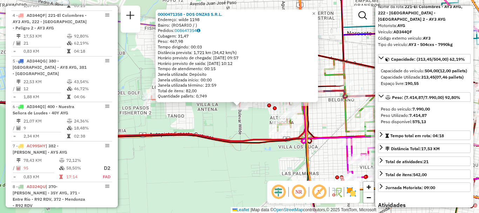
scroll to position [368, 0]
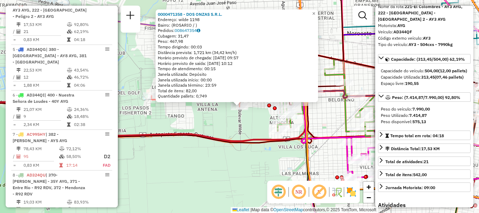
click at [326, 127] on div "Rota 4 - Placa AD344QF 0000471358 - DOS ONZAS S.R.L. 0000471358 - DOS ONZAS S.R…" at bounding box center [239, 106] width 479 height 213
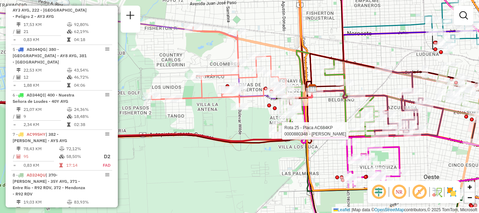
select select "**********"
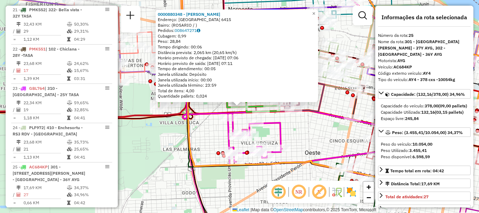
scroll to position [35, 0]
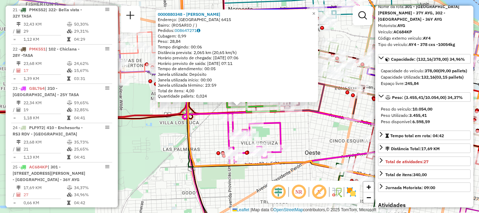
click at [304, 147] on div "0000880348 - SALVATIERRA SILVIO Endereço: MONTEVIDEO 6415 Bairro: (ROSARIO / ) …" at bounding box center [239, 106] width 479 height 213
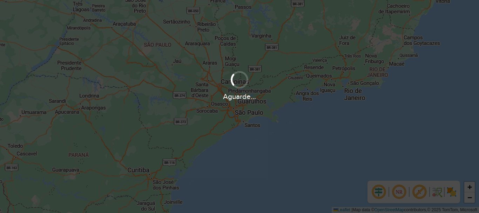
scroll to position [460, 0]
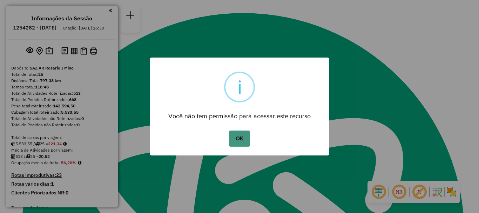
click at [236, 138] on button "OK" at bounding box center [239, 139] width 21 height 16
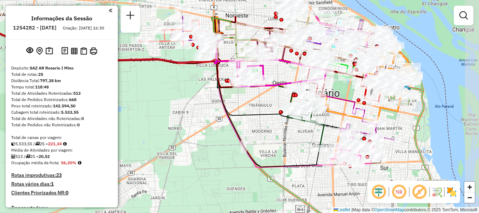
drag, startPoint x: 252, startPoint y: 77, endPoint x: 192, endPoint y: 115, distance: 71.0
click at [193, 115] on div "Janela de atendimento Grade de atendimento Capacidade Transportadoras Veículos …" at bounding box center [239, 106] width 479 height 213
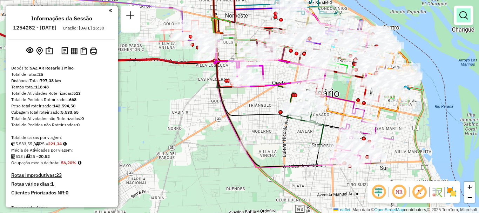
click at [462, 13] on em at bounding box center [464, 15] width 8 height 8
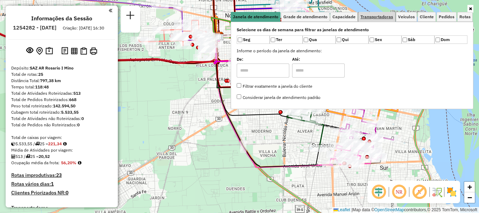
click at [381, 17] on span "Transportadoras" at bounding box center [377, 17] width 33 height 4
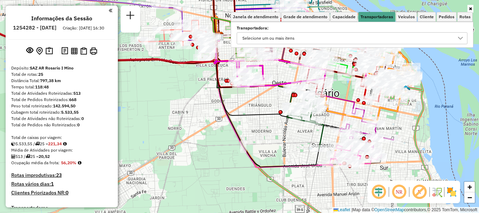
click at [460, 36] on icon at bounding box center [461, 38] width 6 height 6
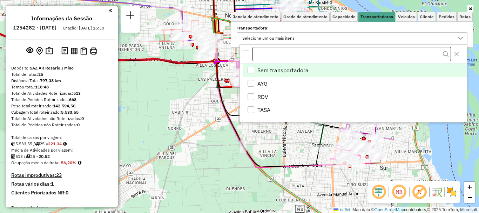
scroll to position [4, 24]
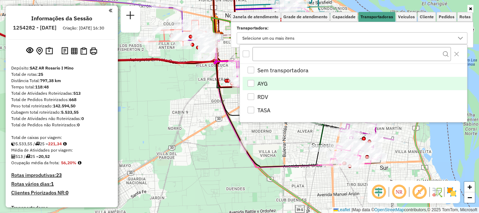
click at [254, 79] on li "AYG" at bounding box center [355, 83] width 225 height 13
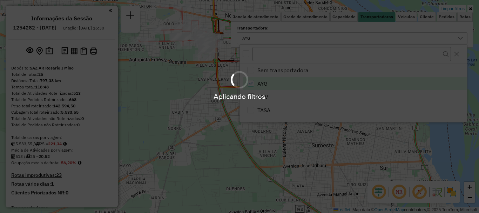
click at [227, 144] on hb-app "Aplicando filtros Pop-up bloqueado! Seu navegador bloqueou automáticamente a ab…" at bounding box center [239, 106] width 479 height 213
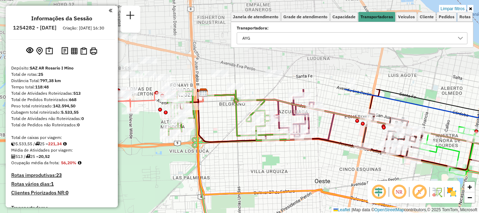
drag, startPoint x: 216, startPoint y: 103, endPoint x: 191, endPoint y: 175, distance: 76.9
click at [191, 175] on div "Limpar filtros Janela de atendimento Grade de atendimento Capacidade Transporta…" at bounding box center [239, 106] width 479 height 213
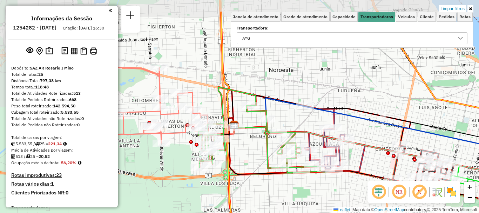
drag, startPoint x: 215, startPoint y: 140, endPoint x: 232, endPoint y: 157, distance: 23.8
click at [241, 160] on div "Limpar filtros Janela de atendimento Grade de atendimento Capacidade Transporta…" at bounding box center [239, 106] width 479 height 213
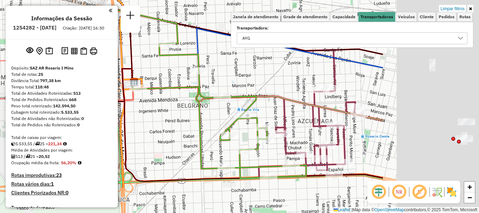
drag, startPoint x: 281, startPoint y: 127, endPoint x: 80, endPoint y: 74, distance: 207.2
click at [80, 74] on hb-router-mapa "Informações da Sessão 1254282 - [DATE] Criação: [DATE] 16:30 Depósito: SAZ AR R…" at bounding box center [239, 106] width 479 height 213
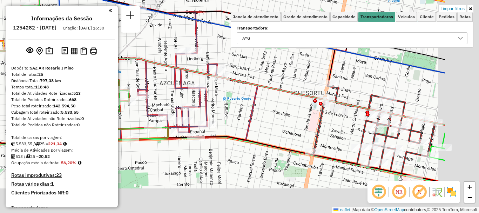
drag, startPoint x: 300, startPoint y: 176, endPoint x: 153, endPoint y: 127, distance: 154.6
click at [159, 129] on div "Limpar filtros Janela de atendimento Grade de atendimento Capacidade Transporta…" at bounding box center [239, 106] width 479 height 213
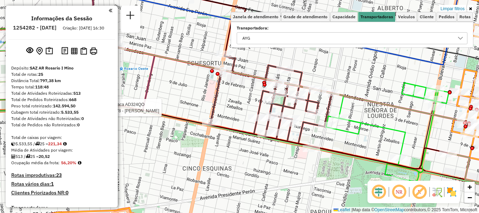
drag, startPoint x: 271, startPoint y: 143, endPoint x: 213, endPoint y: 123, distance: 61.4
click at [213, 122] on icon at bounding box center [178, 138] width 540 height 62
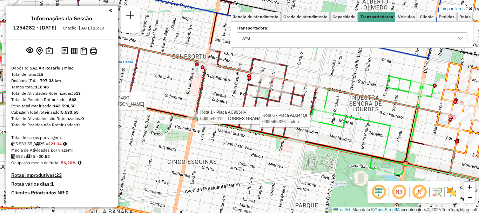
select select "**********"
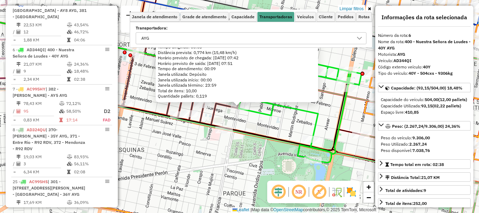
scroll to position [440, 0]
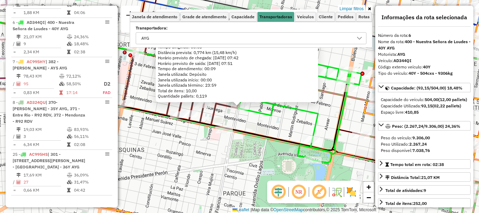
click at [292, 154] on div "0000465326 - [PERSON_NAME]: francia 1499 Bairro: ([GEOGRAPHIC_DATA] / ) Pedidos…" at bounding box center [239, 106] width 479 height 213
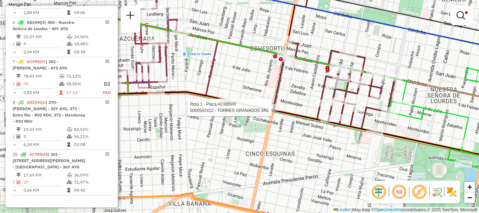
drag, startPoint x: 140, startPoint y: 110, endPoint x: 337, endPoint y: 151, distance: 200.4
click at [283, 111] on div at bounding box center [274, 107] width 18 height 7
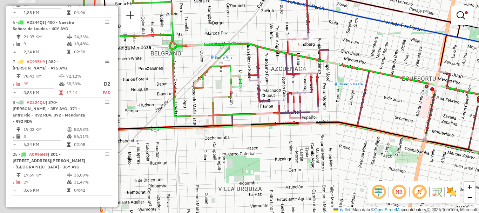
drag, startPoint x: 202, startPoint y: 104, endPoint x: 285, endPoint y: 112, distance: 82.5
click at [287, 110] on icon at bounding box center [300, 59] width 137 height 134
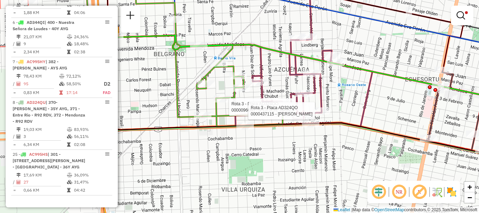
click at [248, 146] on div "Rota 3 - Placa AD324QO 0000096080 - ROMENO [PERSON_NAME] 3 - Placa AD324QO 0000…" at bounding box center [239, 106] width 479 height 213
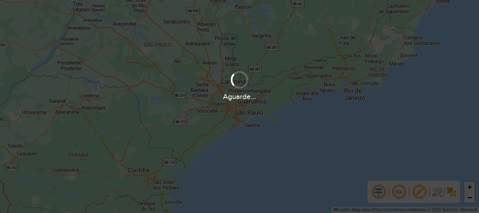
scroll to position [460, 0]
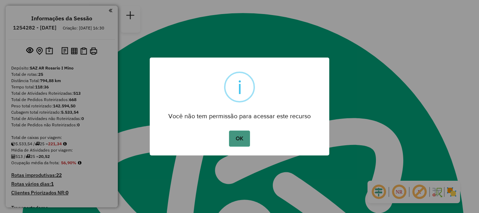
click at [242, 134] on button "OK" at bounding box center [239, 139] width 21 height 16
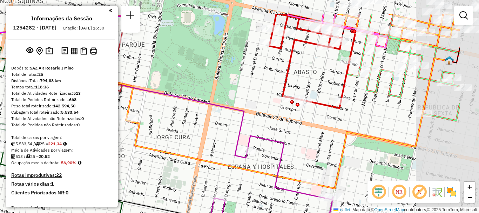
drag, startPoint x: 393, startPoint y: 54, endPoint x: 210, endPoint y: 139, distance: 201.7
click at [210, 139] on div "Janela de atendimento Grade de atendimento Capacidade Transportadoras Veículos …" at bounding box center [239, 106] width 479 height 213
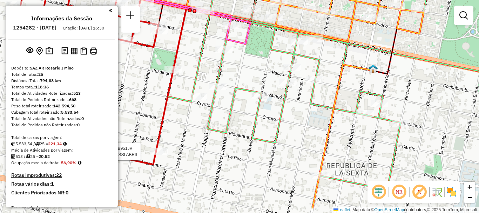
drag, startPoint x: 328, startPoint y: 158, endPoint x: 352, endPoint y: 132, distance: 35.2
click at [352, 132] on div "Rota 11 - Placa AB951JV 0000466425 - ROSSI ABRIL Rota 11 - Placa AB951JV 000046…" at bounding box center [239, 106] width 479 height 213
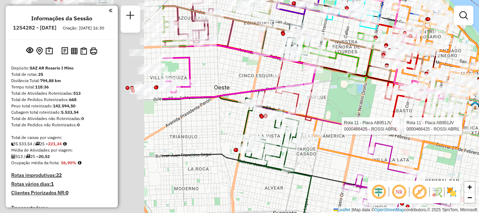
drag, startPoint x: 186, startPoint y: 148, endPoint x: 400, endPoint y: 138, distance: 213.9
click at [399, 131] on div at bounding box center [397, 129] width 4 height 4
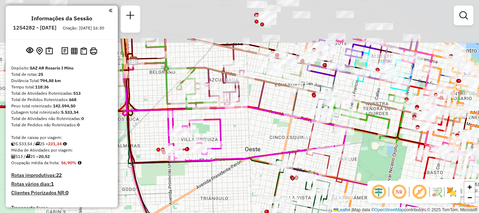
drag, startPoint x: 234, startPoint y: 99, endPoint x: 262, endPoint y: 159, distance: 66.0
click at [262, 159] on icon at bounding box center [257, 135] width 178 height 52
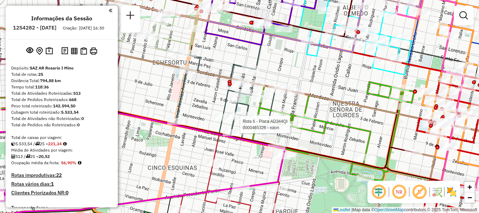
select select "**********"
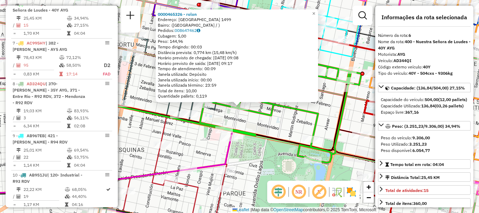
scroll to position [35, 0]
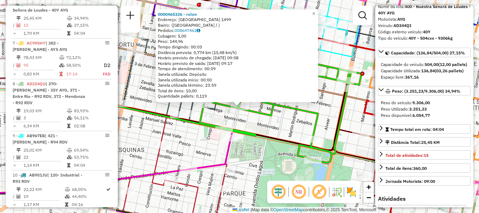
click at [326, 173] on div "0000465326 - [PERSON_NAME]: francia 1499 Bairro: ([GEOGRAPHIC_DATA] / ) Pedidos…" at bounding box center [239, 106] width 479 height 213
